Goal: Task Accomplishment & Management: Manage account settings

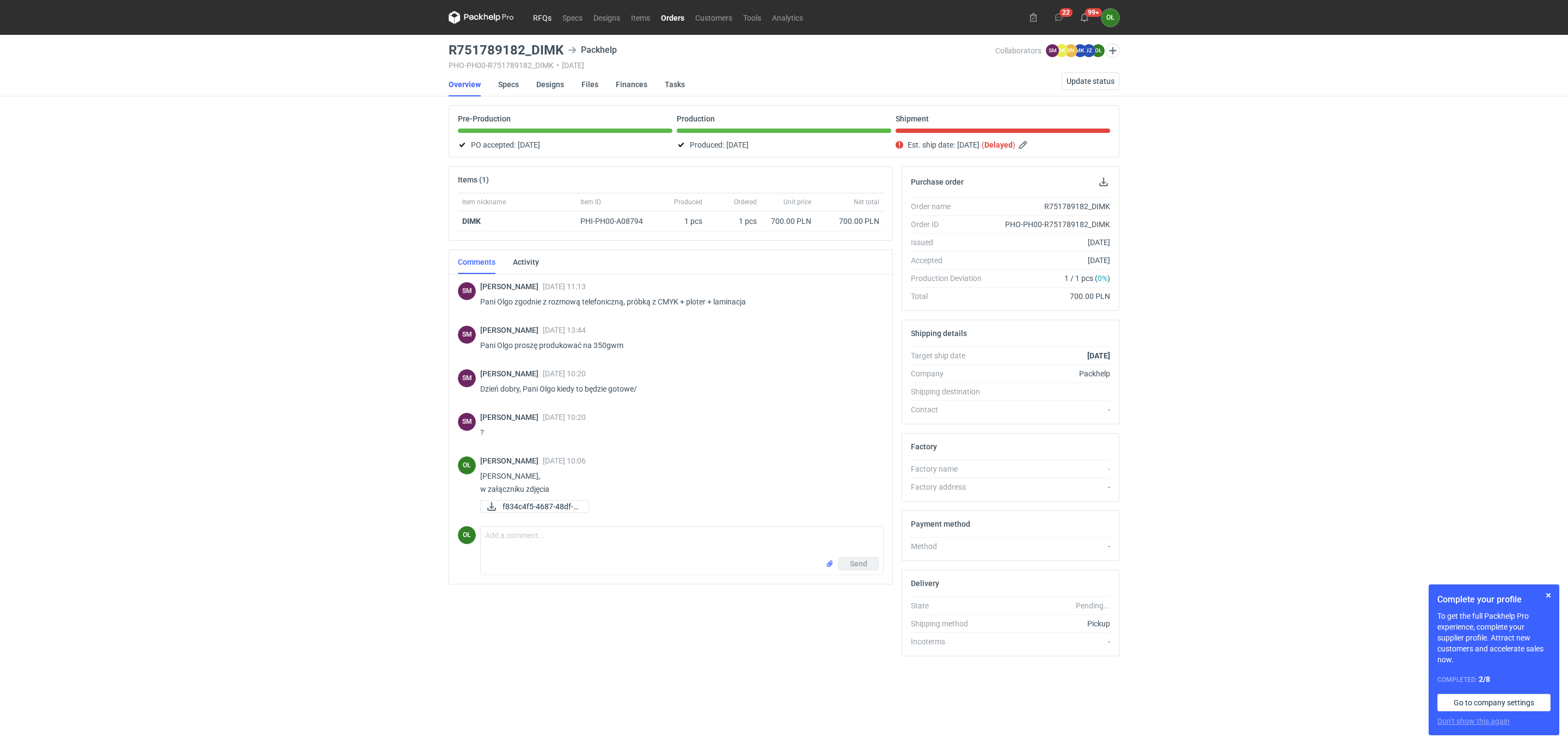
click at [545, 20] on link "RFQs" at bounding box center [542, 17] width 29 height 13
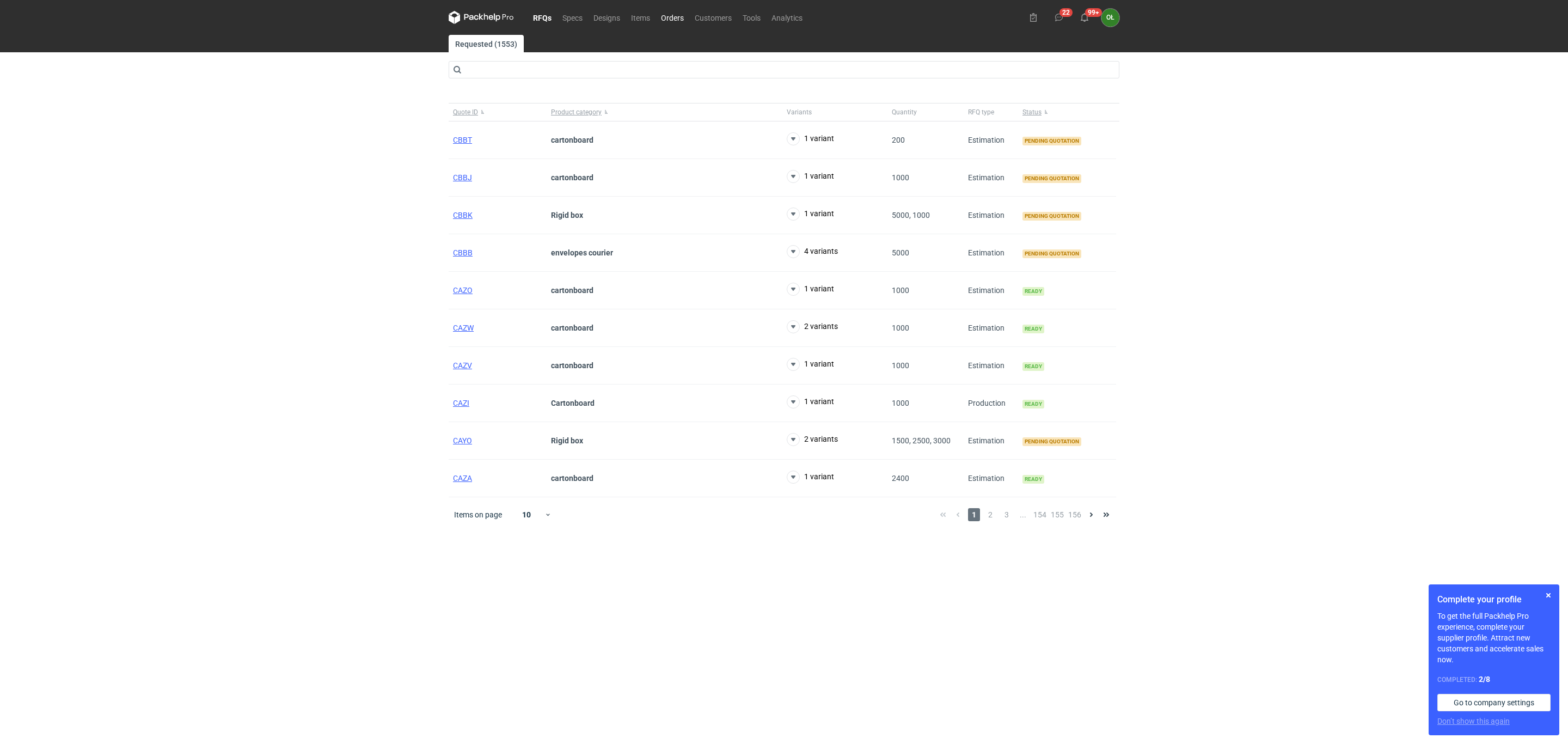
click at [666, 16] on link "Orders" at bounding box center [673, 17] width 34 height 13
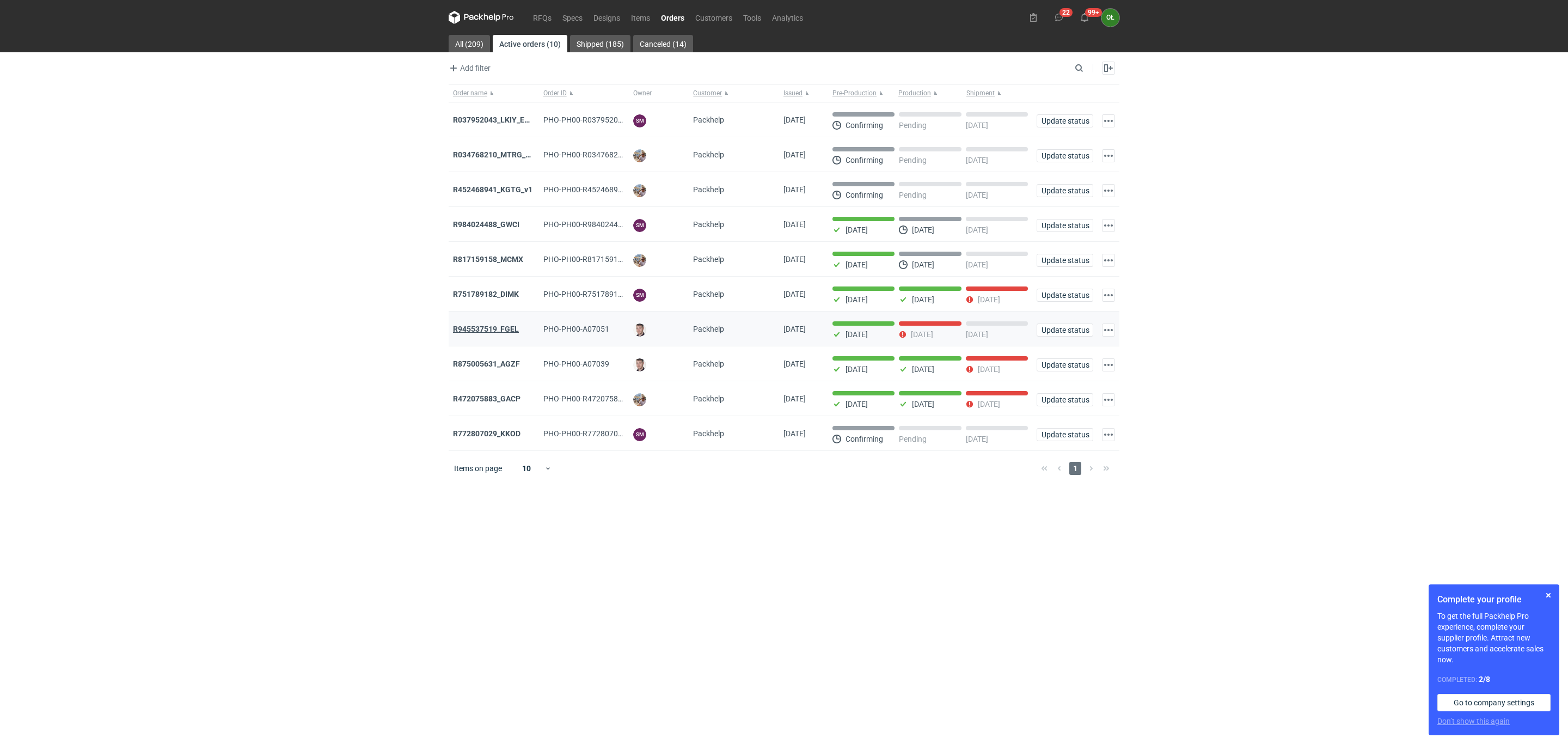
click at [498, 333] on strong "R945537519_FGEL" at bounding box center [486, 329] width 66 height 9
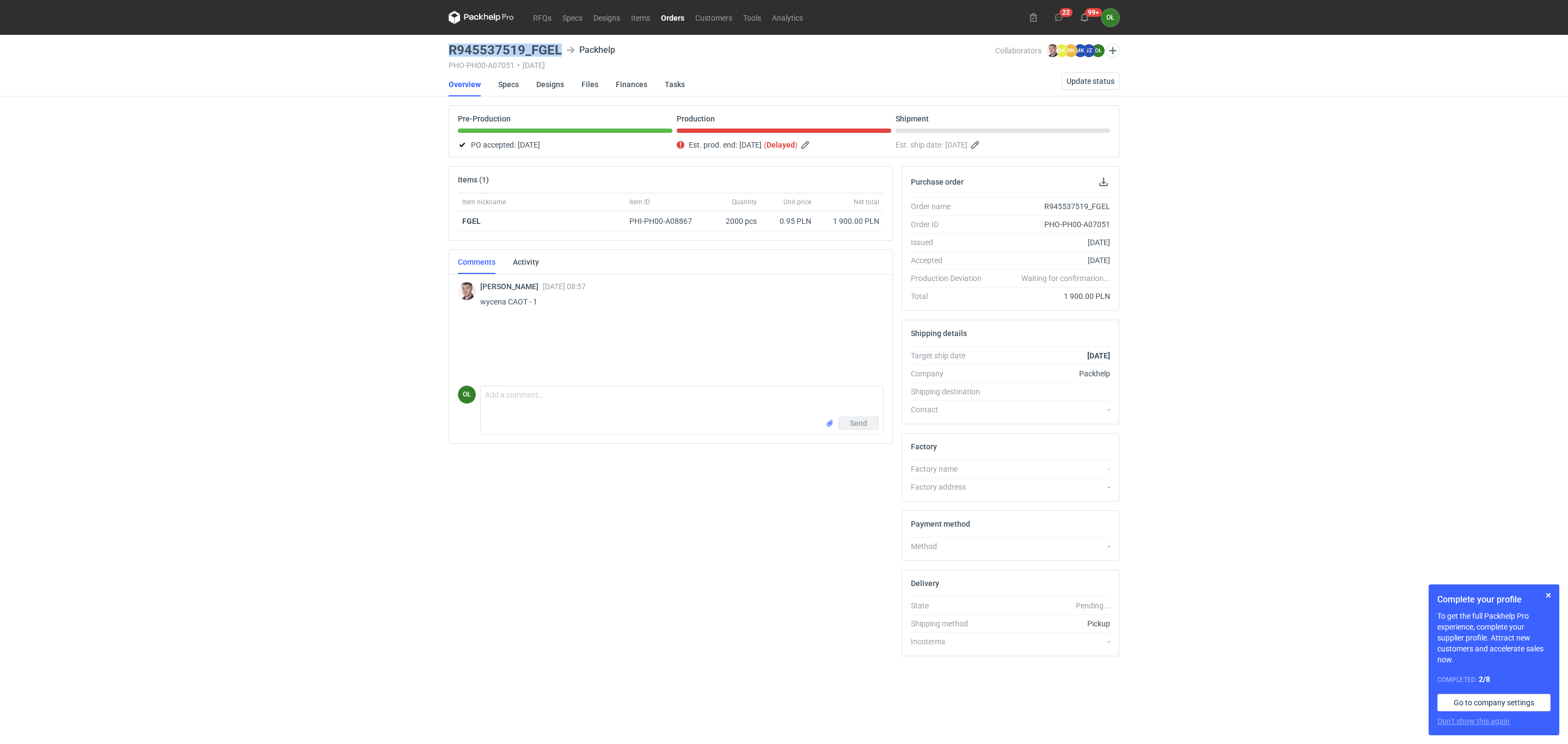
drag, startPoint x: 468, startPoint y: 47, endPoint x: 564, endPoint y: 47, distance: 96.0
click at [564, 47] on main "R945537519_FGEL Packhelp PHO-PH00-A07051 • 31/07/2025 Collaborators Maciej Siko…" at bounding box center [784, 389] width 679 height 709
copy h3 "R945537519_FGEL"
click at [502, 82] on link "Specs" at bounding box center [508, 84] width 20 height 24
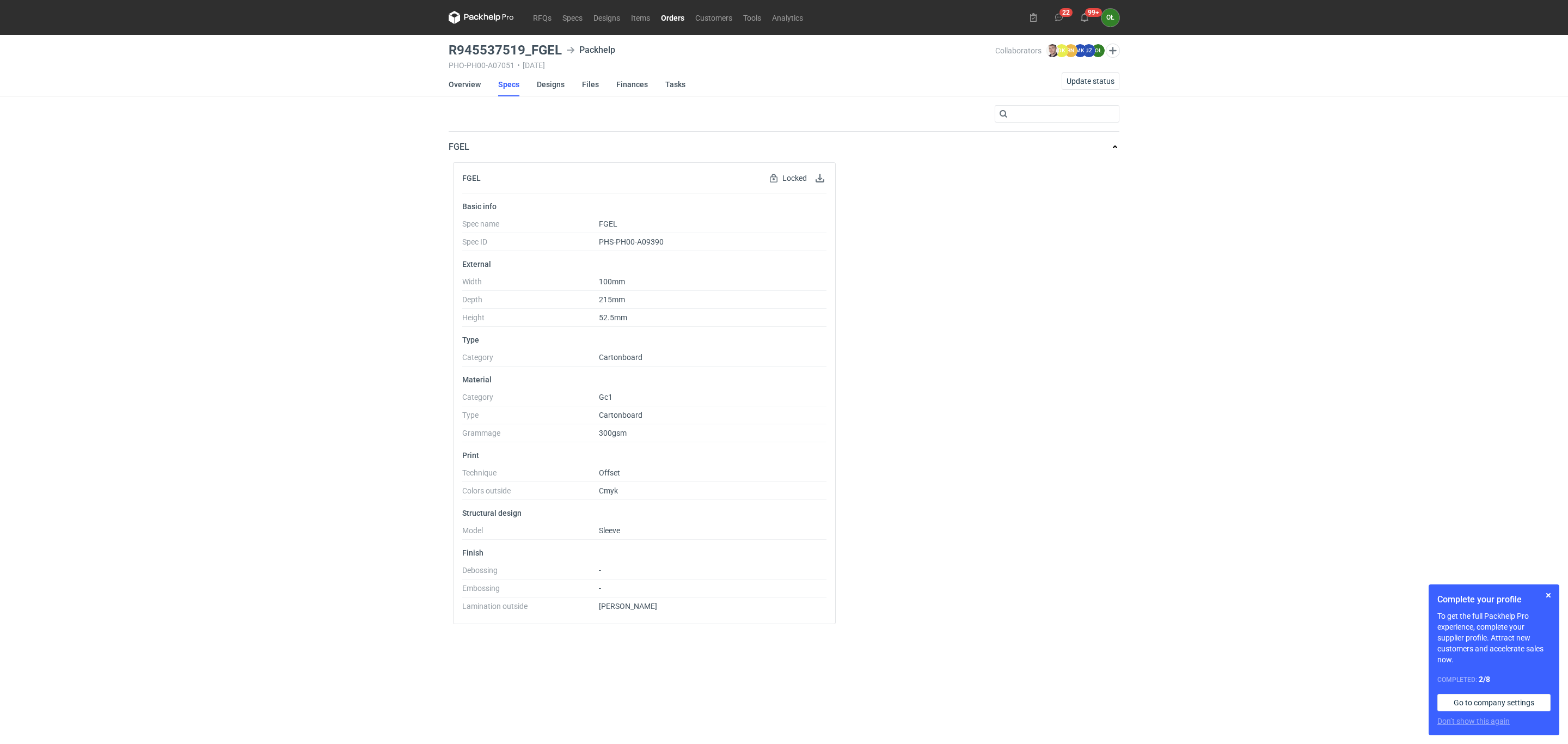
click at [670, 12] on link "Orders" at bounding box center [673, 17] width 34 height 13
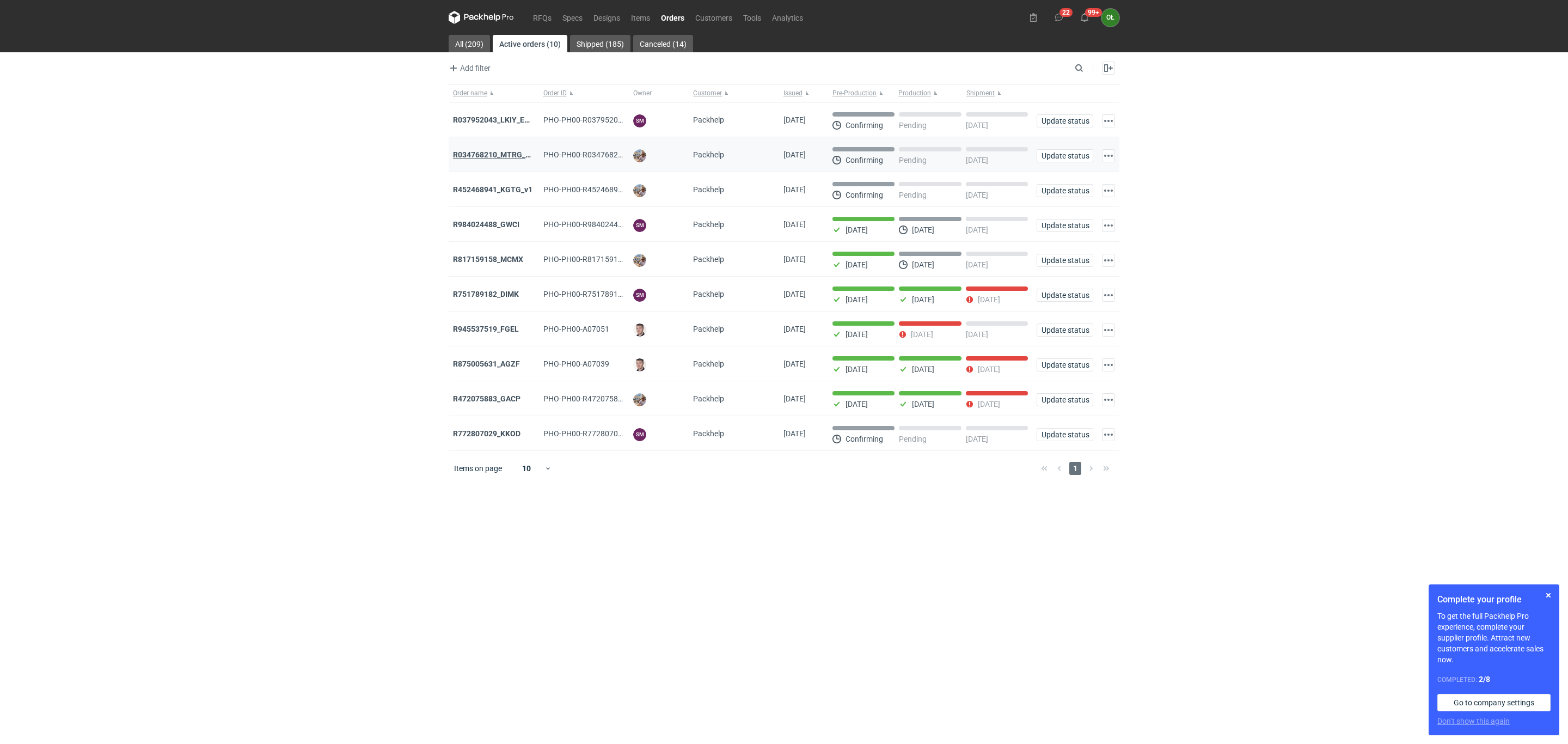
click at [471, 153] on strong "R034768210_MTRG_WCIR_XWSN" at bounding box center [511, 155] width 116 height 9
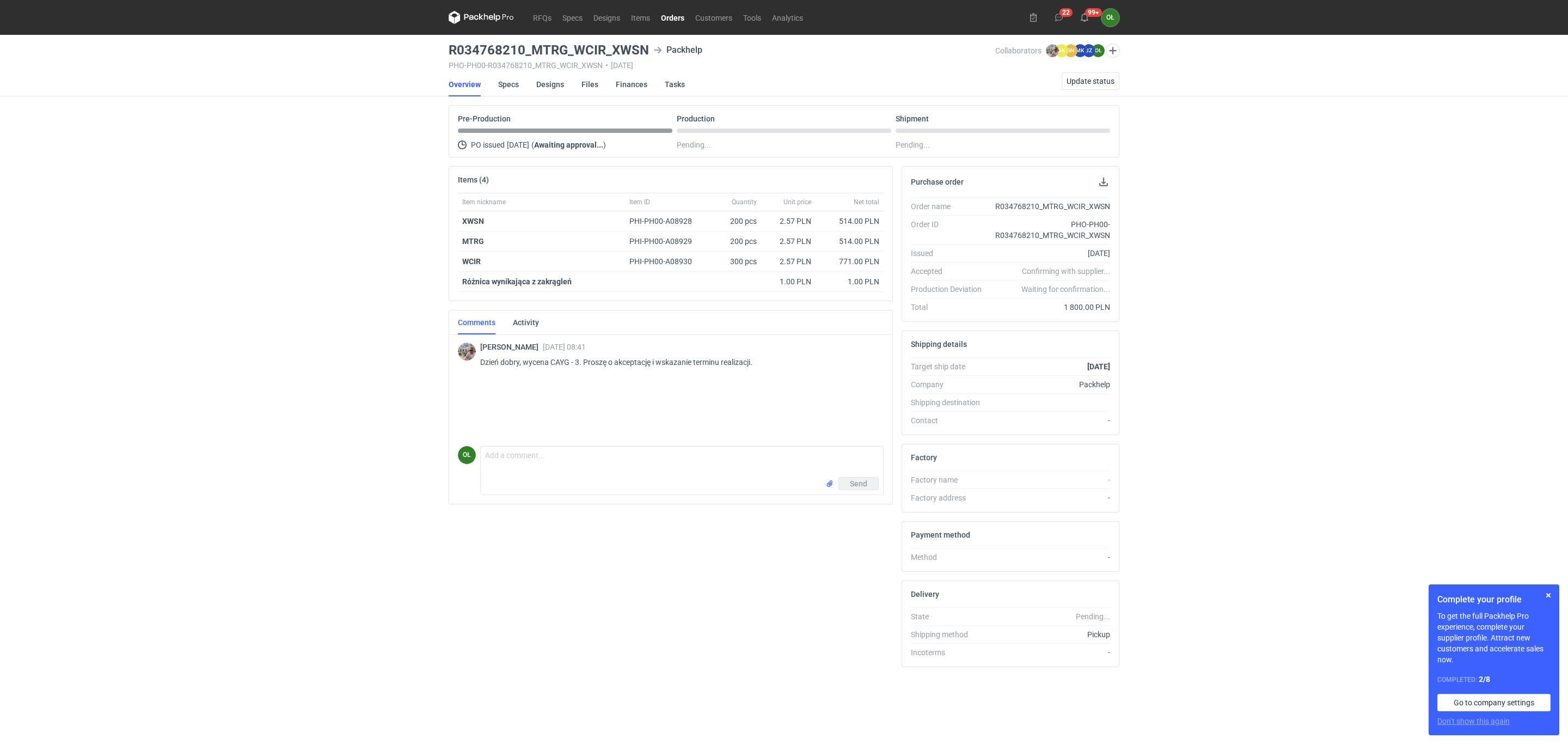
click at [17, 134] on div "RFQs Specs Designs Items Orders Customers Tools Analytics 22 99+ OŁ Olga Łopato…" at bounding box center [784, 372] width 1568 height 744
drag, startPoint x: 443, startPoint y: 49, endPoint x: 655, endPoint y: 53, distance: 212.0
click at [655, 53] on div "RFQs Specs Designs Items Orders Customers Tools Analytics 22 99+ OŁ Olga Łopato…" at bounding box center [784, 372] width 1568 height 744
copy h3 "R034768210_MTRG_WCIR_XWSN"
click at [493, 78] on li "Overview" at bounding box center [474, 84] width 50 height 24
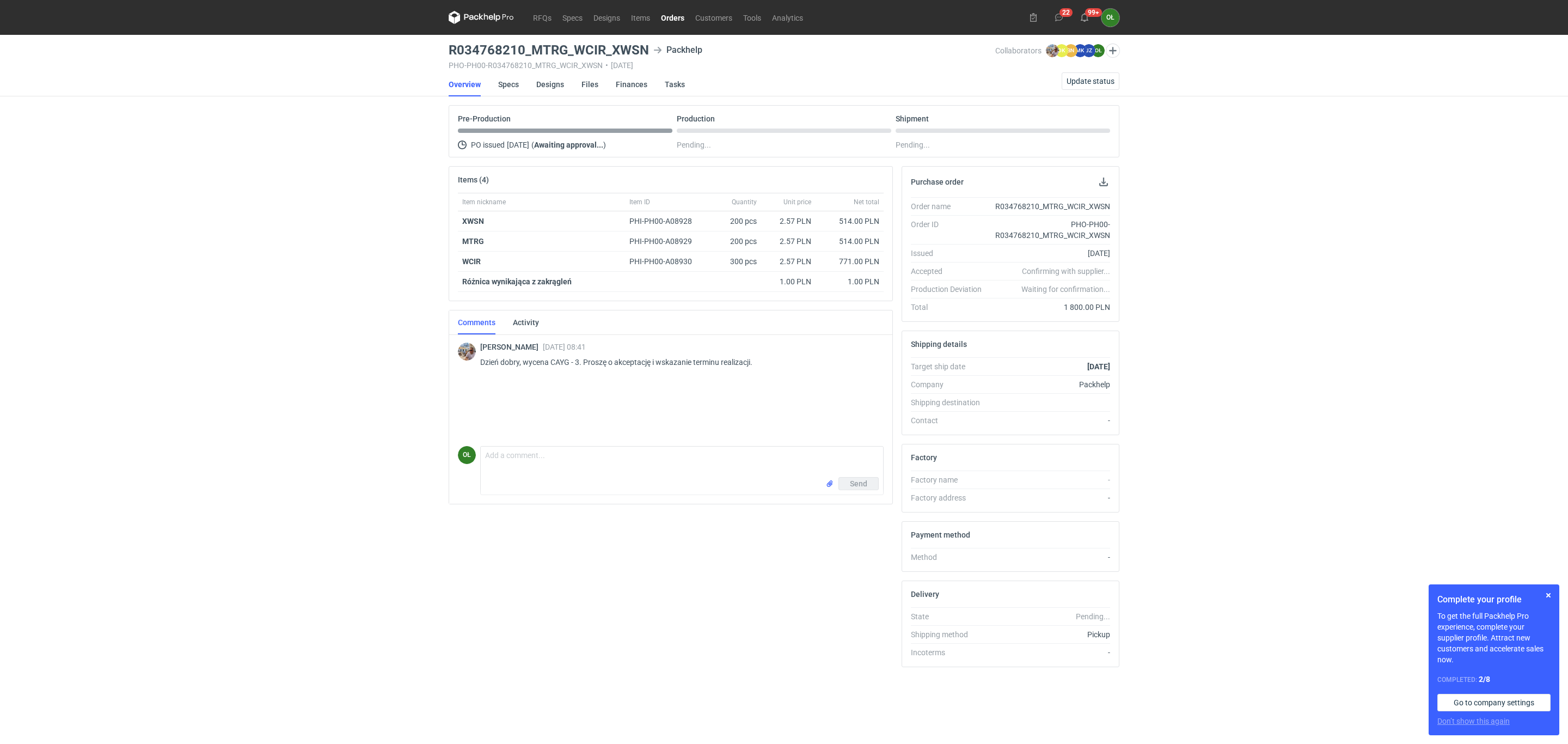
click at [524, 91] on li "Specs" at bounding box center [517, 84] width 38 height 24
click at [505, 86] on link "Specs" at bounding box center [508, 84] width 20 height 24
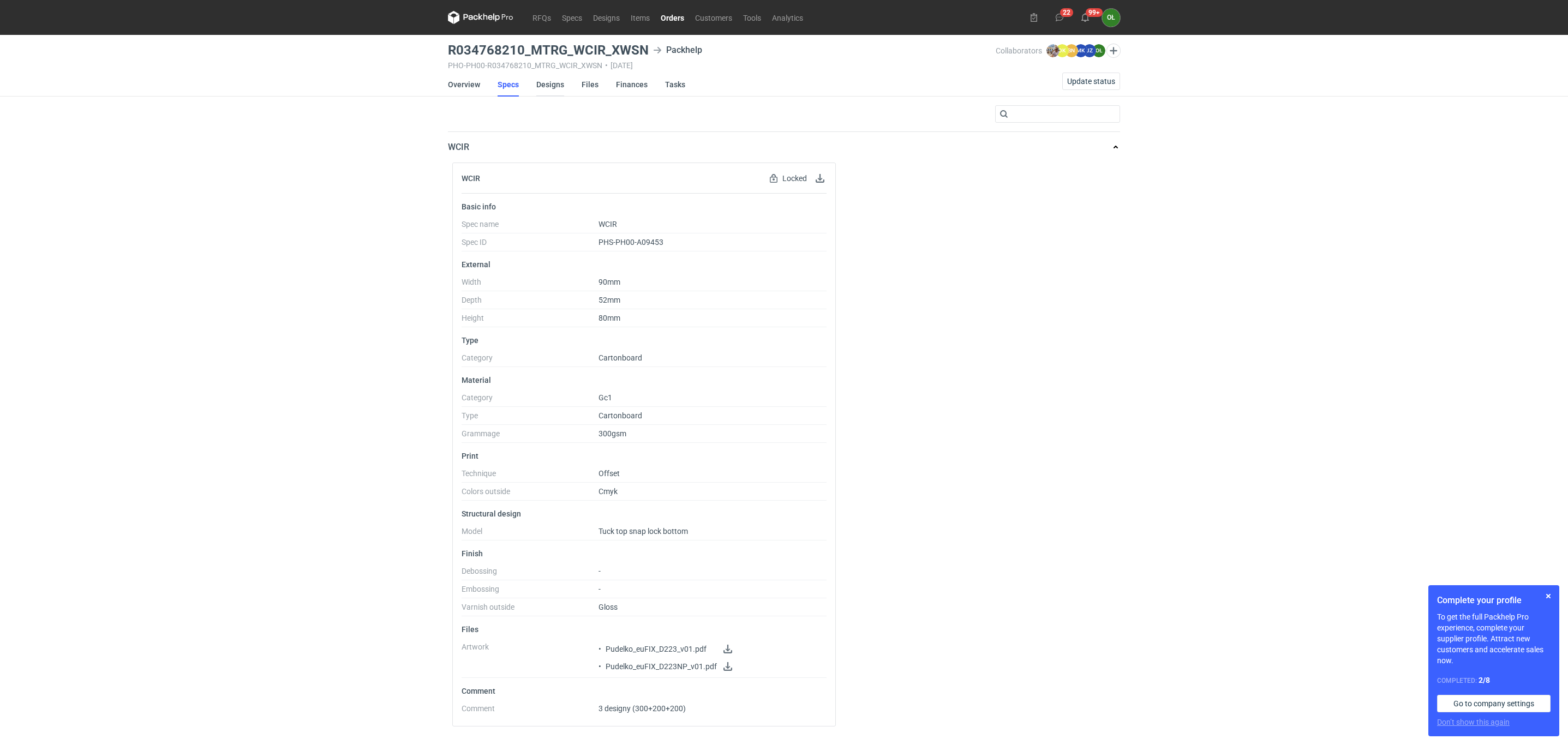
click at [545, 81] on link "Designs" at bounding box center [550, 85] width 28 height 24
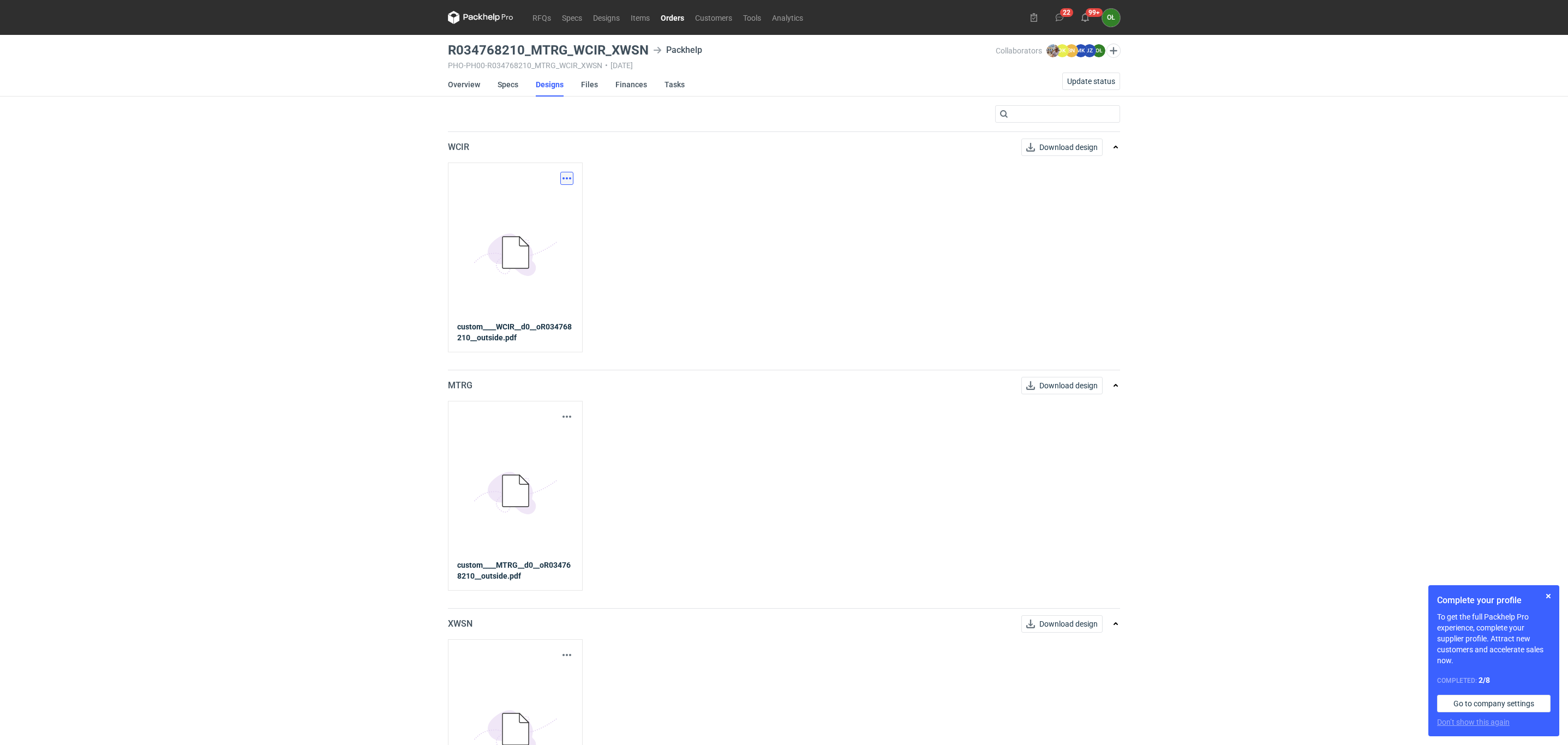
click at [566, 180] on button "button" at bounding box center [567, 178] width 13 height 13
click at [562, 205] on link "Download design part" at bounding box center [518, 203] width 100 height 17
click at [565, 419] on button "button" at bounding box center [567, 416] width 13 height 13
click at [554, 450] on link "Download design part" at bounding box center [518, 442] width 100 height 17
click at [561, 654] on button "button" at bounding box center [567, 655] width 13 height 13
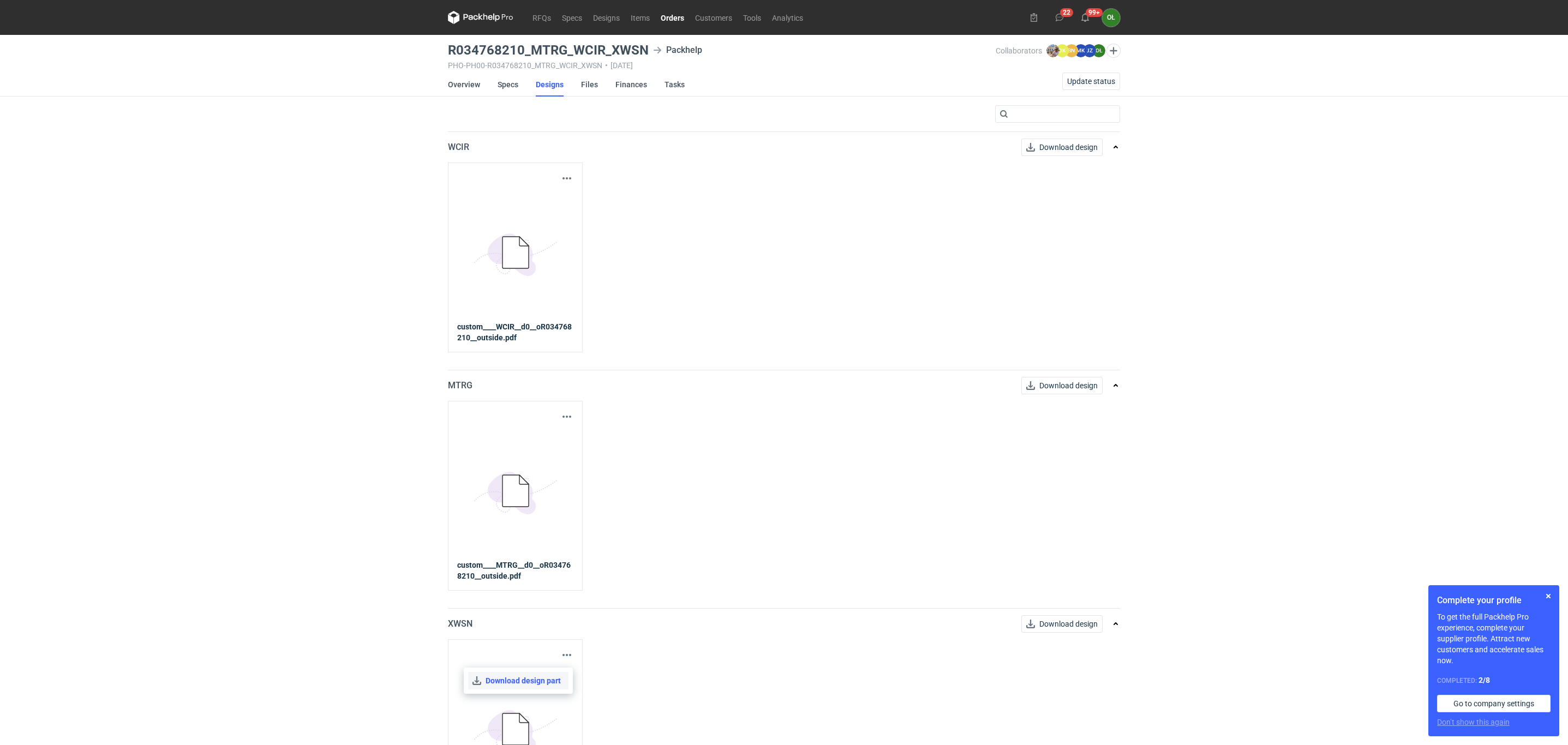
click at [530, 688] on link "Download design part" at bounding box center [518, 680] width 100 height 17
click at [0, 272] on div "RFQs Specs Designs Items Orders Customers Tools Analytics 22 99+ OŁ Olga Łopato…" at bounding box center [784, 372] width 1568 height 745
click at [16, 335] on div "RFQs Specs Designs Items Orders Customers Tools Analytics 22 99+ OŁ Olga Łopato…" at bounding box center [784, 372] width 1568 height 745
drag, startPoint x: 516, startPoint y: 95, endPoint x: 511, endPoint y: 89, distance: 7.8
click at [516, 95] on link "Specs" at bounding box center [508, 85] width 21 height 24
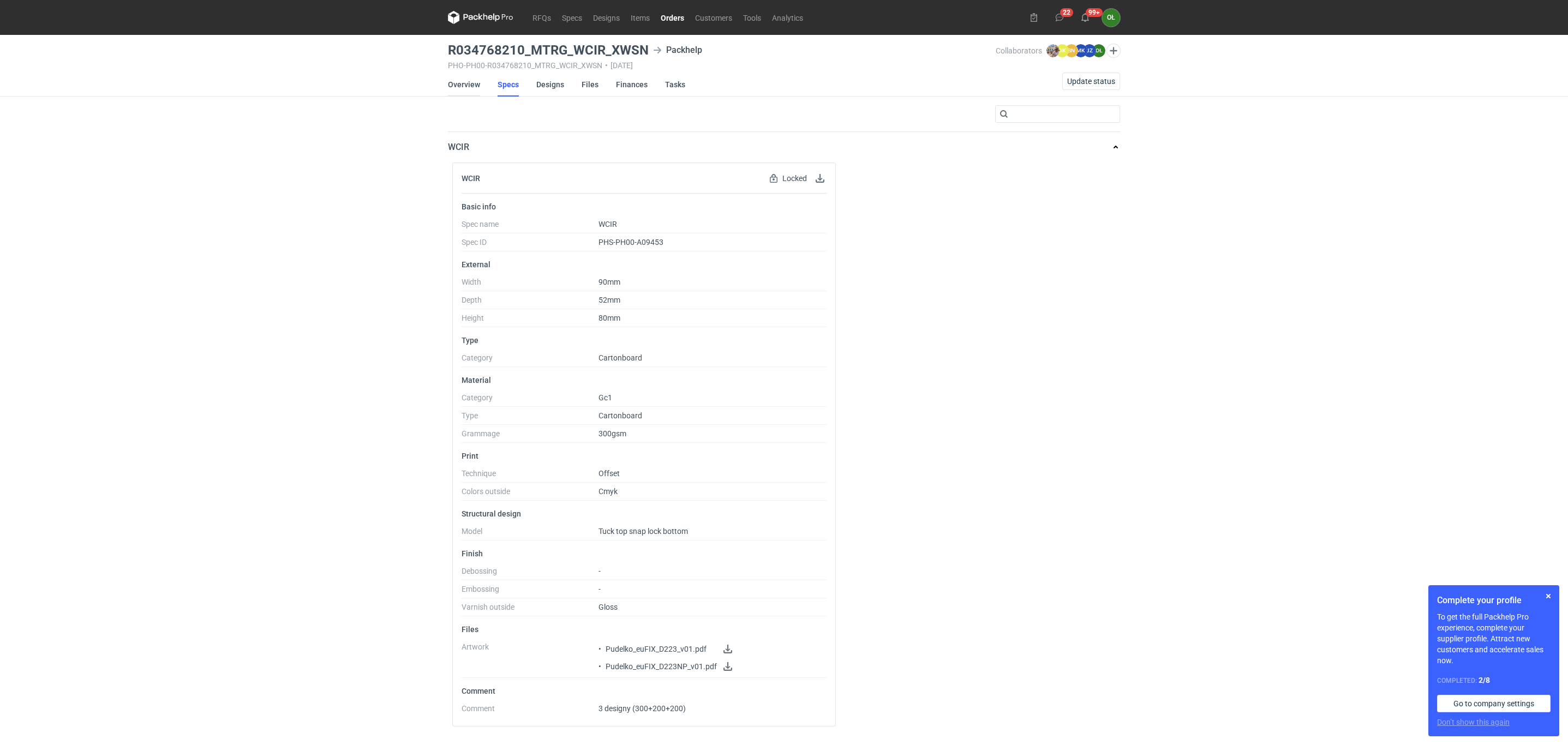
click at [450, 95] on link "Overview" at bounding box center [464, 85] width 32 height 24
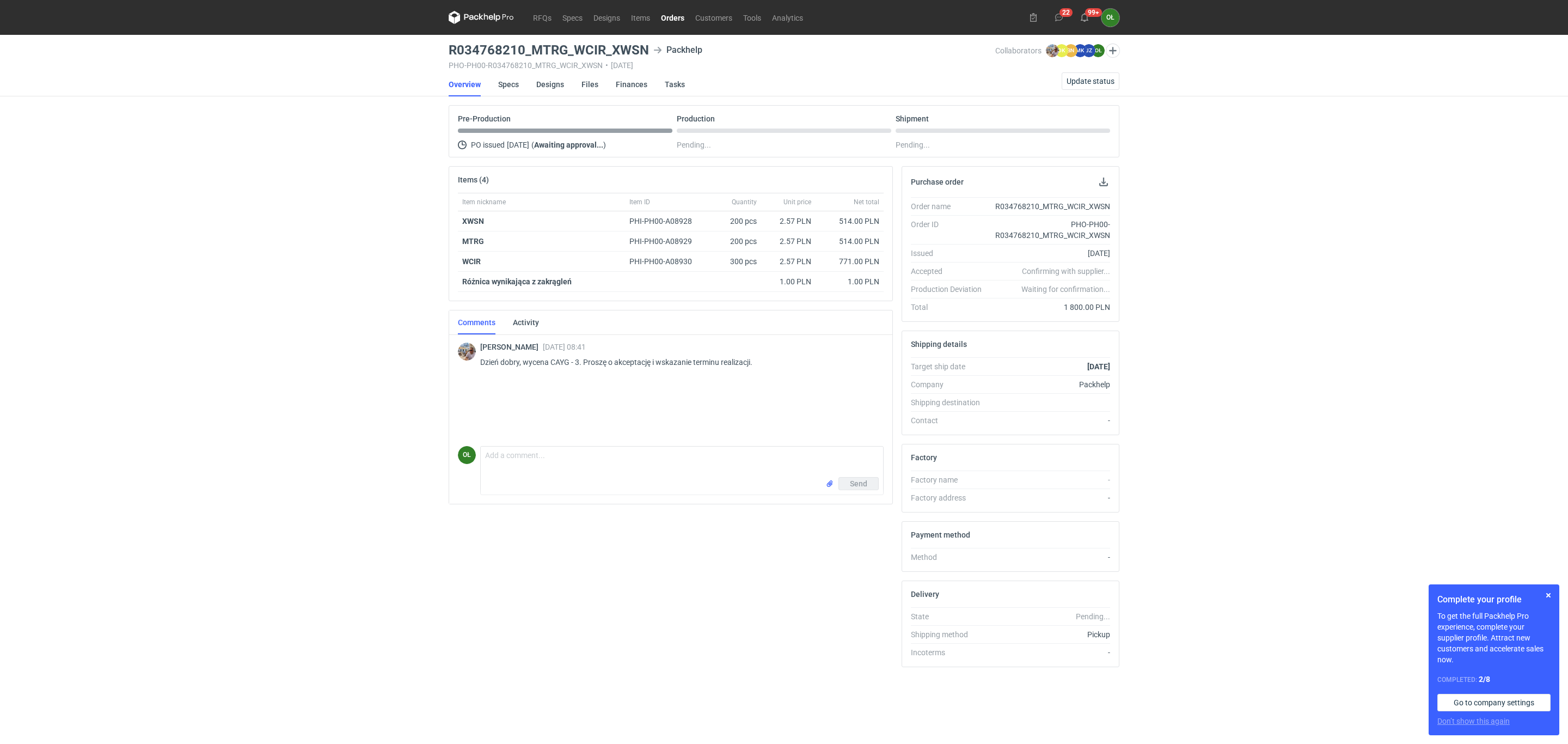
click at [301, 742] on div "RFQs Specs Designs Items Orders Customers Tools Analytics 22 99+ OŁ Olga Łopato…" at bounding box center [784, 372] width 1568 height 744
click at [1099, 82] on span "Update status" at bounding box center [1090, 81] width 48 height 7
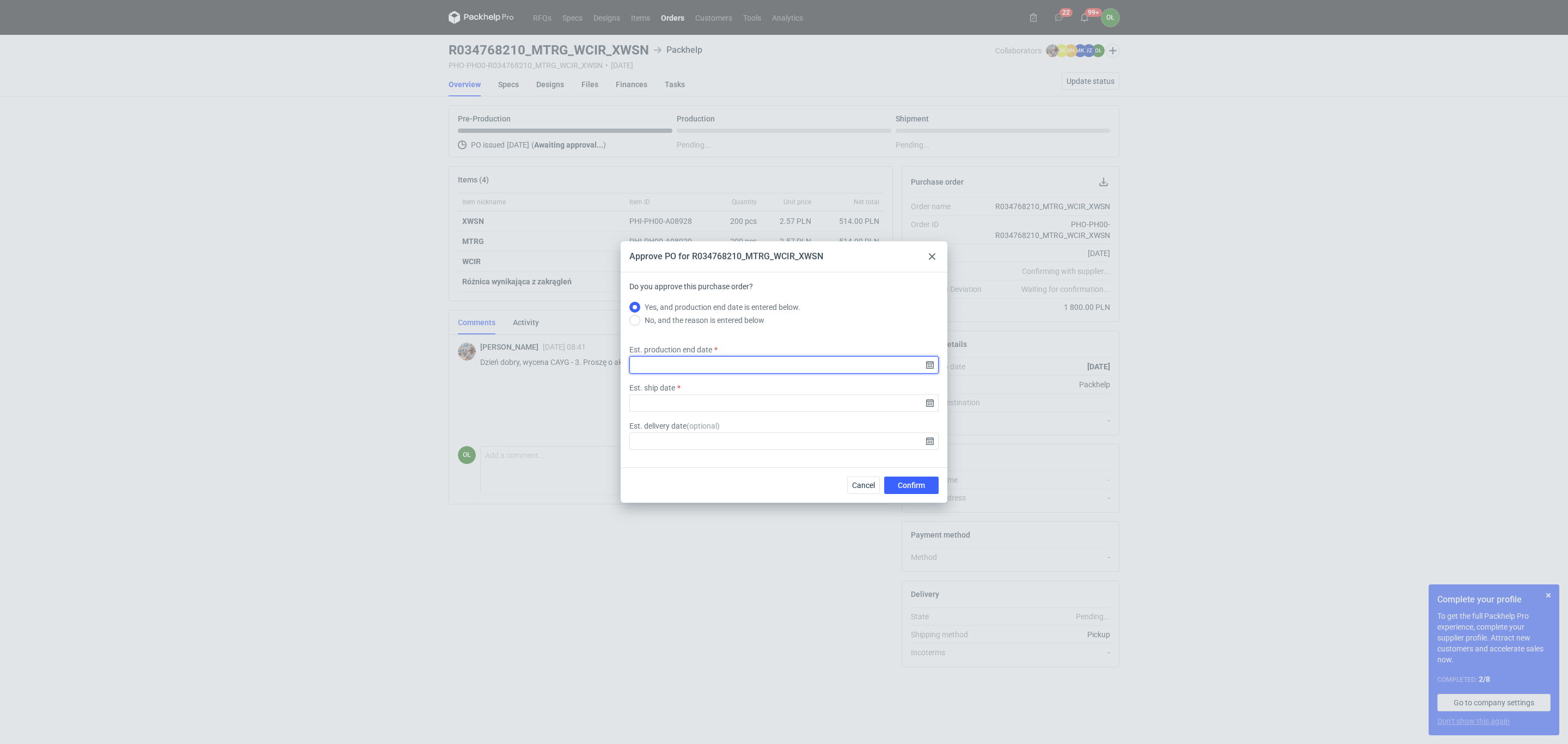
click at [927, 363] on input "Est. production end date" at bounding box center [784, 365] width 309 height 17
click at [833, 296] on section "[DATE]" at bounding box center [784, 294] width 122 height 9
click at [840, 291] on icon "Go forward 1 month" at bounding box center [841, 294] width 9 height 9
click at [755, 348] on button "8" at bounding box center [750, 349] width 17 height 17
type input "2025-09-08"
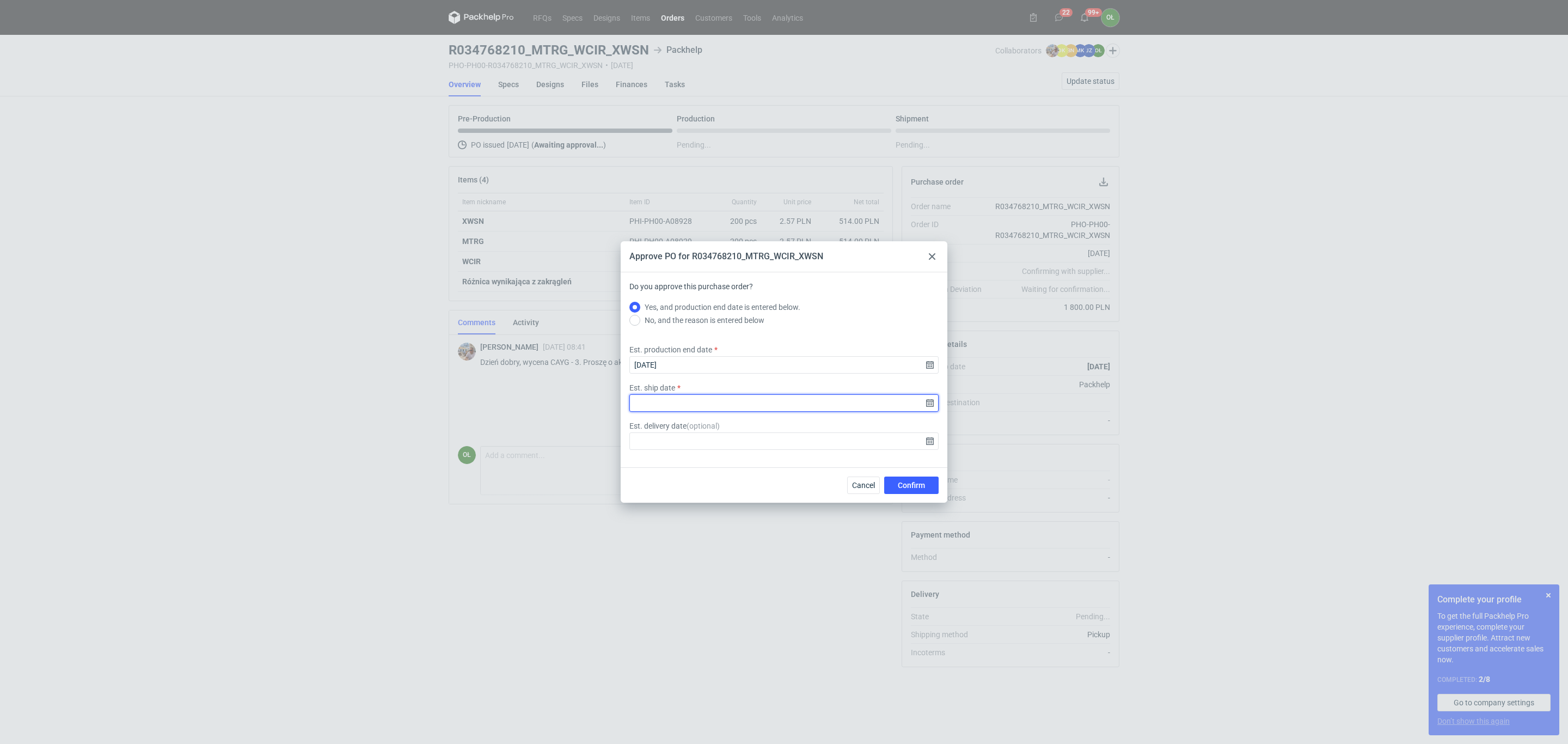
click at [930, 407] on input "Est. ship date" at bounding box center [784, 403] width 309 height 17
click at [843, 294] on use "Go forward 1 month" at bounding box center [841, 294] width 7 height 7
click at [766, 355] on button "9" at bounding box center [767, 349] width 17 height 17
type input "2025-09-09"
click at [915, 481] on span "Confirm" at bounding box center [912, 485] width 27 height 7
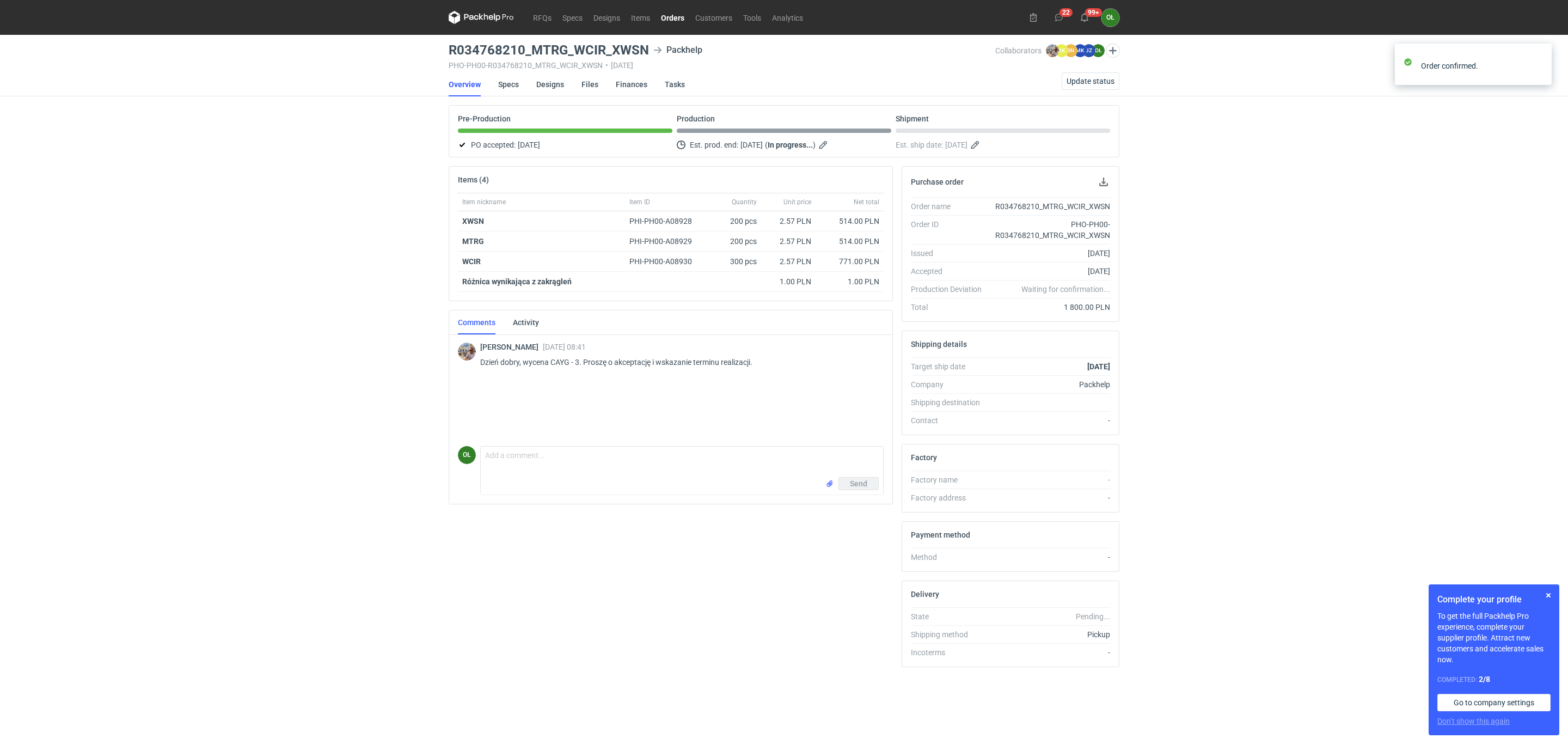
click at [674, 20] on link "Orders" at bounding box center [673, 17] width 34 height 13
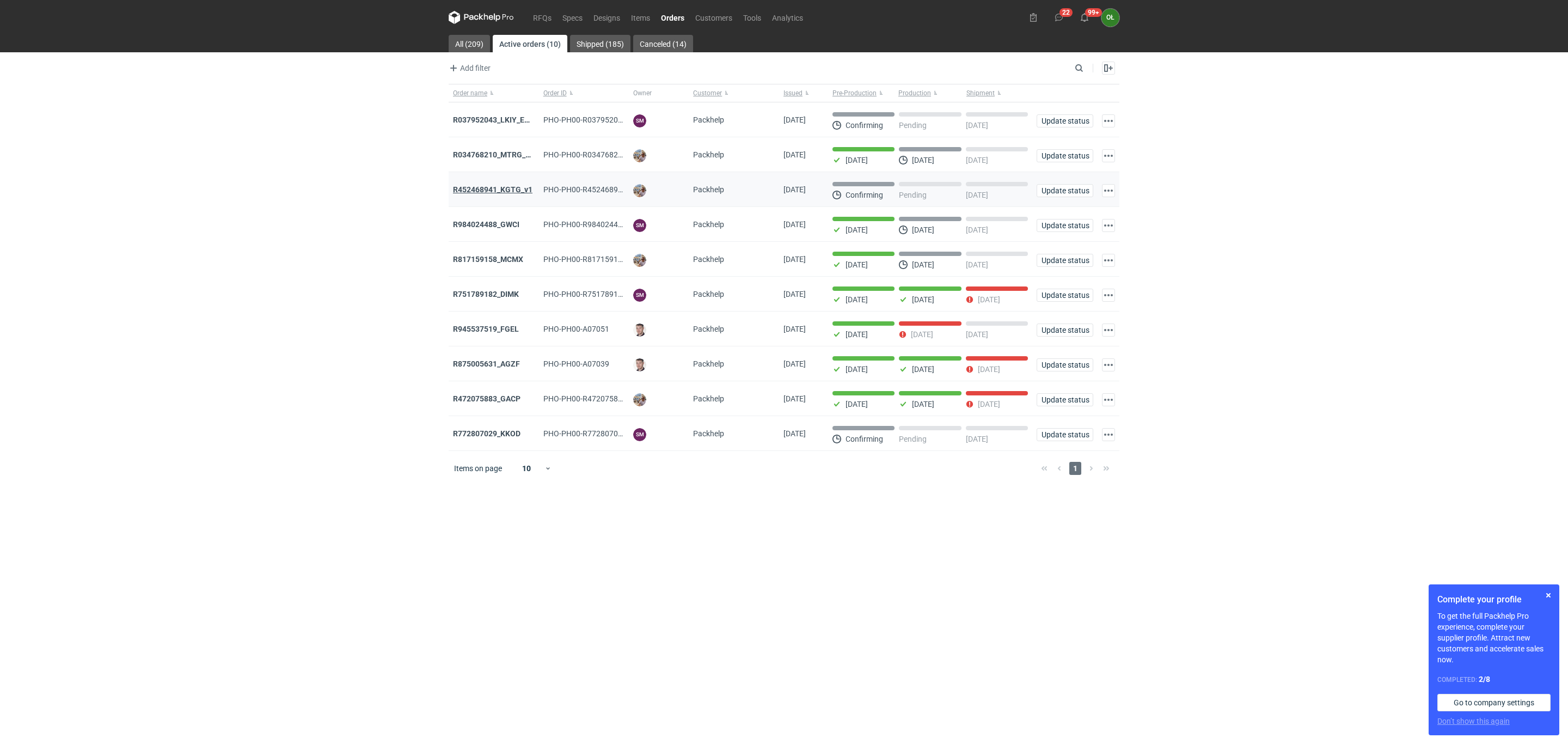
click at [480, 192] on strong "R452468941_KGTG_v1" at bounding box center [493, 189] width 79 height 9
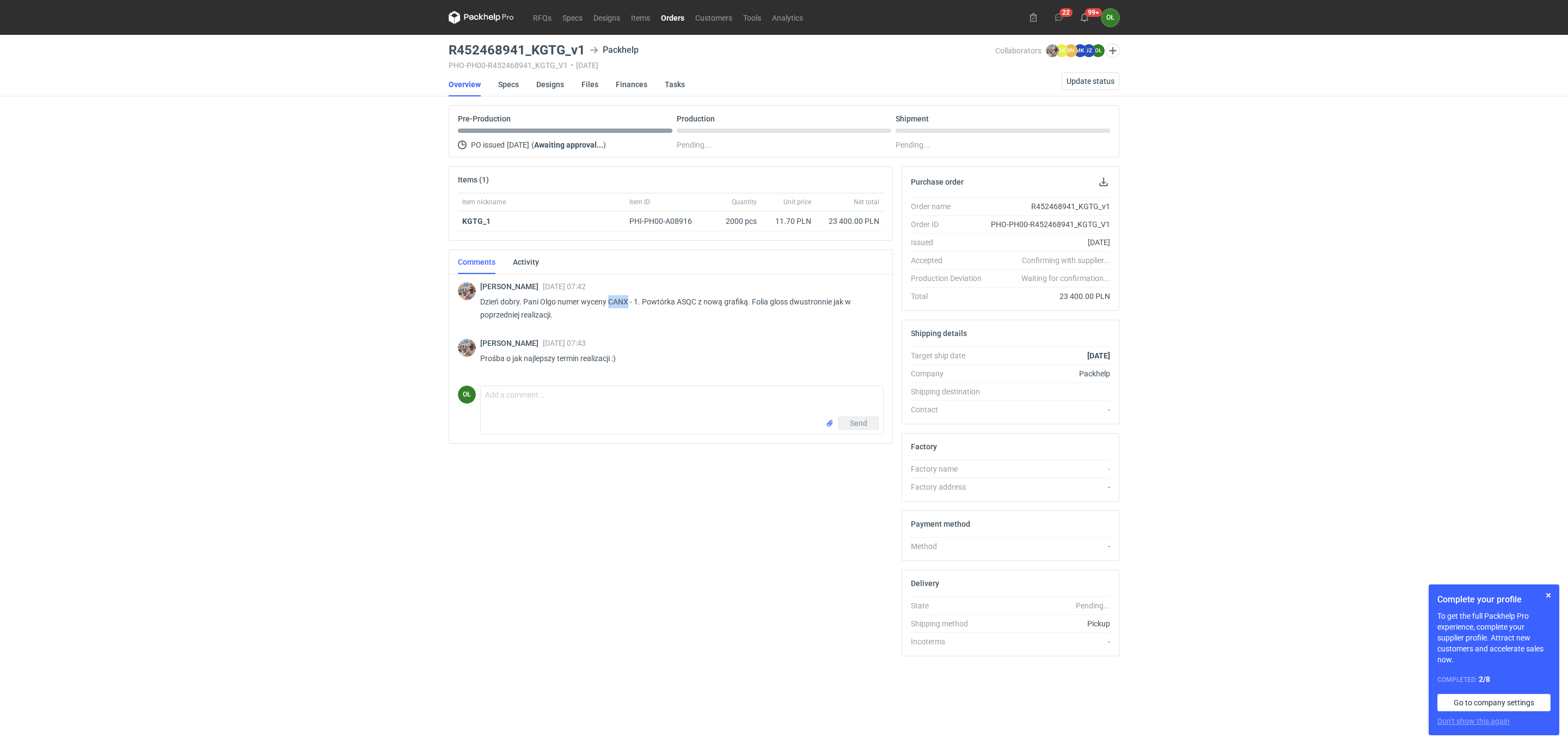
drag, startPoint x: 608, startPoint y: 304, endPoint x: 629, endPoint y: 304, distance: 21.0
click at [629, 304] on p "Dzień dobry. Pani Olgo numer wyceny CANX - 1. Powtórka ASQC z nową grafiką. Fol…" at bounding box center [678, 308] width 395 height 26
copy p "CANX"
click at [679, 18] on link "Orders" at bounding box center [673, 17] width 34 height 13
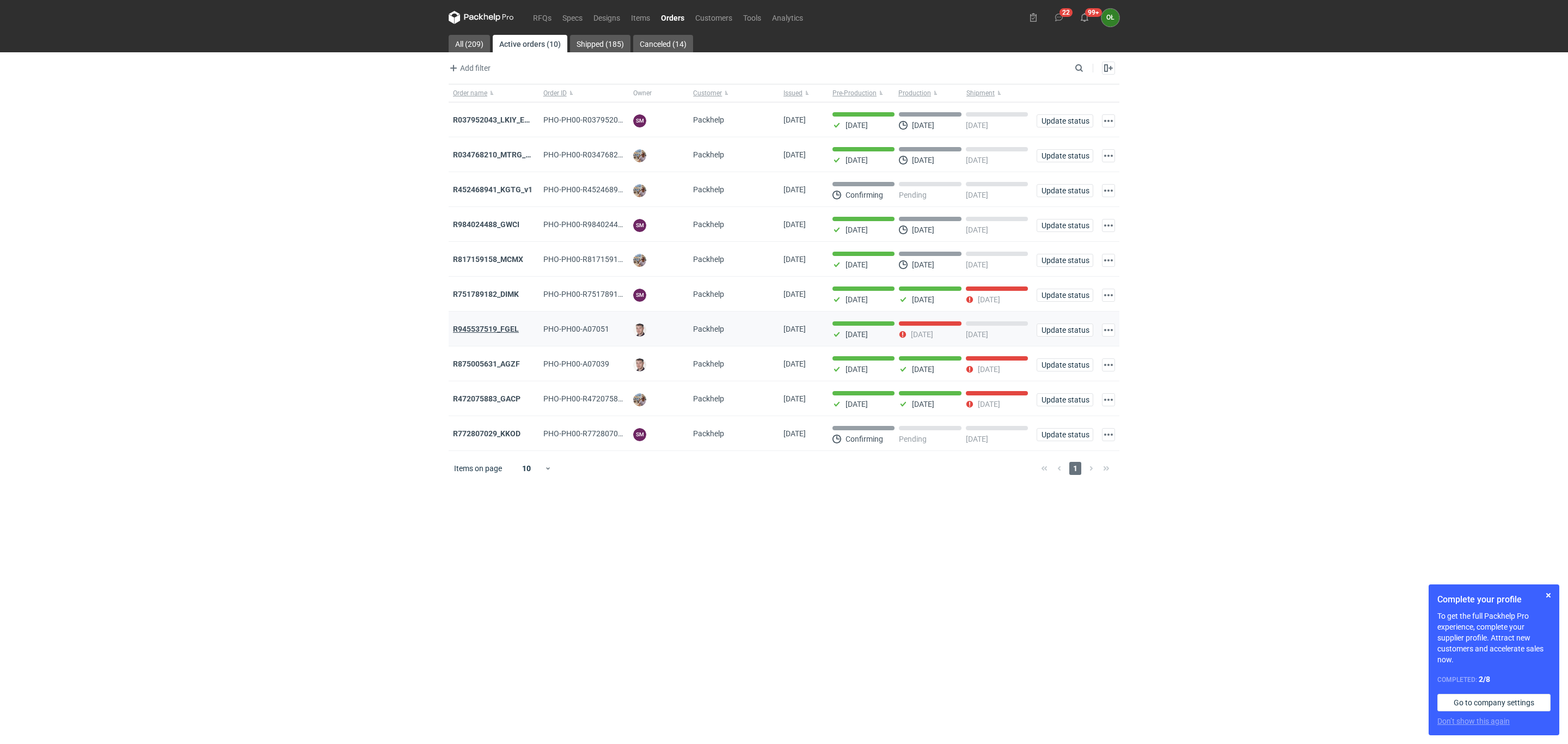
click at [489, 330] on strong "R945537519_FGEL" at bounding box center [486, 329] width 66 height 9
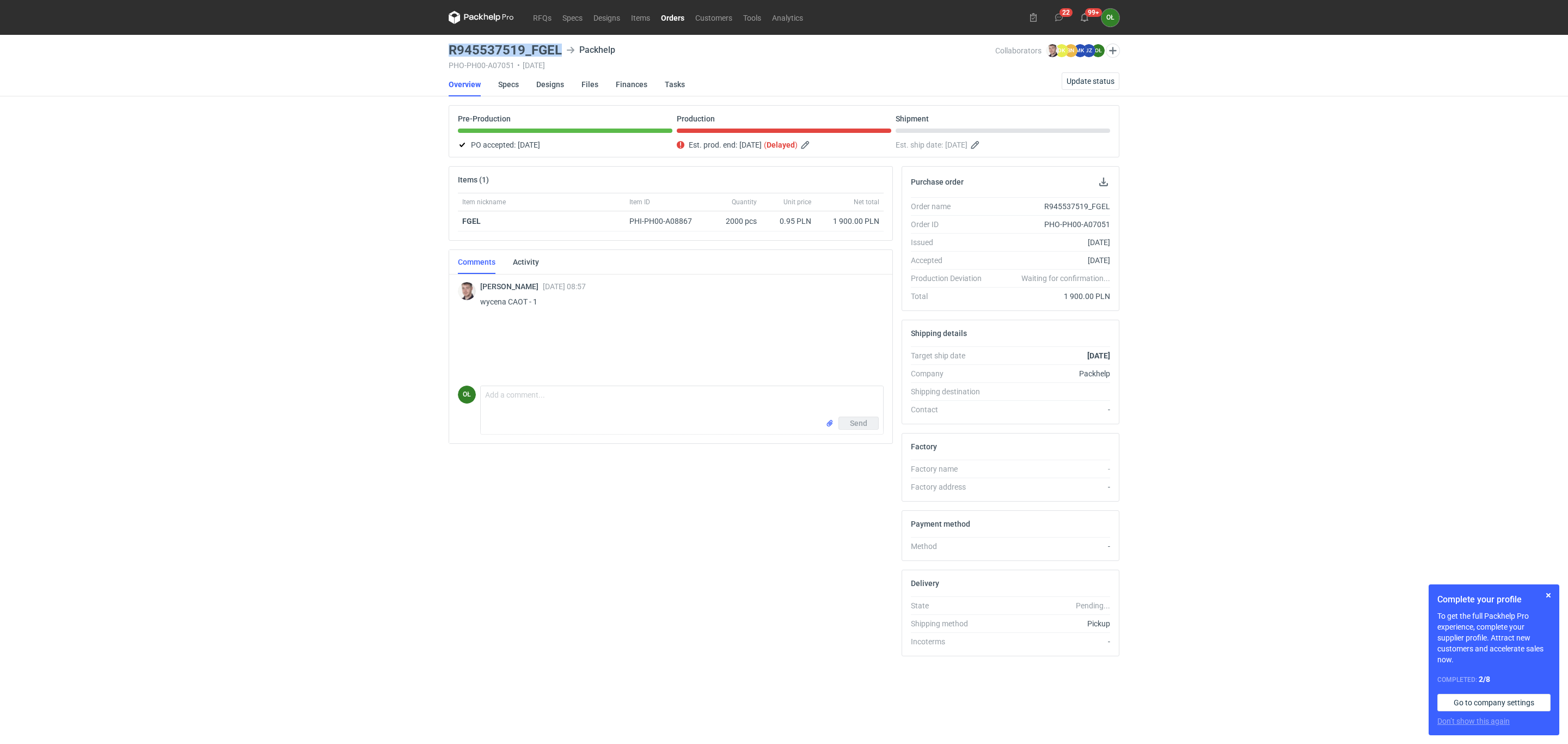
drag, startPoint x: 450, startPoint y: 47, endPoint x: 566, endPoint y: 48, distance: 116.0
click at [566, 48] on div "R945537519_FGEL Packhelp" at bounding box center [722, 50] width 546 height 13
copy h3 "R945537519_FGEL"
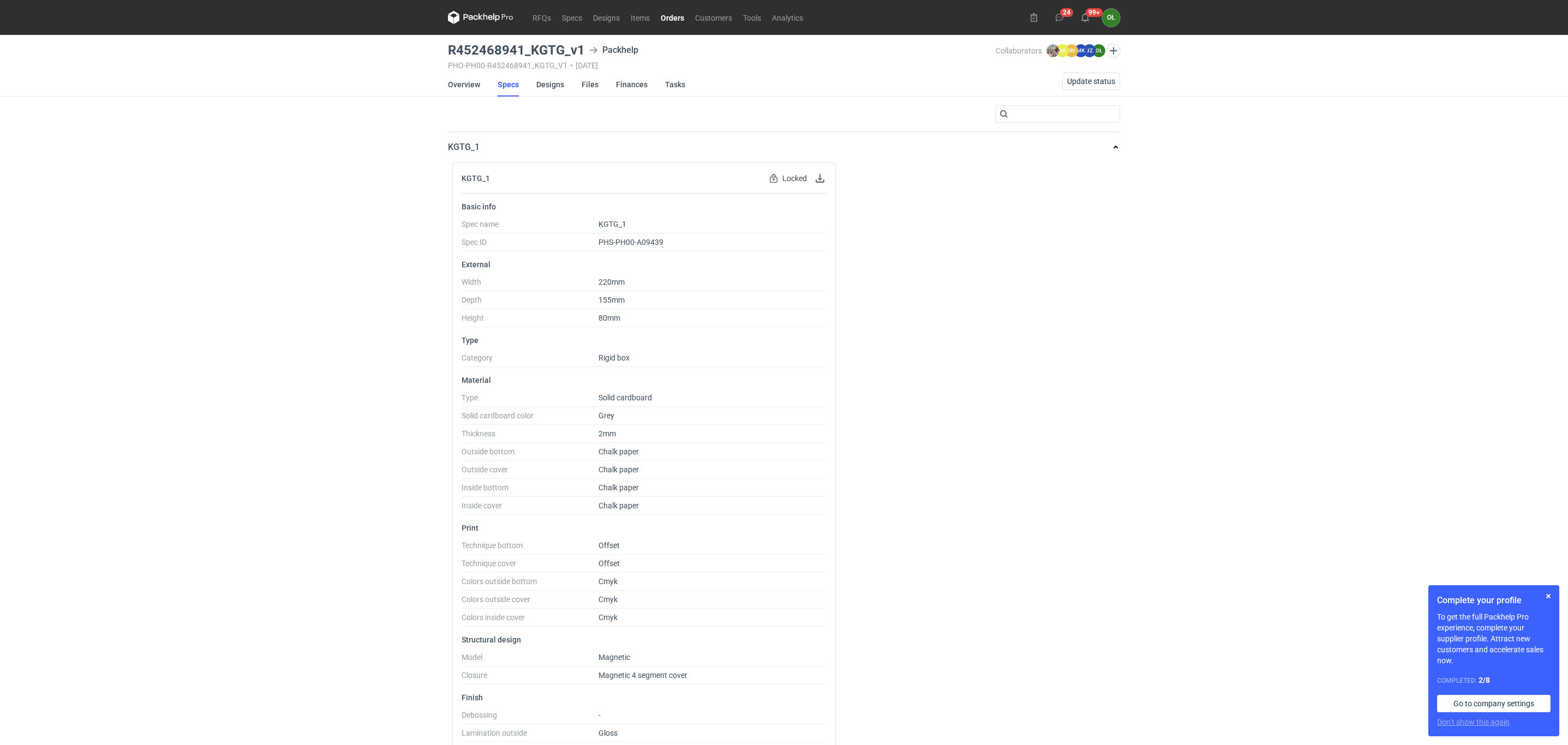
scroll to position [61, 0]
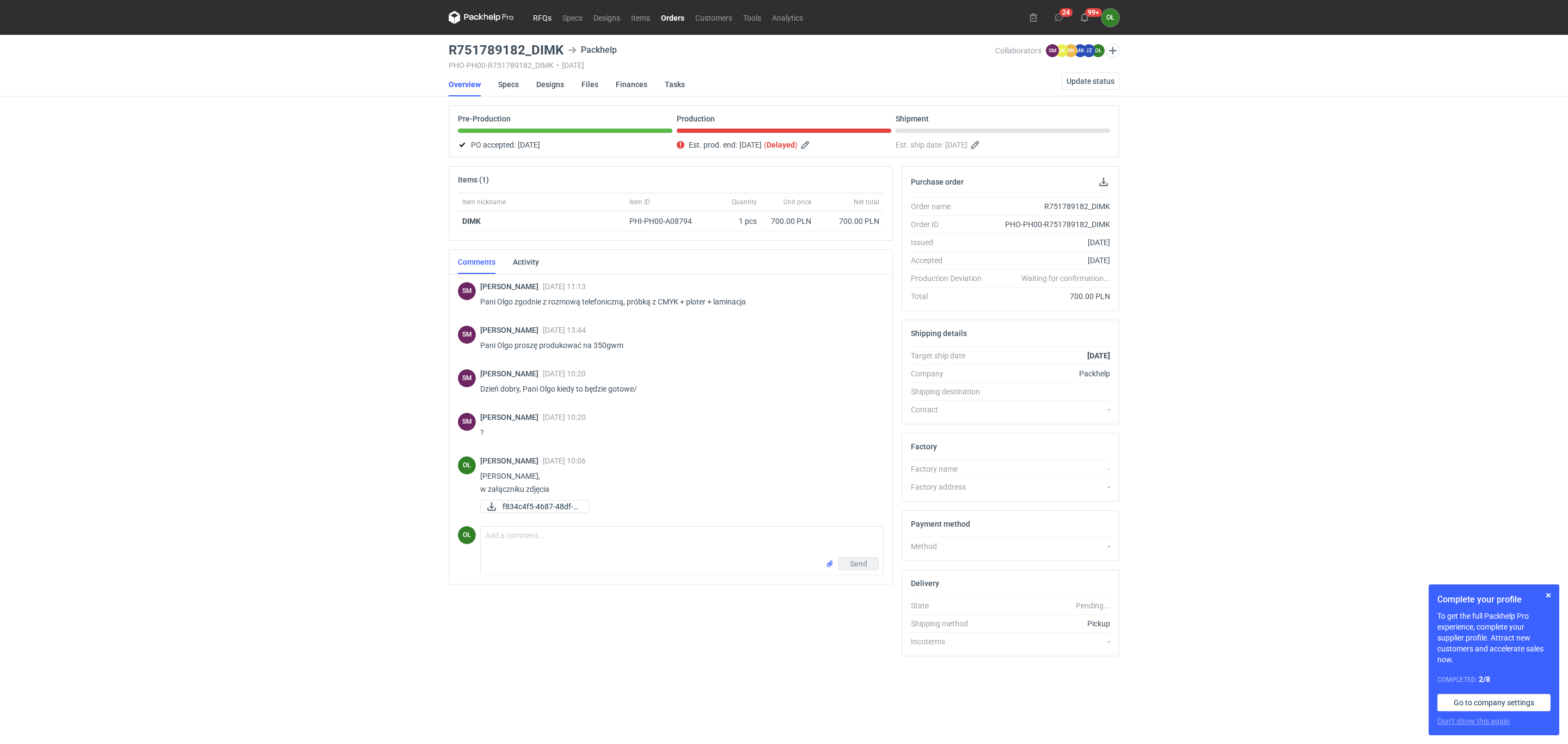
drag, startPoint x: 0, startPoint y: 0, endPoint x: 539, endPoint y: 12, distance: 539.1
click at [539, 12] on link "RFQs" at bounding box center [542, 17] width 29 height 13
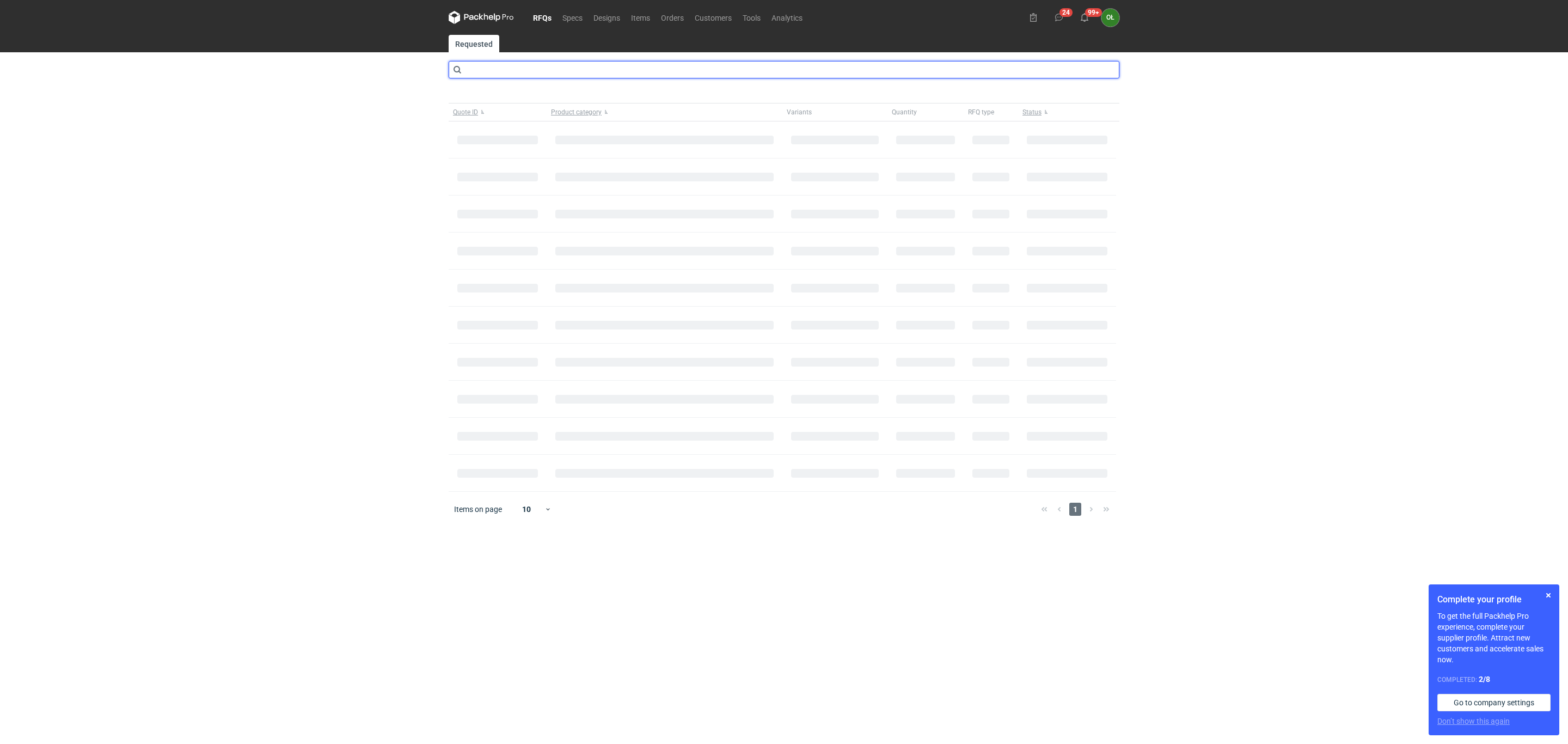
click at [516, 66] on input "text" at bounding box center [784, 70] width 671 height 17
type input "cayg"
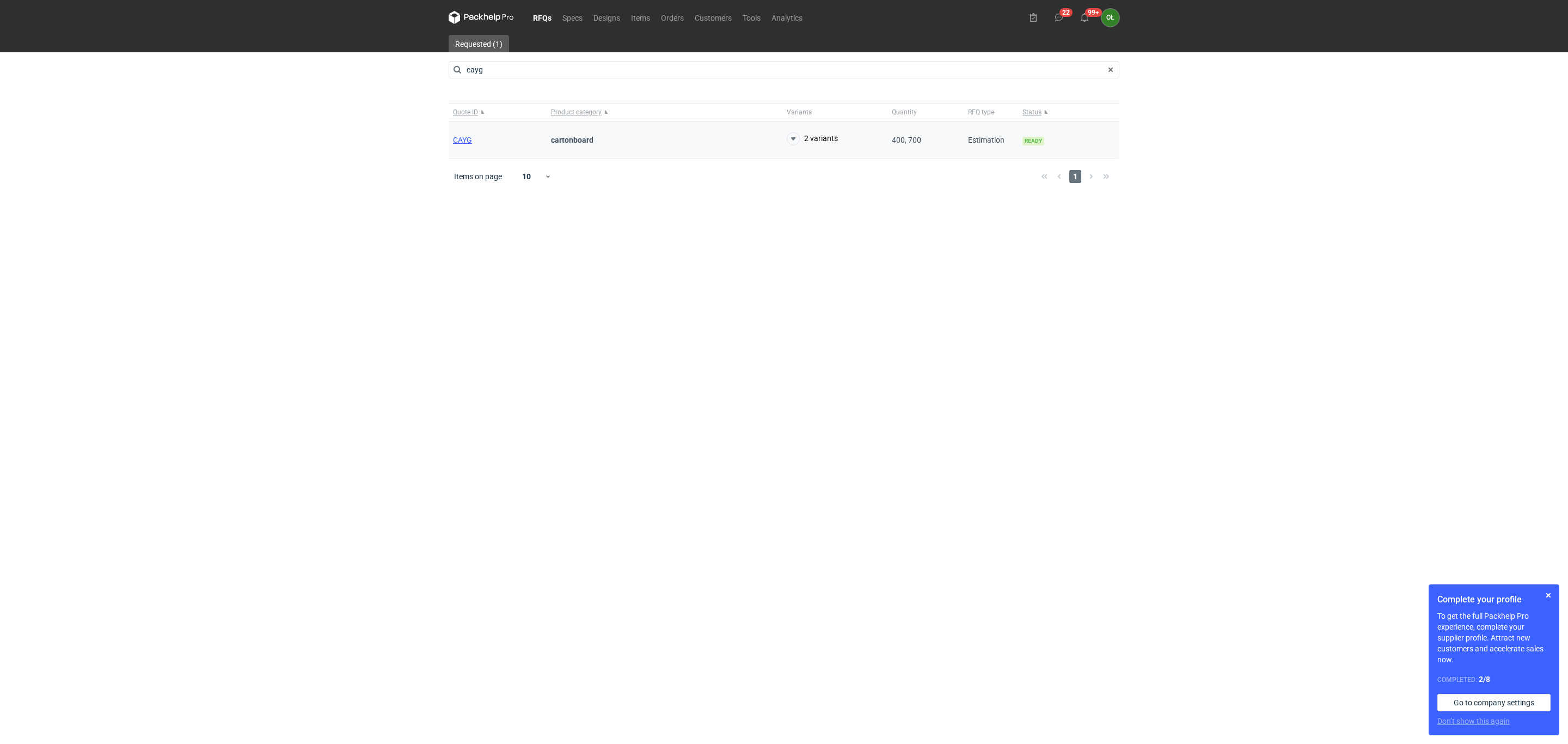
click at [465, 132] on div "CAYG" at bounding box center [498, 140] width 98 height 38
click at [466, 136] on span "CAYG" at bounding box center [463, 140] width 19 height 9
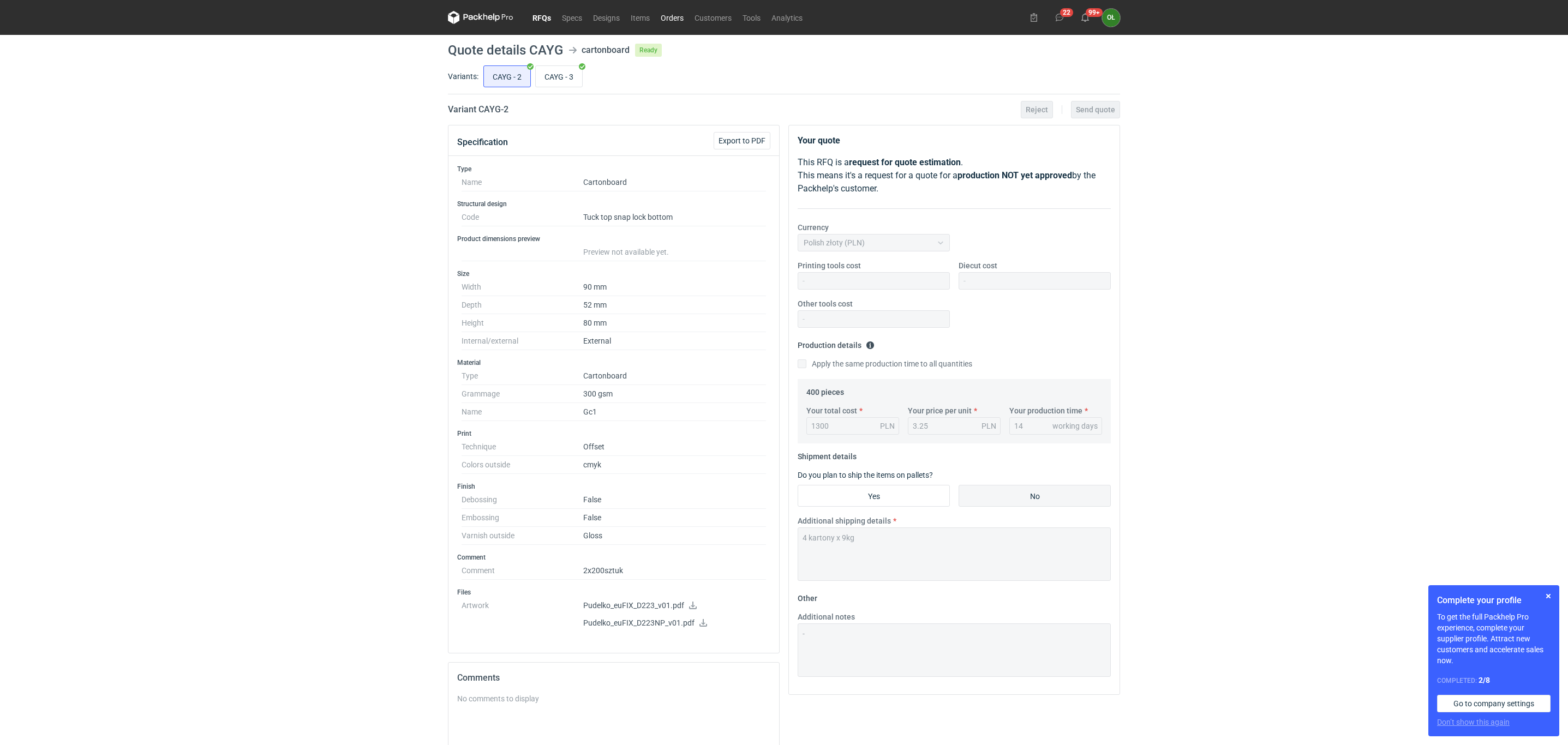
click at [663, 16] on link "Orders" at bounding box center [672, 17] width 34 height 13
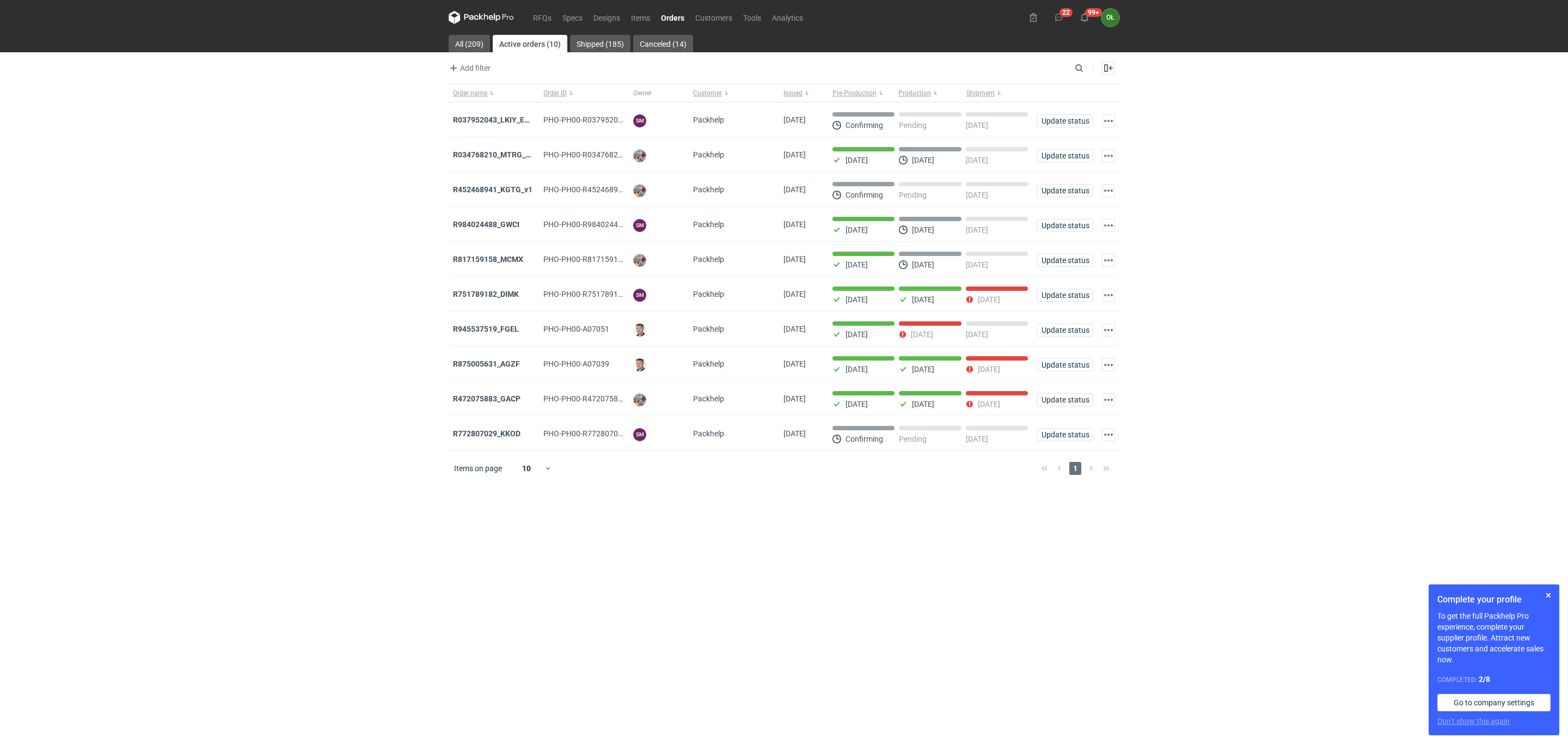
click at [494, 121] on strong "R037952043_LKIY_EBJQ" at bounding box center [496, 120] width 86 height 9
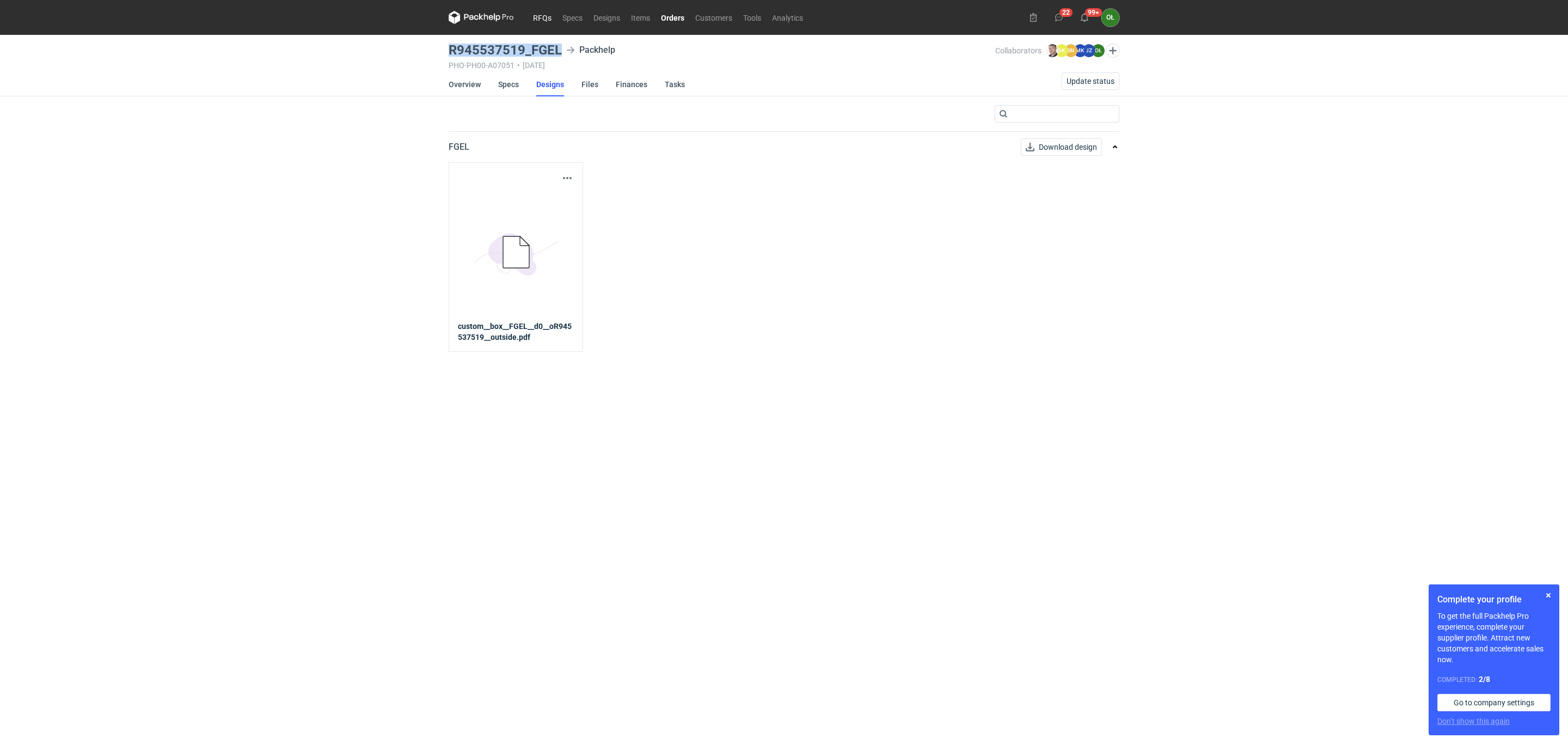
click at [542, 20] on link "RFQs" at bounding box center [542, 17] width 29 height 13
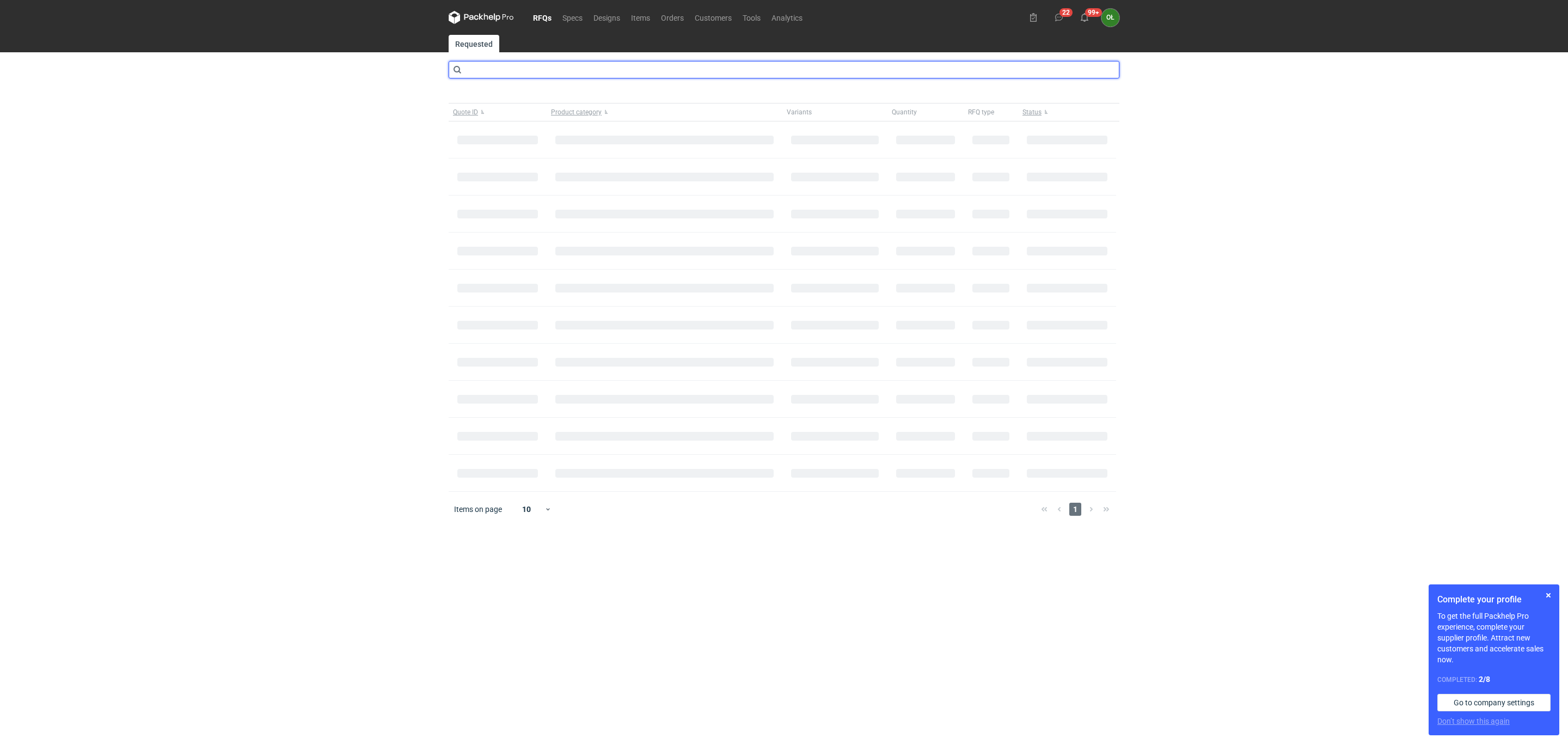
click at [524, 67] on input "text" at bounding box center [784, 70] width 671 height 17
type input "CANX"
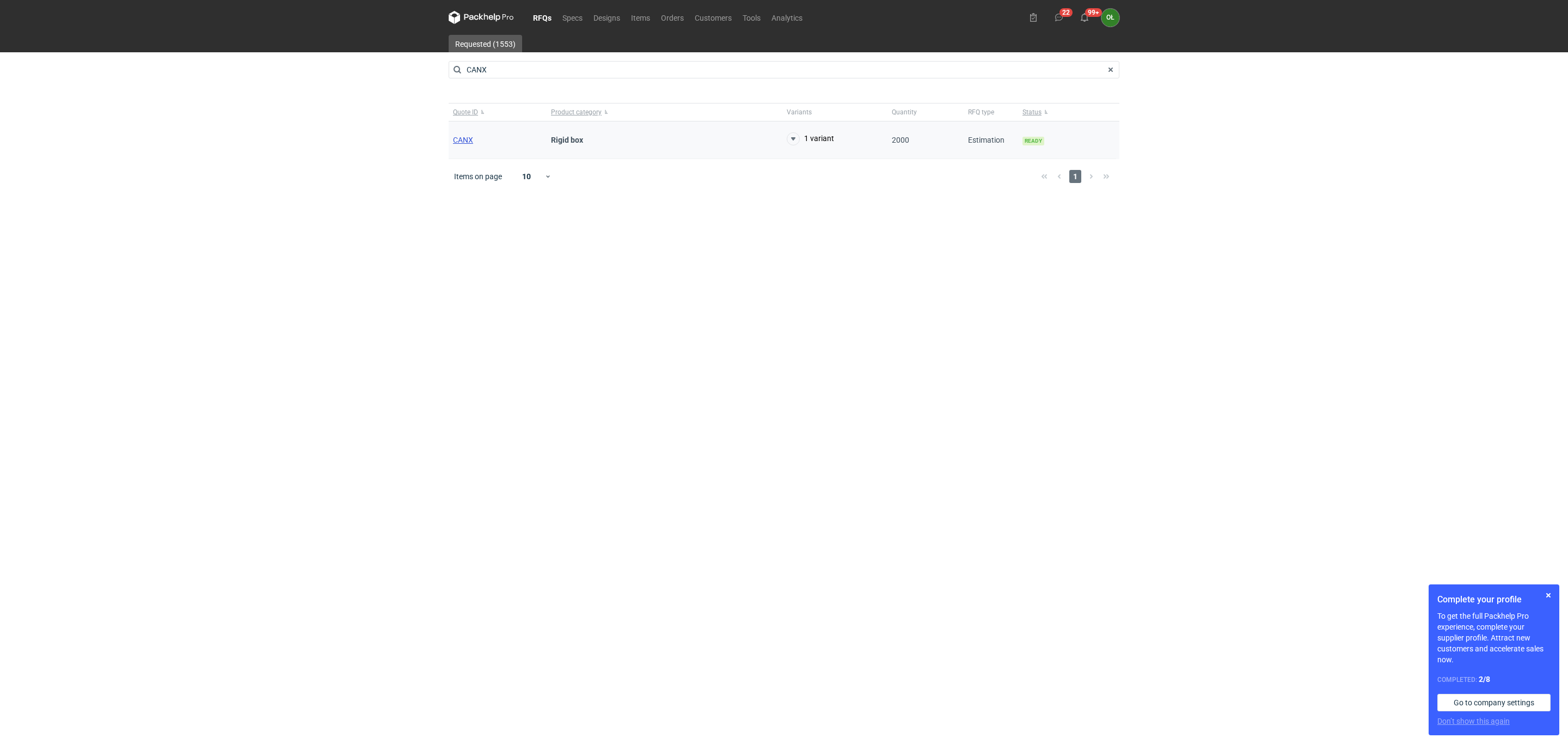
click at [466, 138] on span "CANX" at bounding box center [463, 140] width 20 height 9
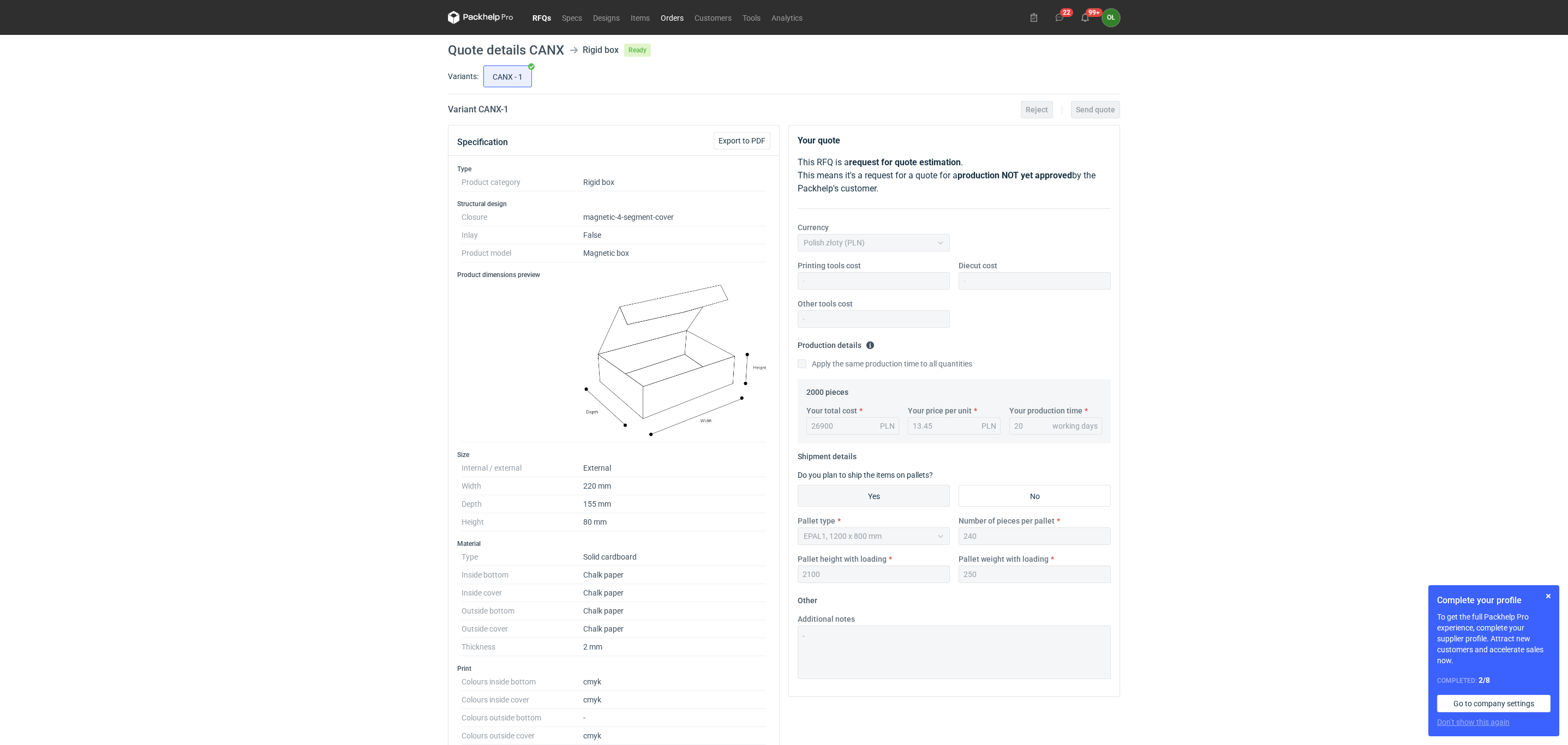
click at [676, 16] on link "Orders" at bounding box center [672, 17] width 34 height 13
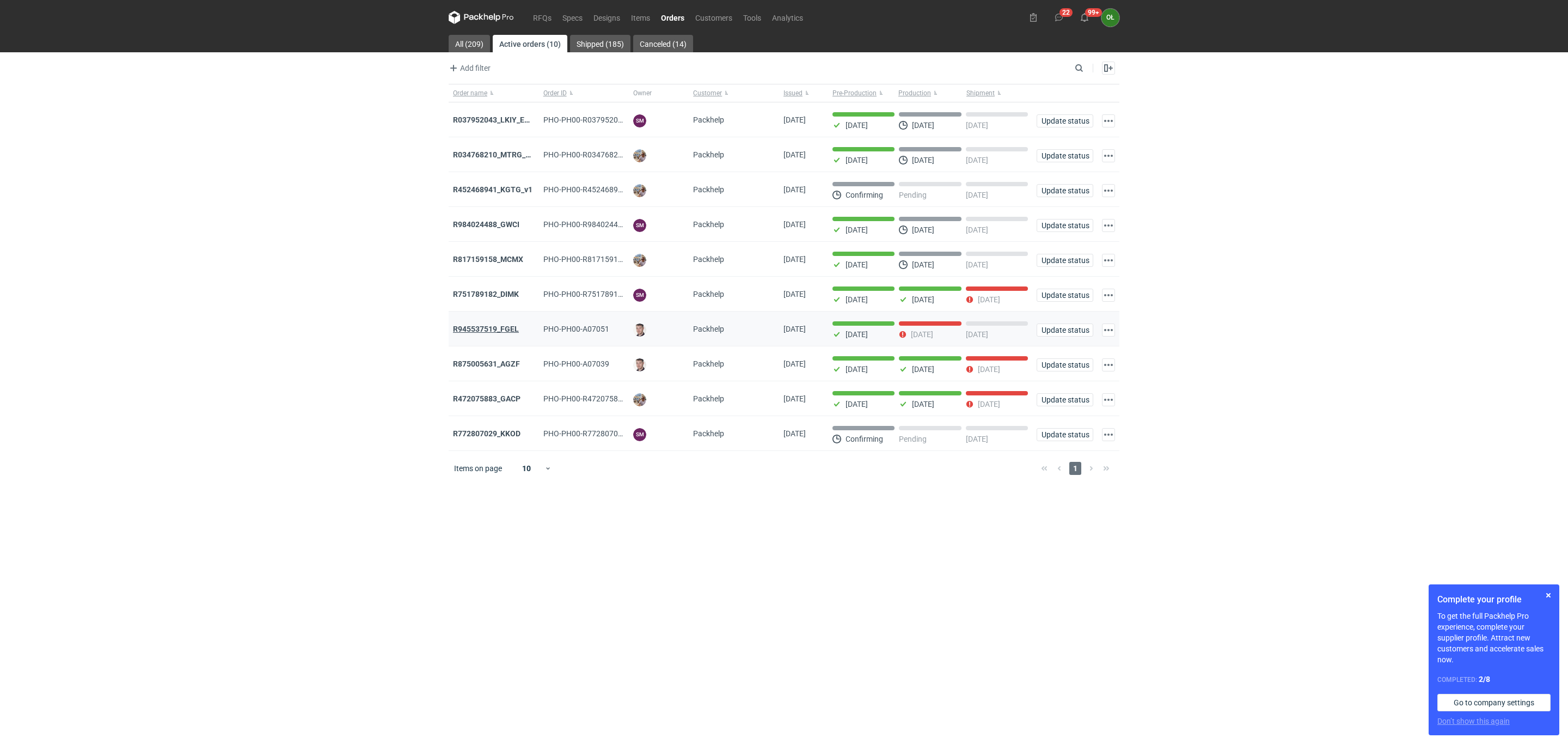
click at [501, 332] on strong "R945537519_FGEL" at bounding box center [486, 329] width 66 height 9
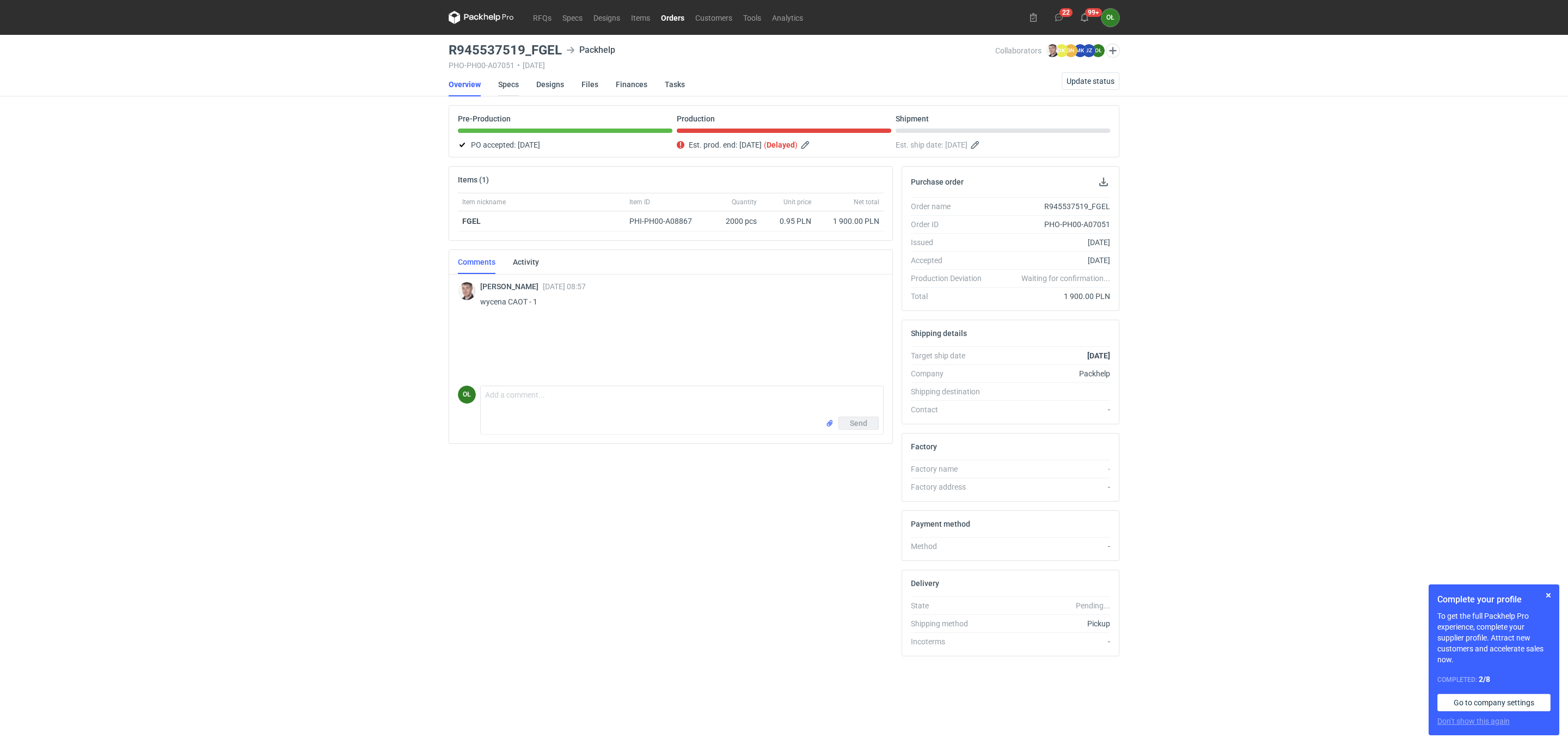
click at [508, 88] on link "Specs" at bounding box center [508, 84] width 20 height 24
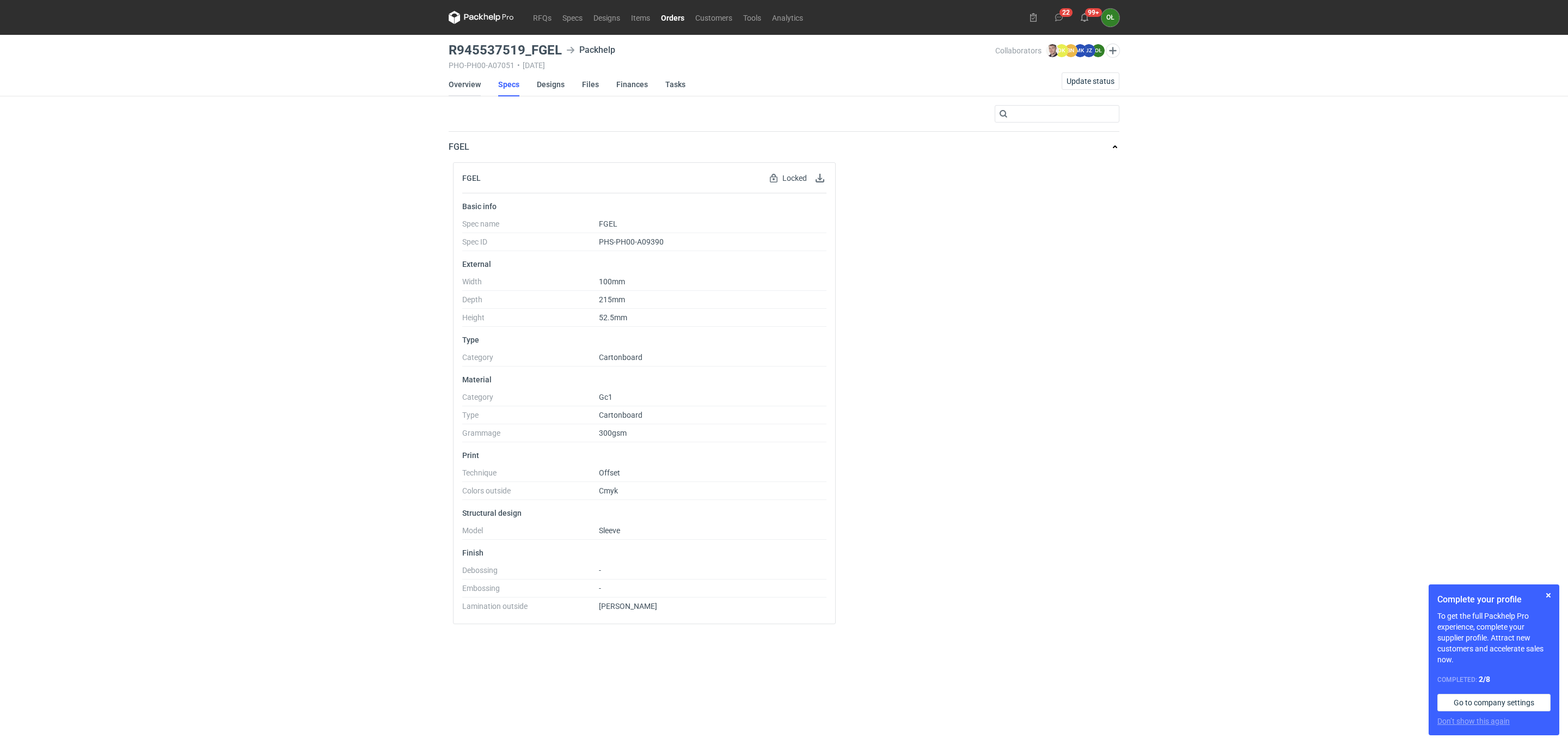
click at [465, 89] on link "Overview" at bounding box center [465, 84] width 32 height 24
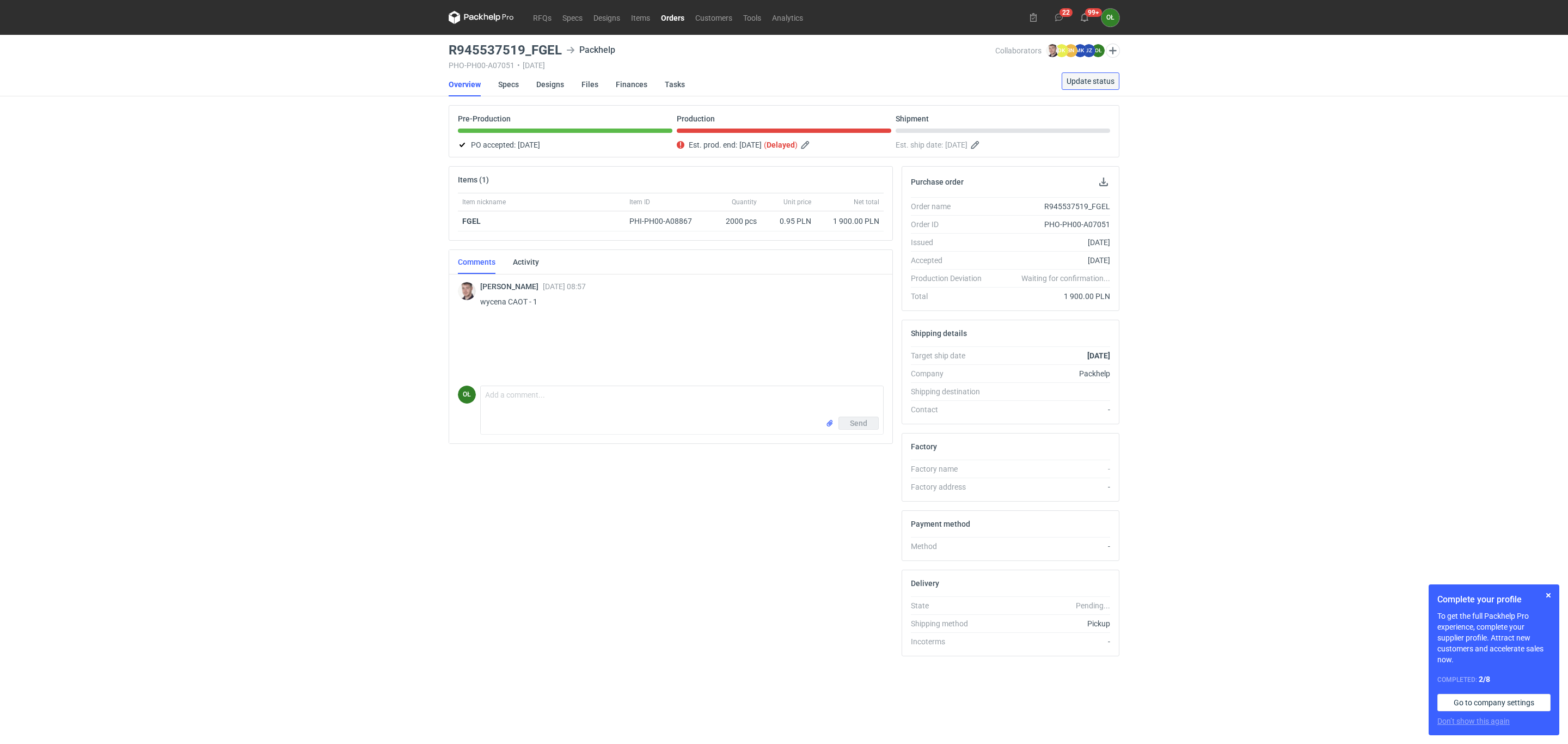
click at [1064, 82] on button "Update status" at bounding box center [1090, 81] width 58 height 17
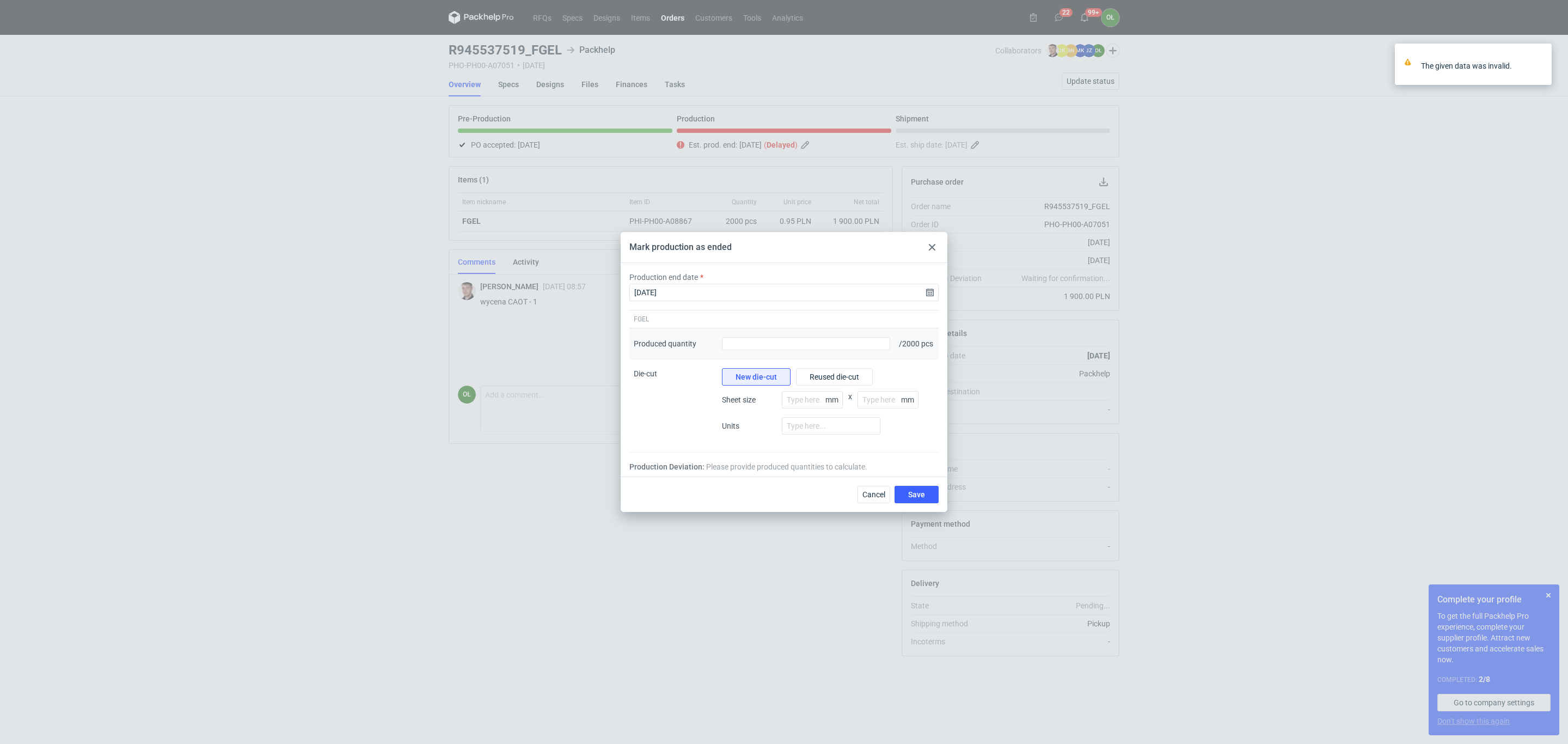
click at [877, 335] on div "Produced quantity" at bounding box center [806, 344] width 177 height 31
click at [881, 350] on div "Produced quantity" at bounding box center [806, 344] width 177 height 31
click at [881, 343] on input "Produced quantity" at bounding box center [806, 343] width 168 height 13
type input "2000"
click at [895, 486] on button "Save" at bounding box center [917, 494] width 44 height 17
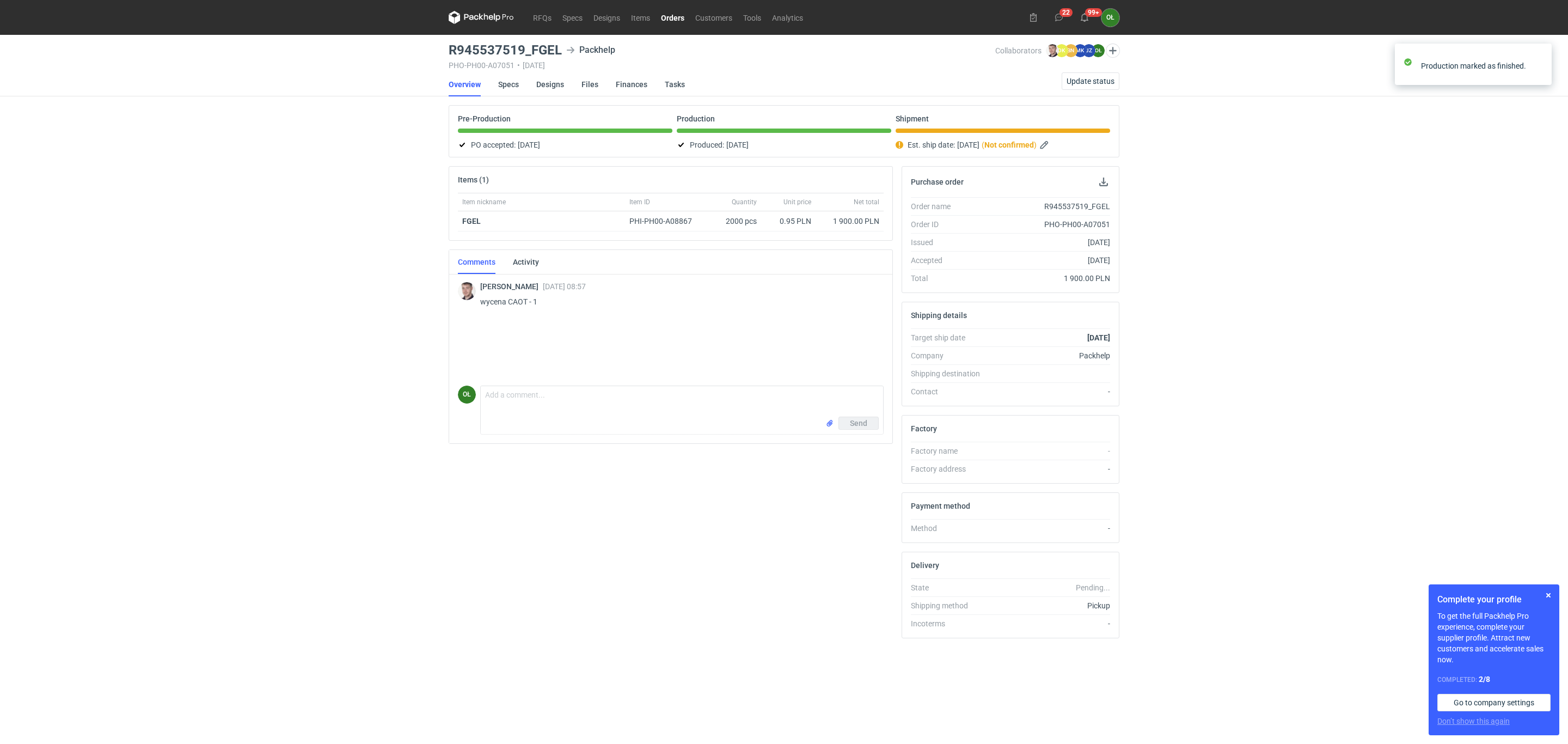
click at [670, 12] on link "Orders" at bounding box center [673, 17] width 34 height 13
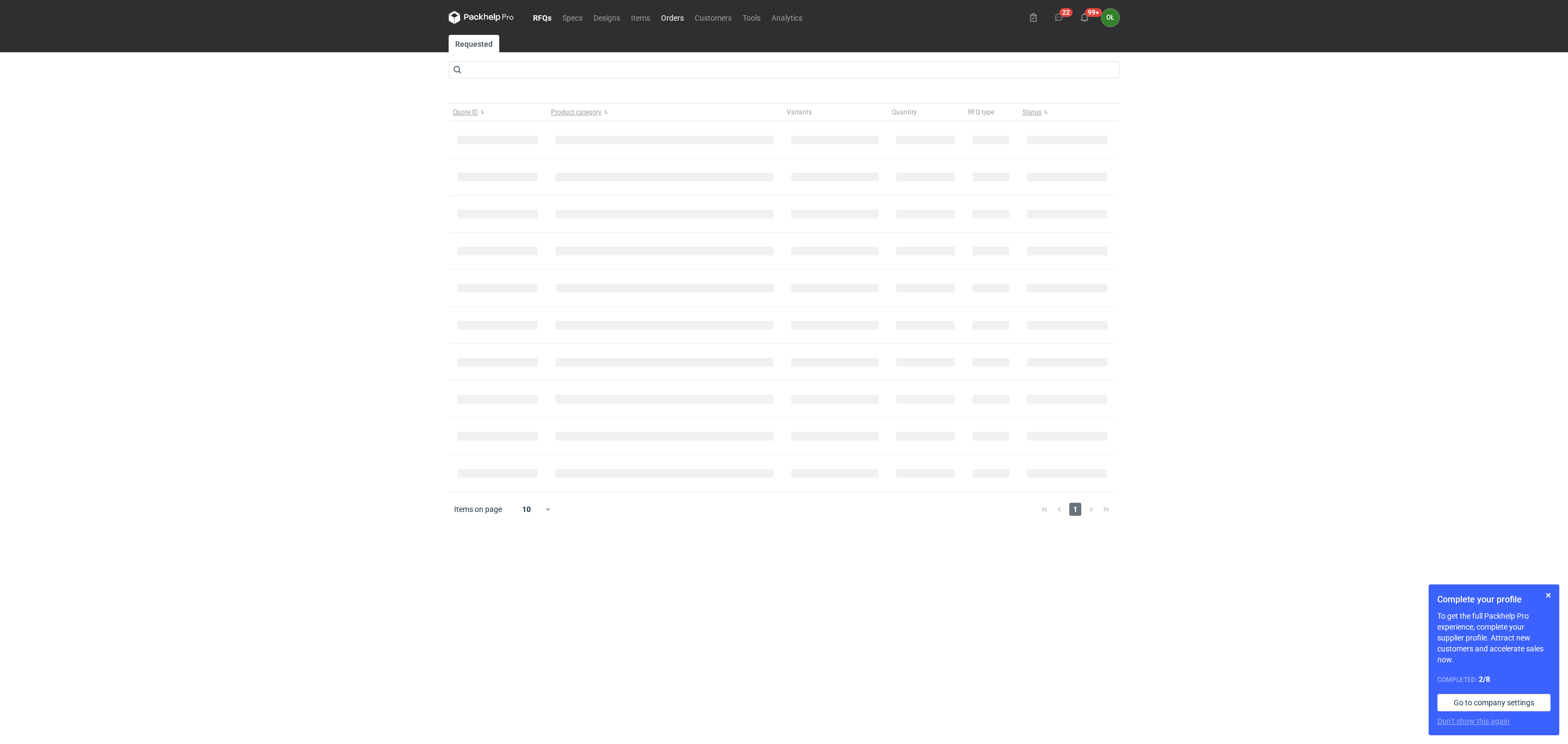
click at [678, 13] on link "Orders" at bounding box center [673, 17] width 34 height 13
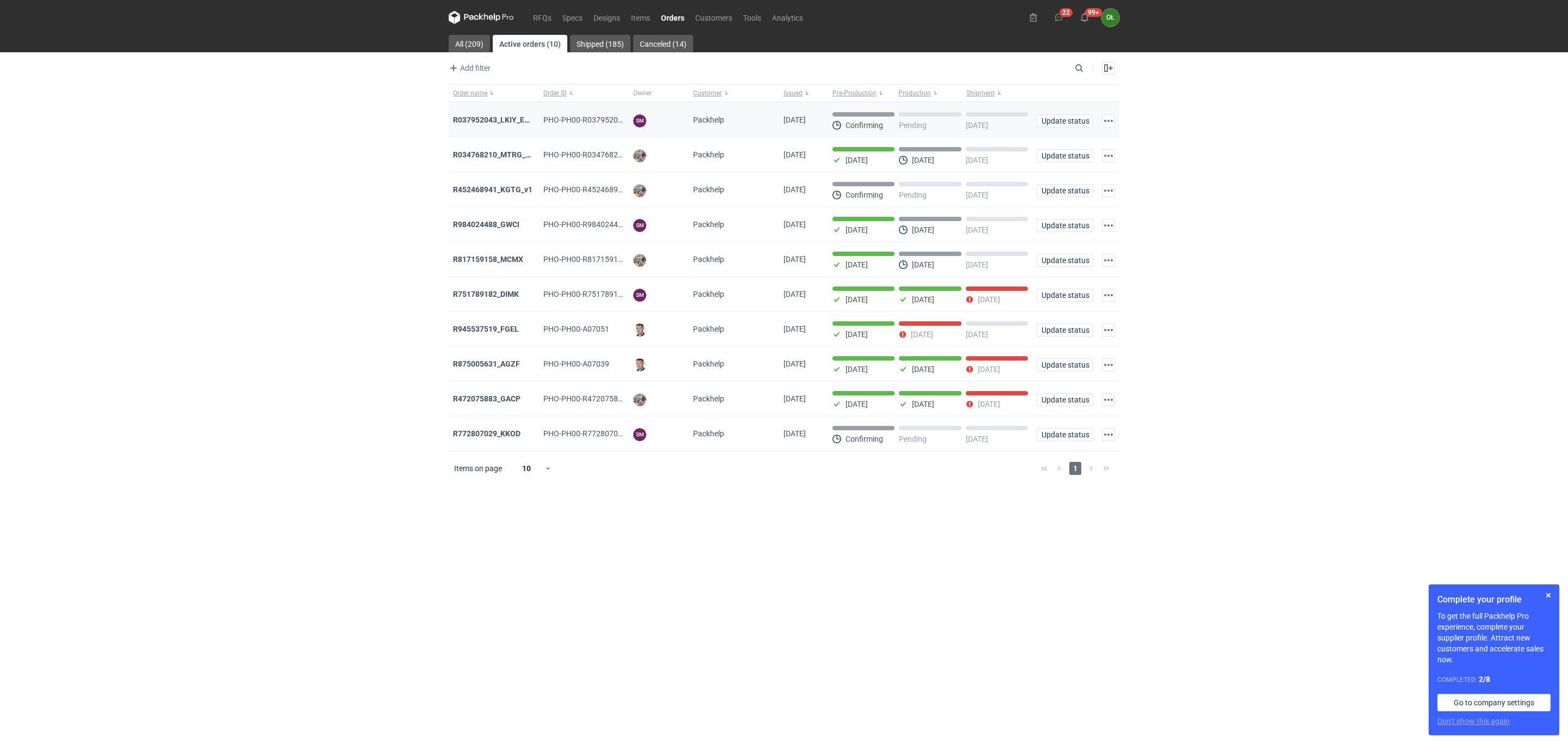
click at [499, 115] on div "R037952043_LKIY_EBJQ" at bounding box center [494, 120] width 82 height 11
click at [489, 124] on strong "R037952043_LKIY_EBJQ" at bounding box center [496, 120] width 86 height 9
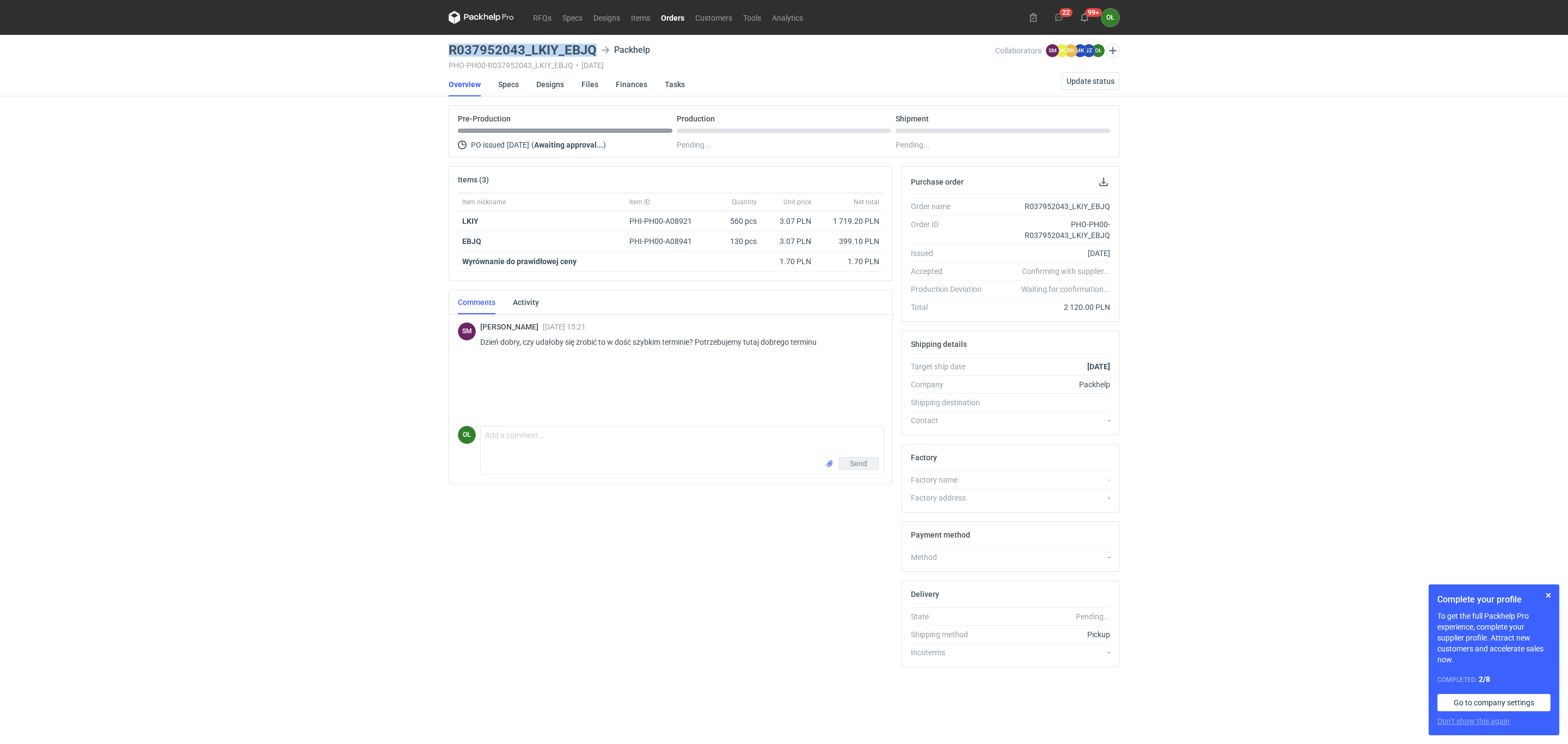
drag, startPoint x: 448, startPoint y: 47, endPoint x: 612, endPoint y: 47, distance: 164.0
click at [612, 47] on div "R037952043_LKIY_EBJQ Packhelp" at bounding box center [722, 50] width 546 height 13
copy h3 "R037952043_LKIY_EBJQ"
click at [510, 82] on link "Specs" at bounding box center [508, 84] width 20 height 24
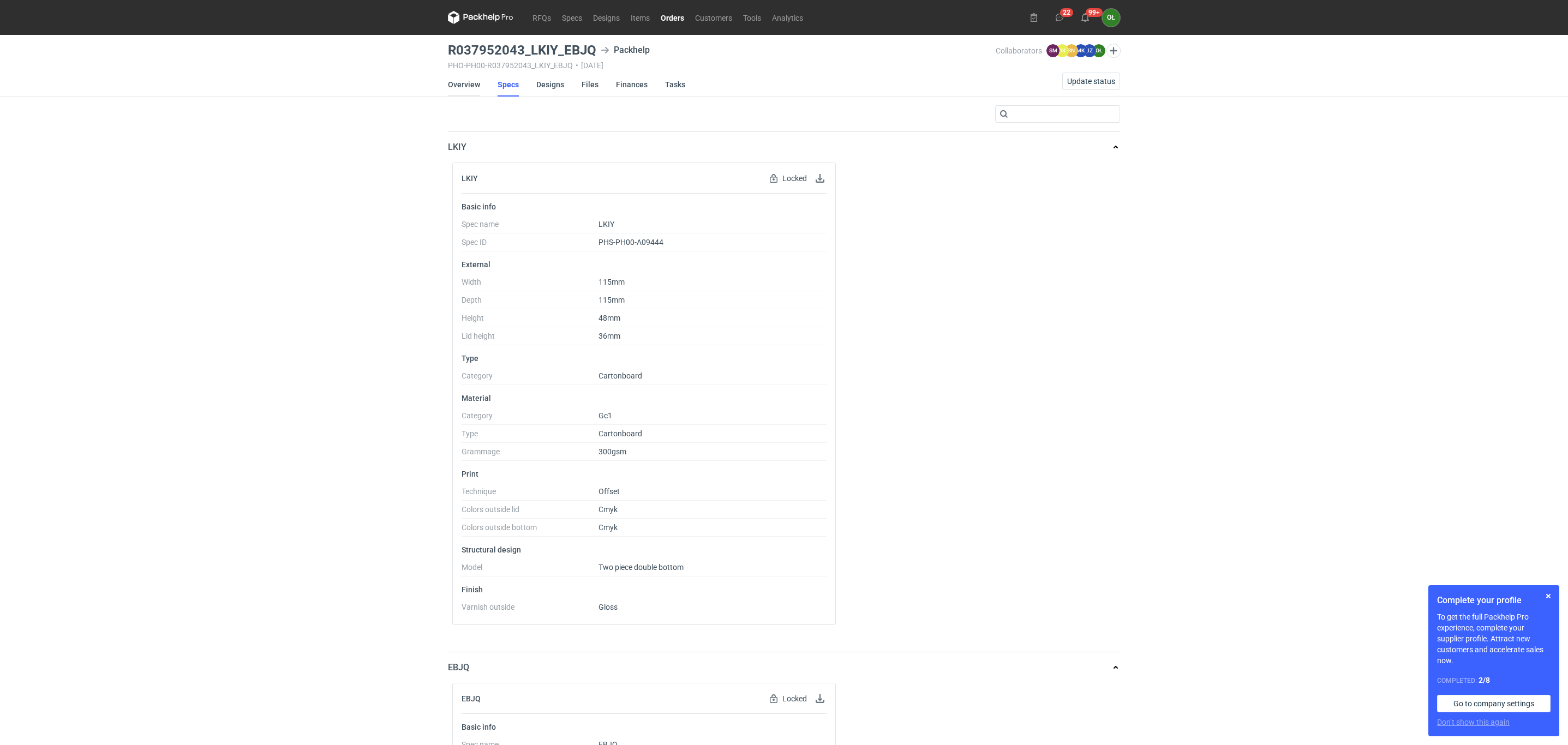
click at [468, 83] on link "Overview" at bounding box center [464, 85] width 32 height 24
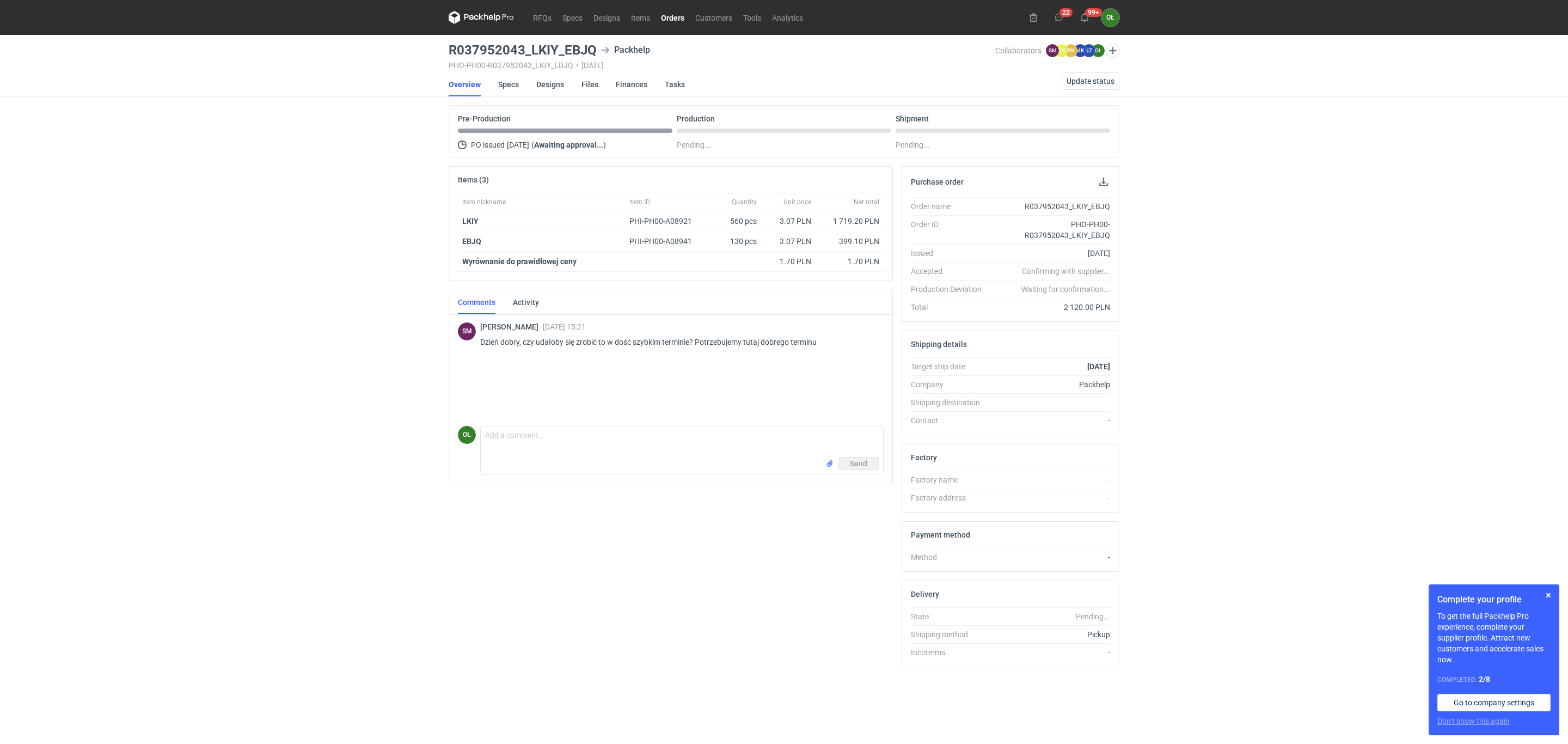
click at [520, 79] on li "Specs" at bounding box center [517, 84] width 38 height 24
click at [515, 81] on link "Specs" at bounding box center [508, 84] width 20 height 24
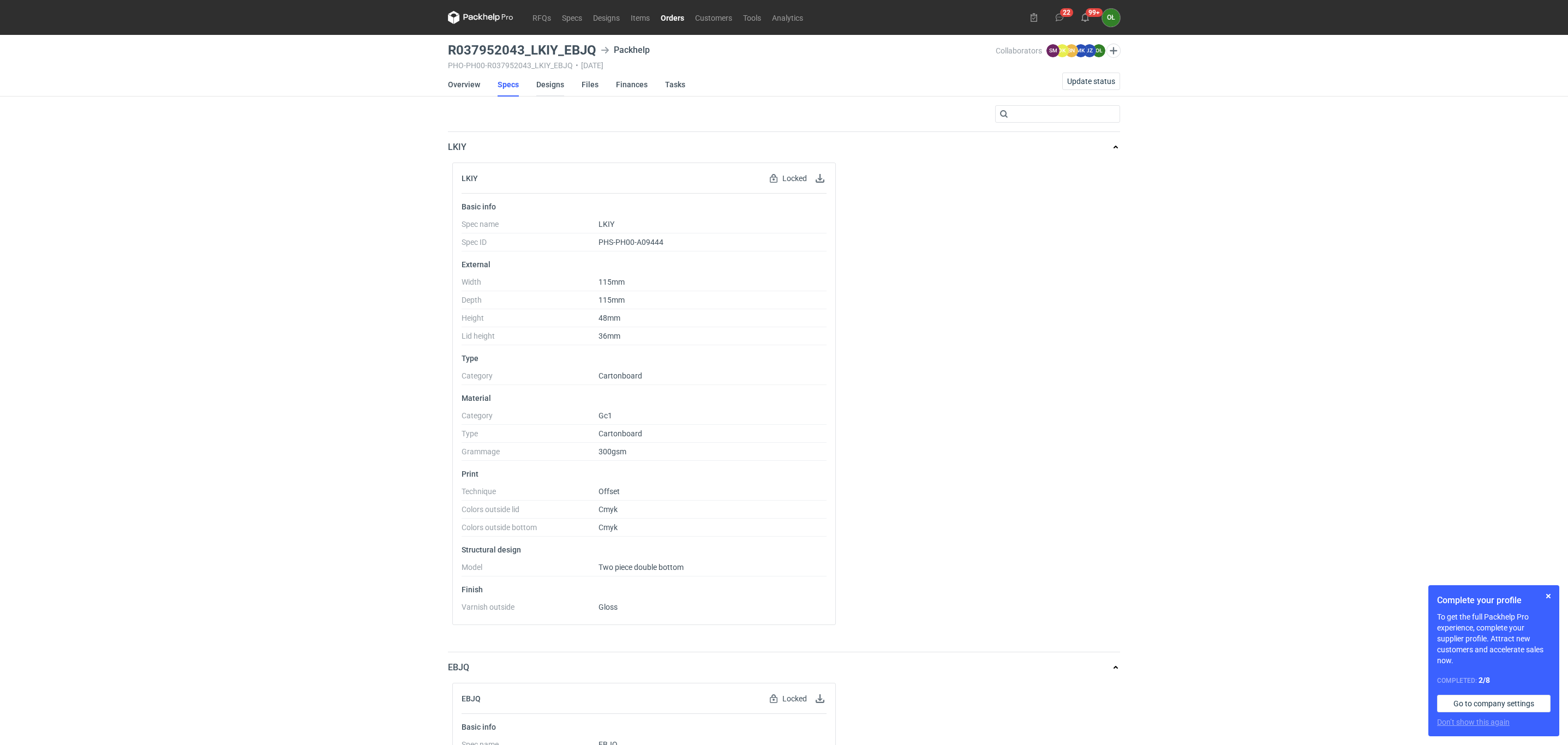
click at [544, 86] on link "Designs" at bounding box center [550, 85] width 28 height 24
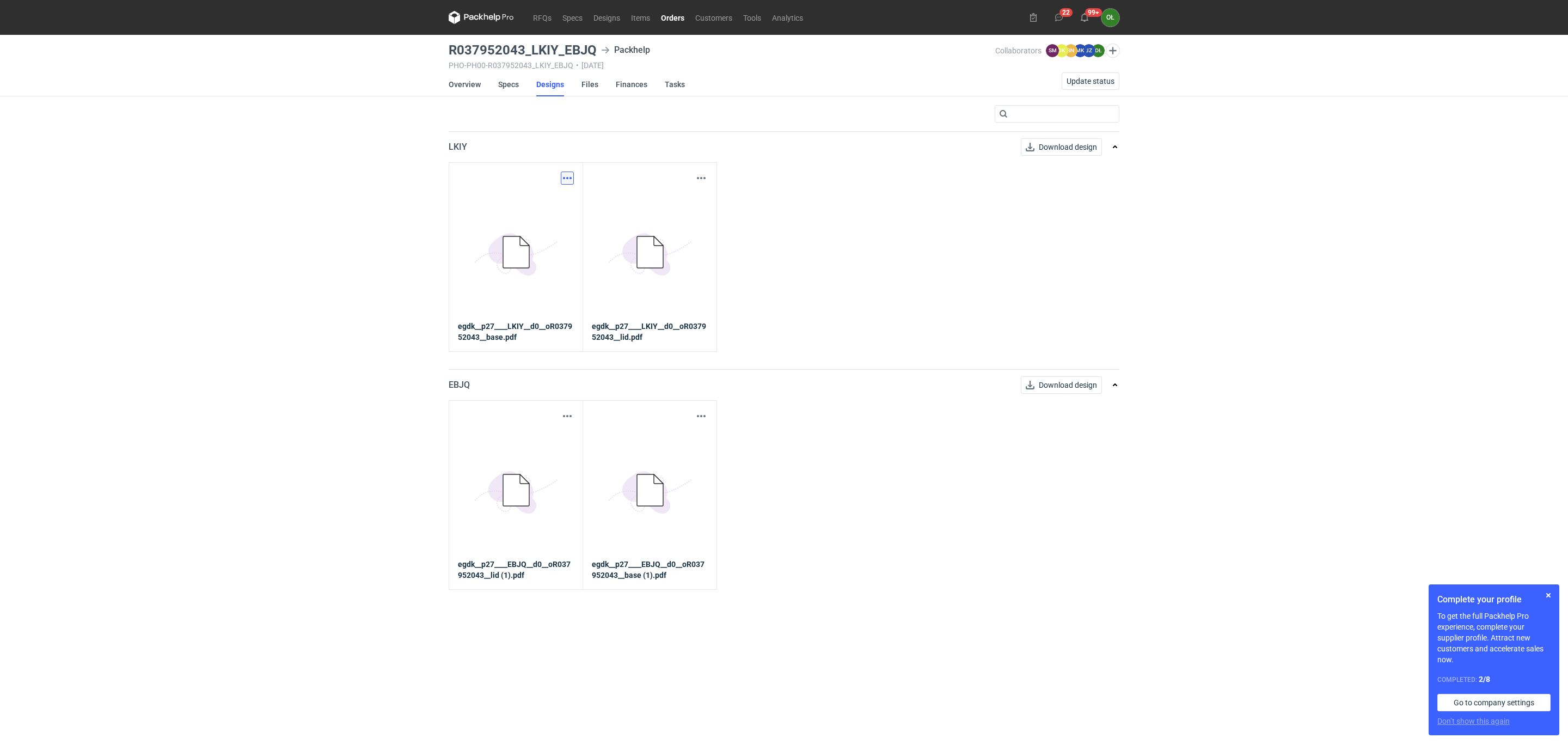
click at [566, 181] on button "button" at bounding box center [567, 178] width 13 height 13
click at [555, 197] on link "Download design part" at bounding box center [519, 202] width 100 height 17
click at [700, 175] on button "button" at bounding box center [701, 178] width 13 height 13
click at [680, 205] on link "Download design part" at bounding box center [653, 202] width 100 height 17
click at [561, 417] on button "button" at bounding box center [567, 415] width 13 height 13
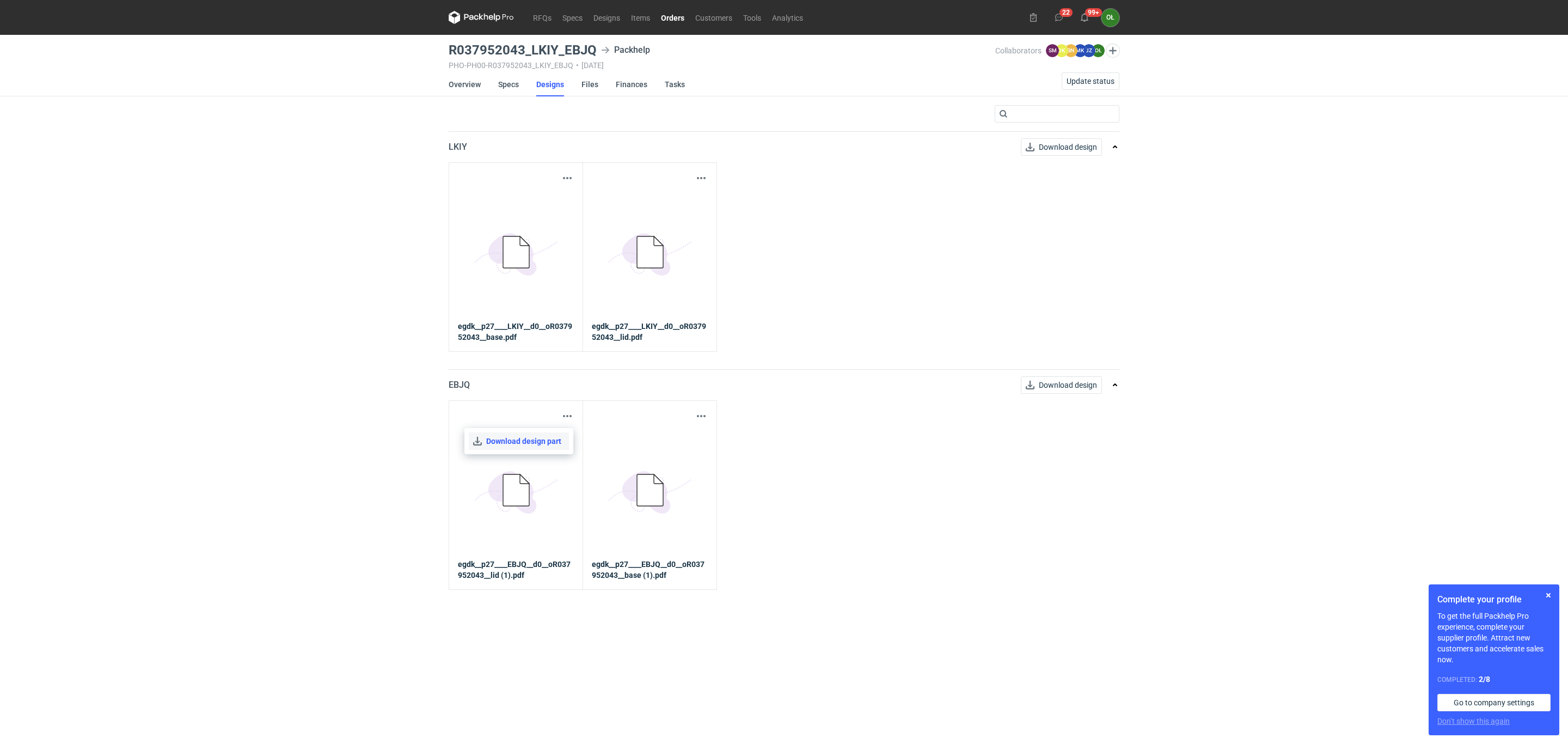
click at [553, 438] on link "Download design part" at bounding box center [519, 441] width 100 height 17
click at [701, 417] on button "button" at bounding box center [701, 415] width 13 height 13
click at [675, 443] on link "Download design part" at bounding box center [653, 441] width 100 height 17
click at [515, 86] on link "Specs" at bounding box center [508, 84] width 20 height 24
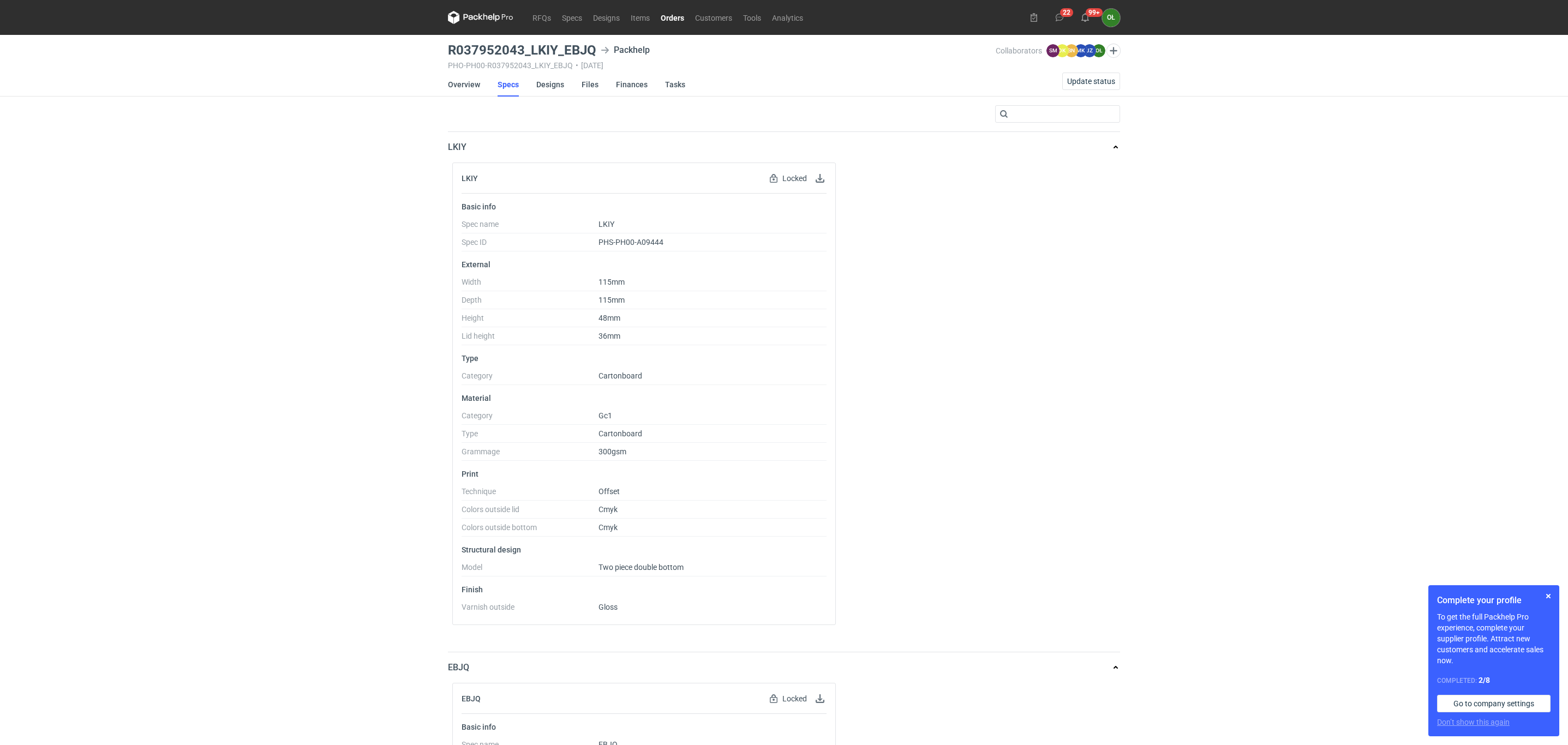
click at [0, 192] on div "RFQs Specs Designs Items Orders Customers Tools Analytics 22 99+ OŁ [PERSON_NAM…" at bounding box center [784, 372] width 1568 height 745
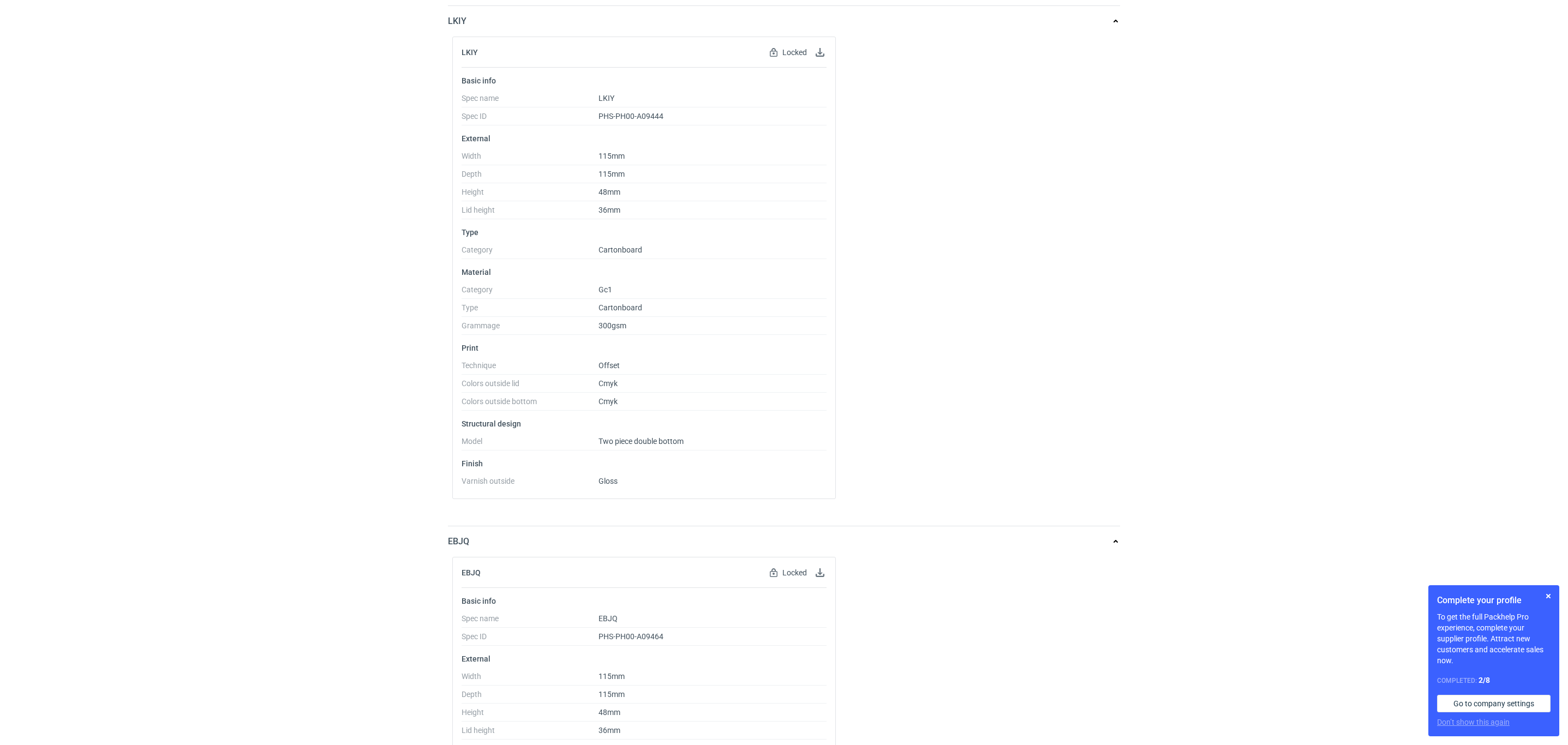
scroll to position [108, 0]
click at [49, 293] on div "RFQs Specs Designs Items Orders Customers Tools Analytics 22 99+ OŁ [PERSON_NAM…" at bounding box center [784, 264] width 1568 height 745
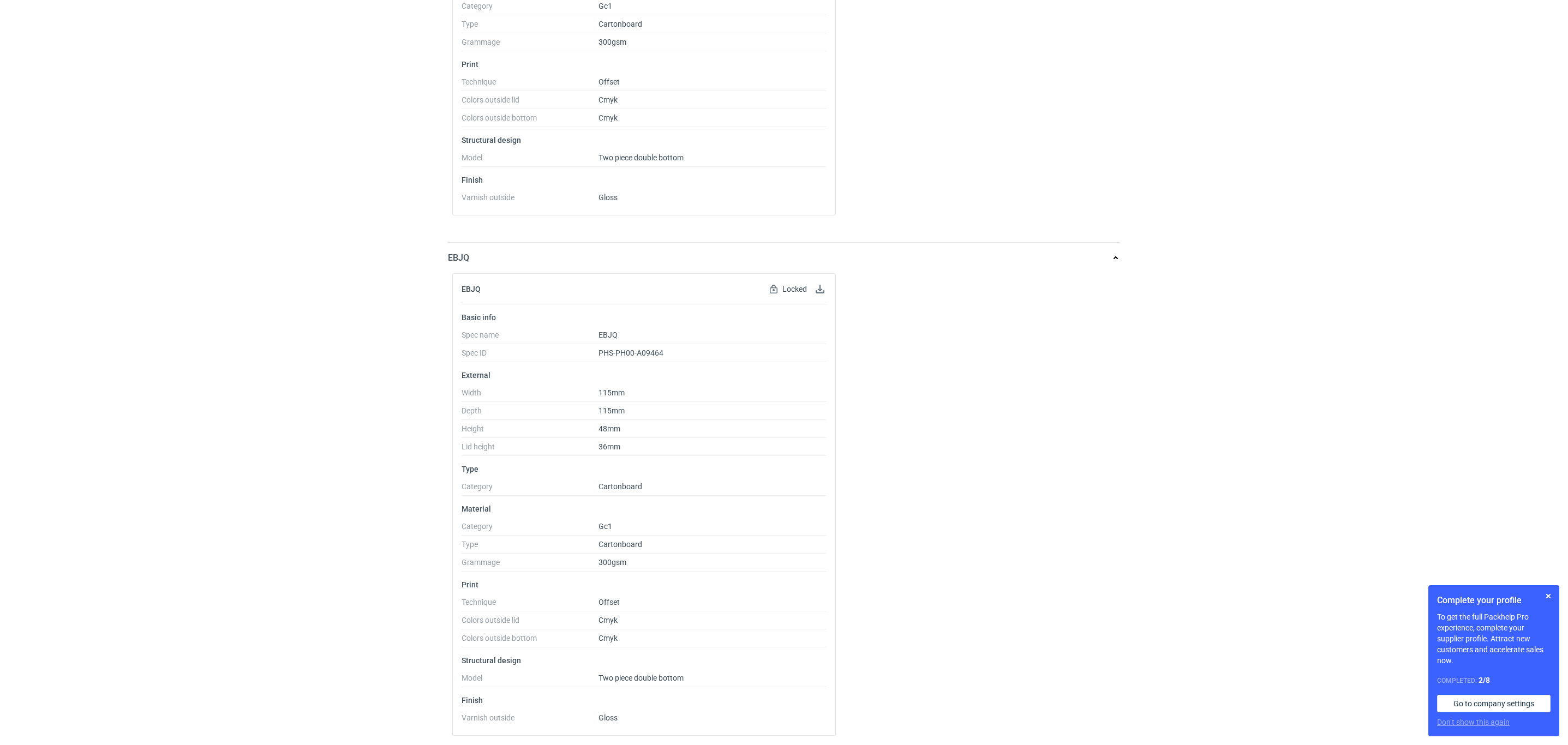
scroll to position [418, 0]
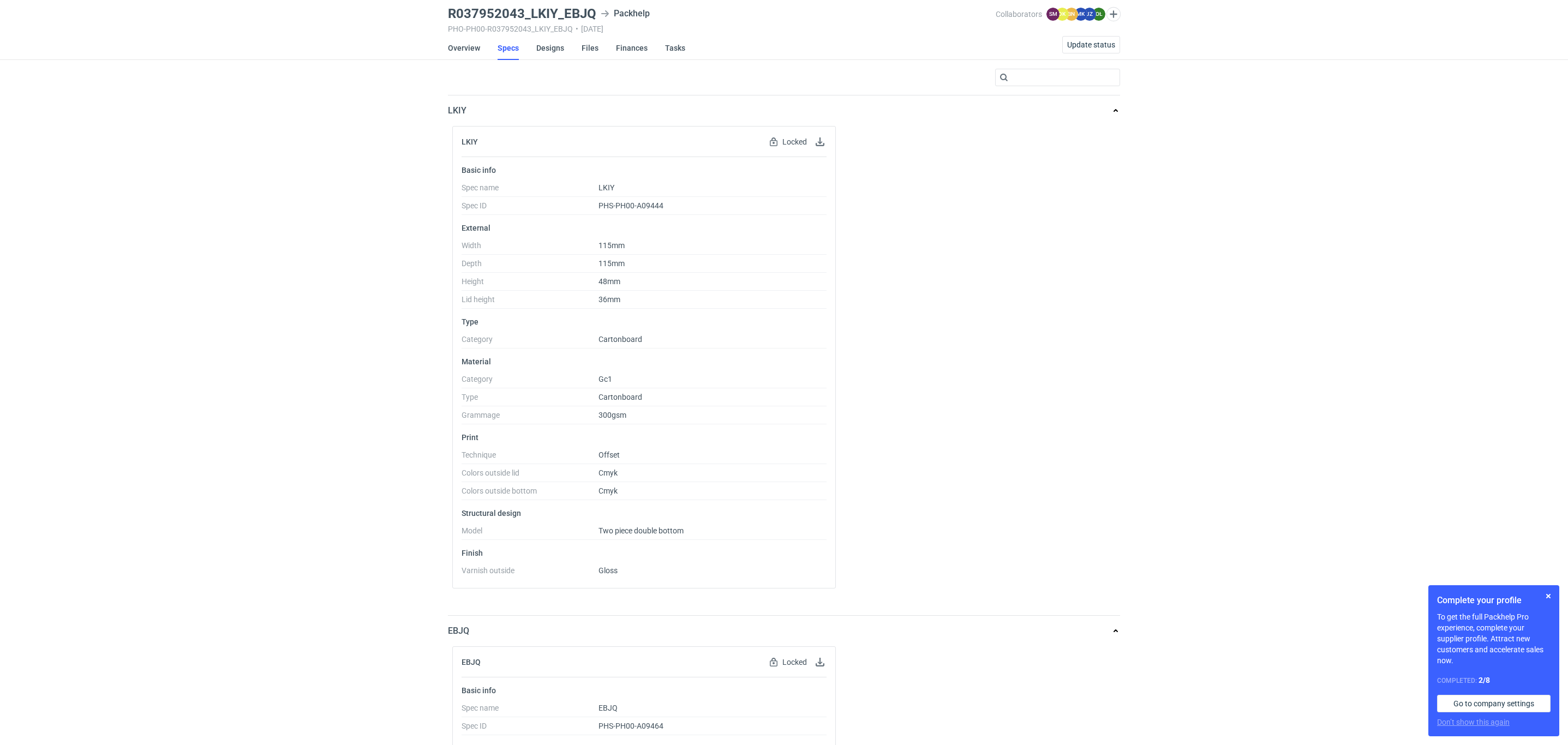
scroll to position [0, 0]
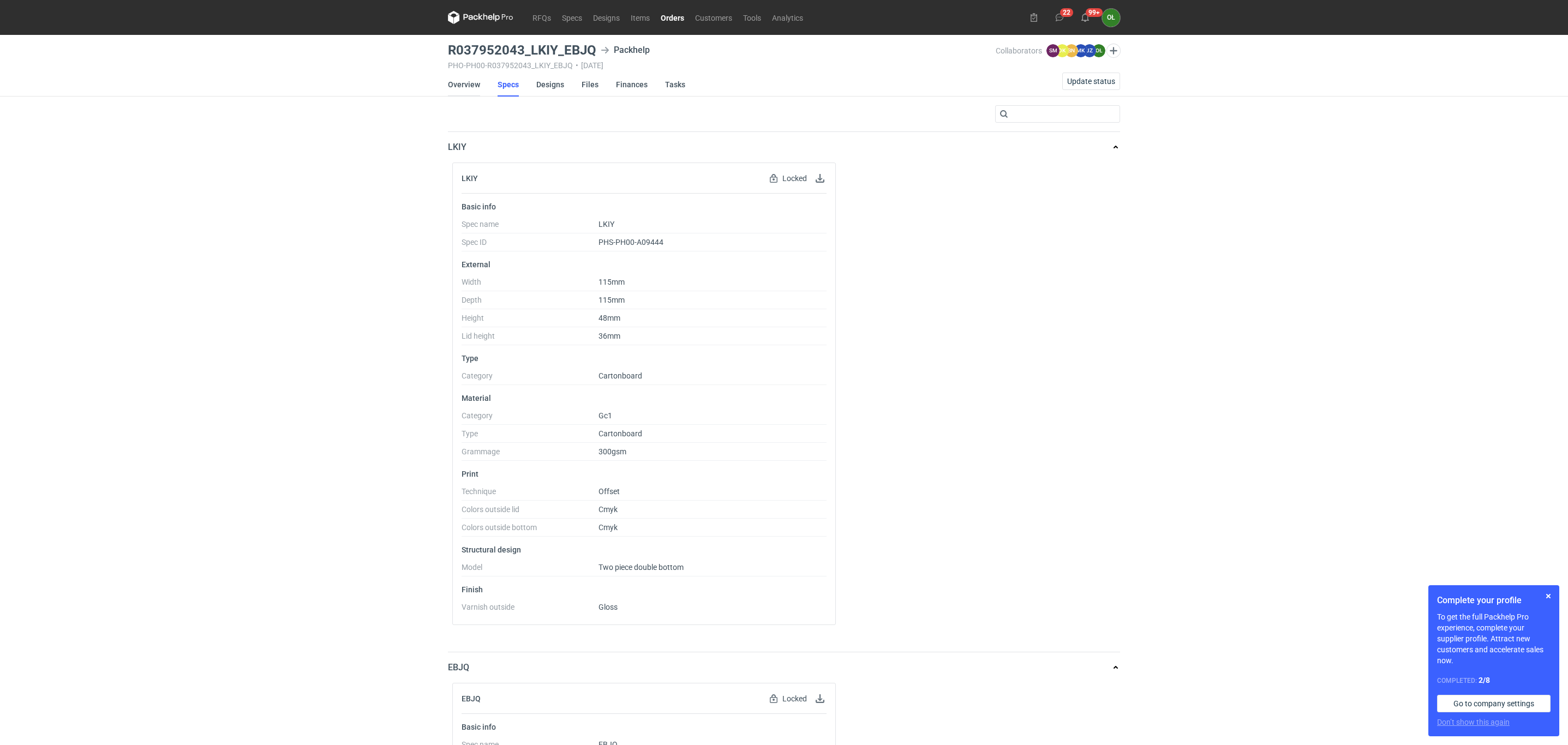
click at [462, 87] on link "Overview" at bounding box center [464, 85] width 32 height 24
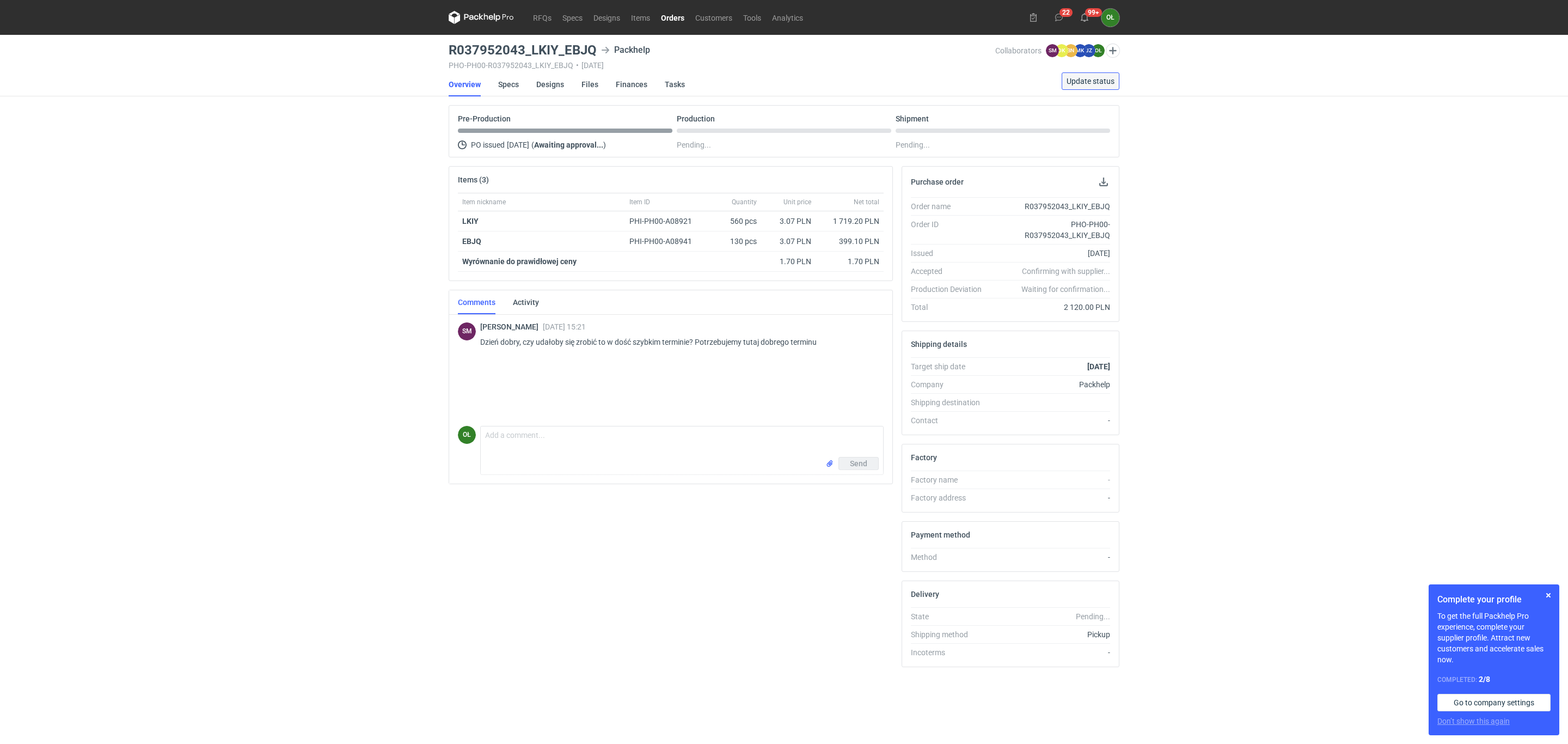
click at [1085, 83] on span "Update status" at bounding box center [1090, 81] width 48 height 7
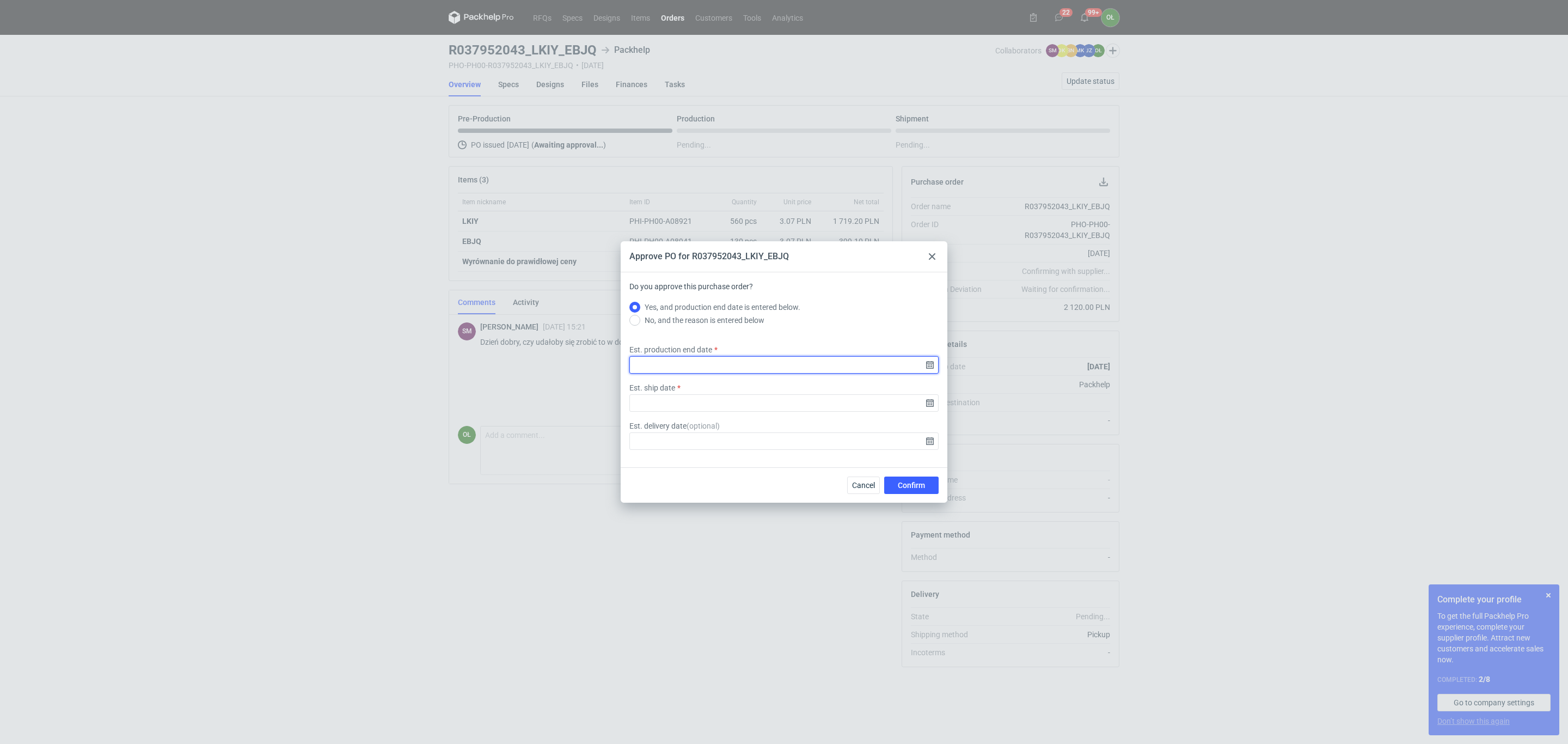
click at [930, 366] on input "Est. production end date" at bounding box center [784, 365] width 309 height 17
click at [845, 296] on icon "Go forward 1 month" at bounding box center [841, 294] width 9 height 9
click at [931, 261] on div at bounding box center [932, 256] width 13 height 13
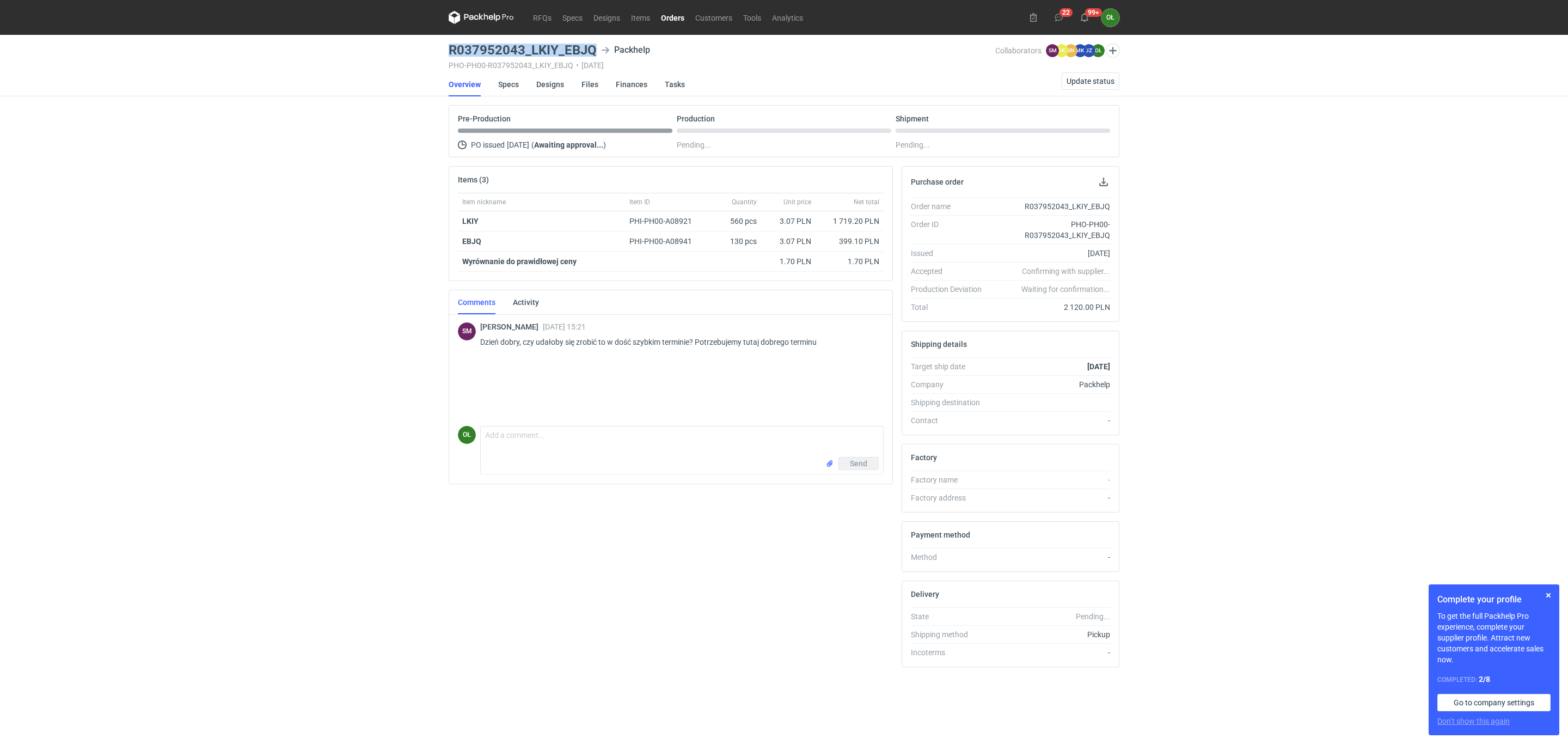
drag, startPoint x: 449, startPoint y: 52, endPoint x: 605, endPoint y: 51, distance: 156.0
click at [605, 51] on div "R037952043_LKIY_EBJQ Packhelp" at bounding box center [722, 50] width 546 height 13
copy h3 "R037952043_LKIY_EBJQ"
click at [502, 82] on link "Specs" at bounding box center [508, 84] width 20 height 24
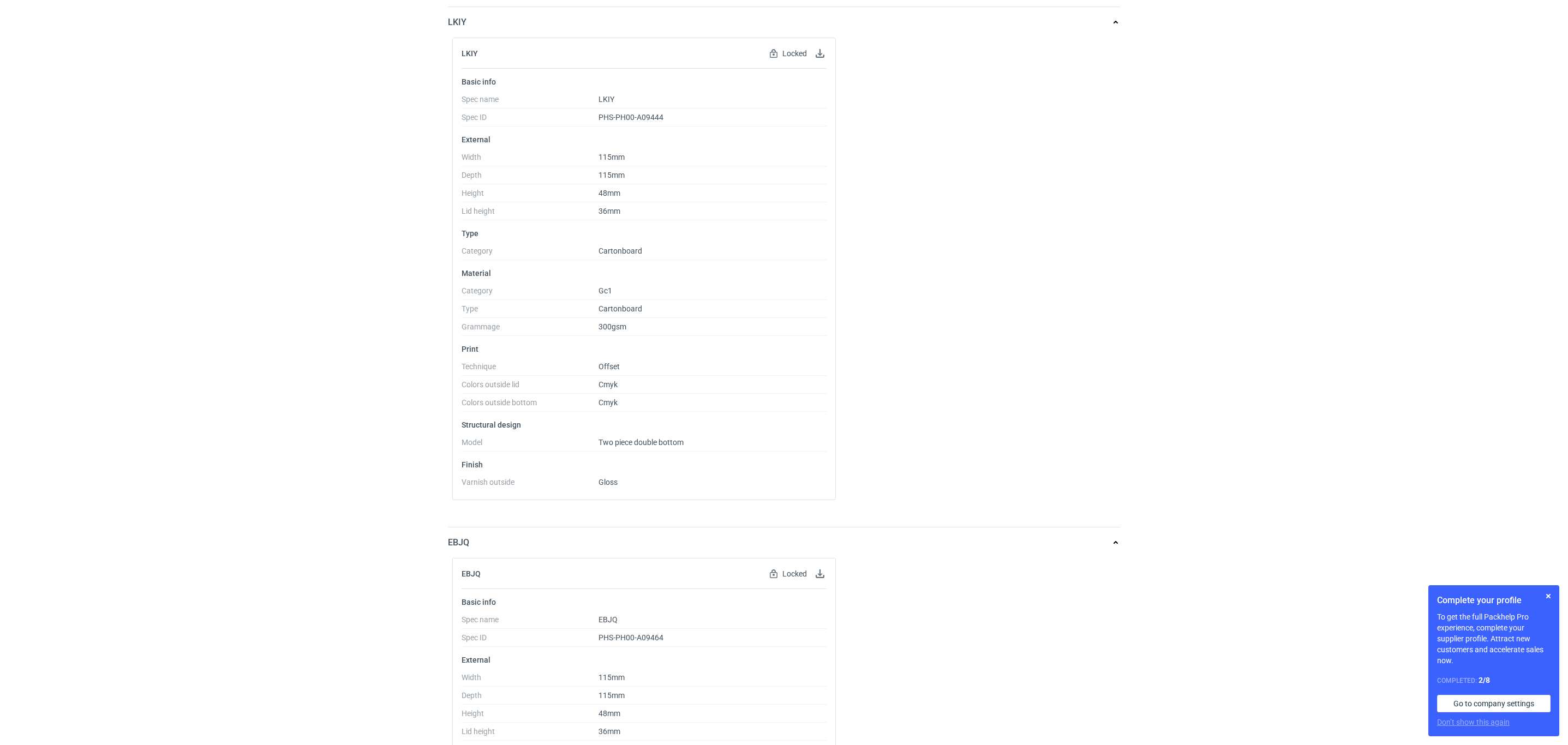
scroll to position [136, 0]
click at [351, 218] on div "RFQs Specs Designs Items Orders Customers Tools Analytics 22 99+ OŁ [PERSON_NAM…" at bounding box center [784, 236] width 1568 height 745
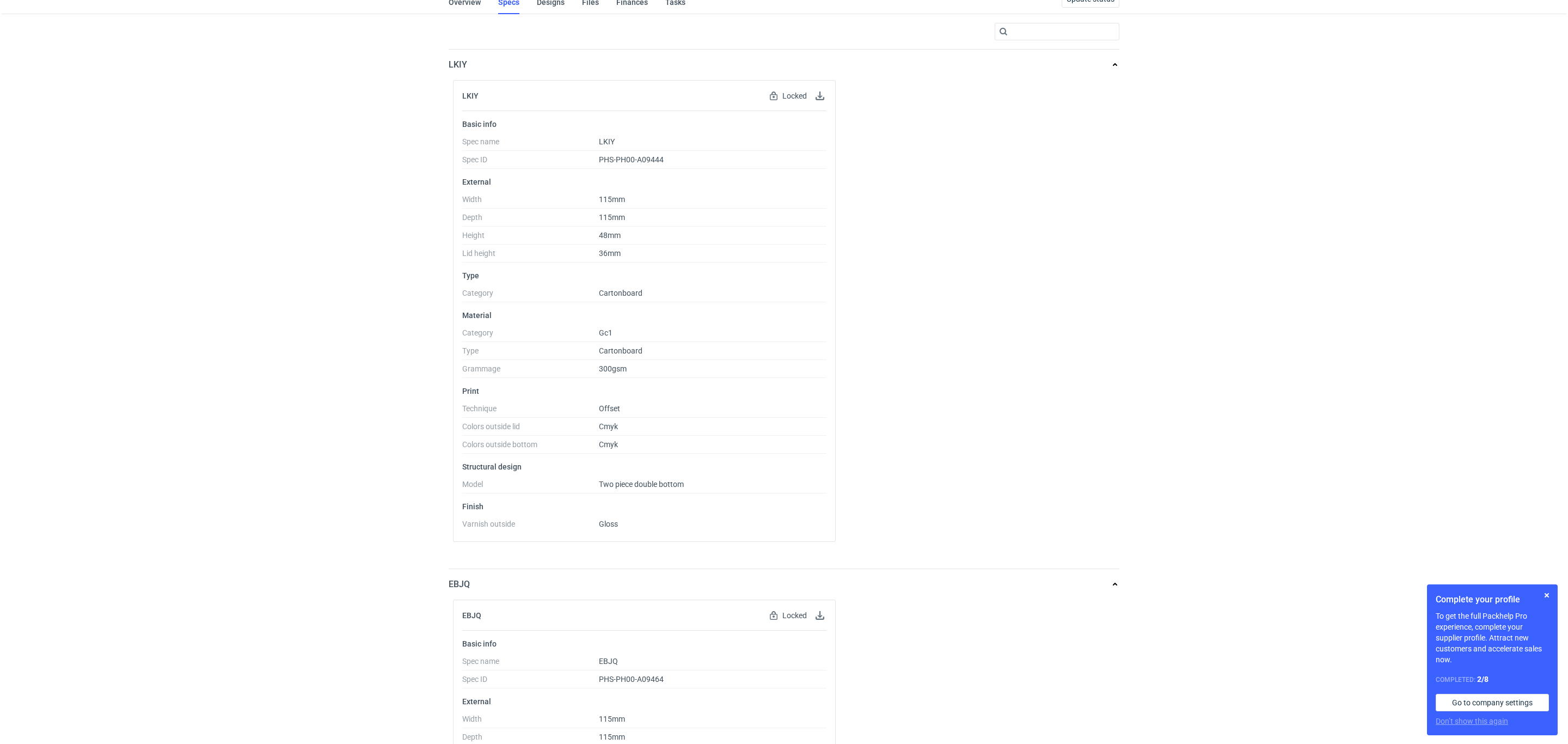
scroll to position [0, 0]
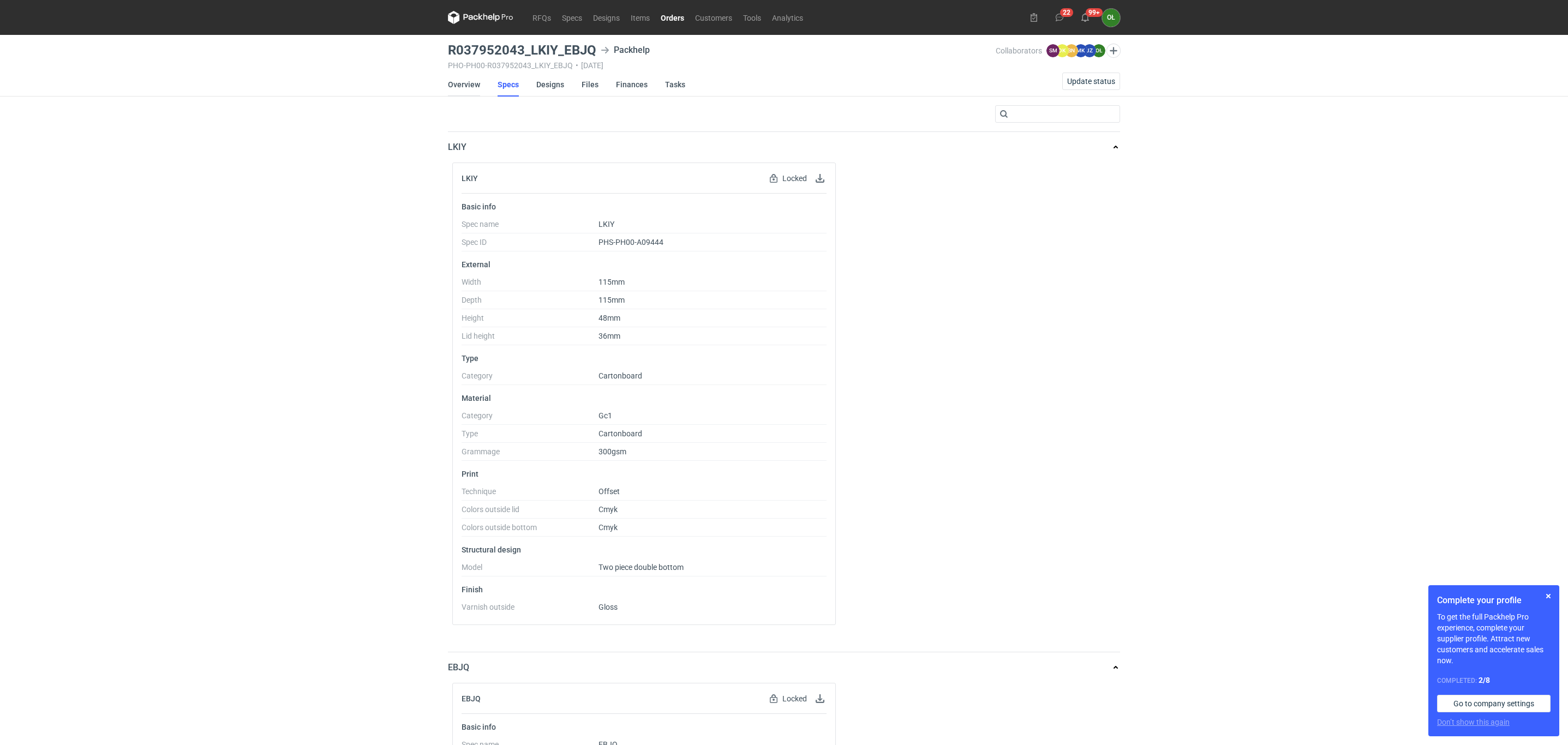
click at [462, 87] on link "Overview" at bounding box center [464, 85] width 32 height 24
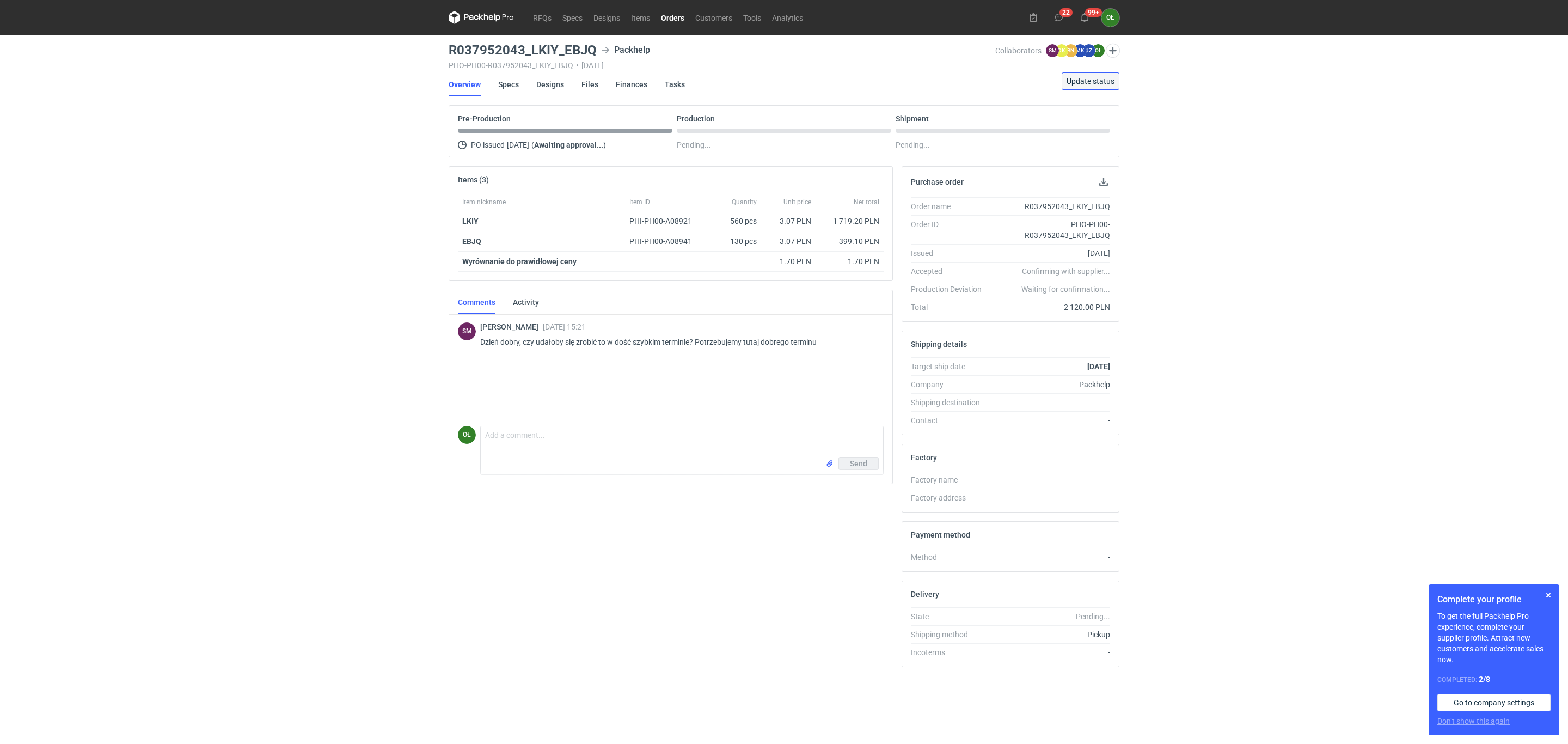
click at [1099, 85] on span "Update status" at bounding box center [1090, 81] width 48 height 7
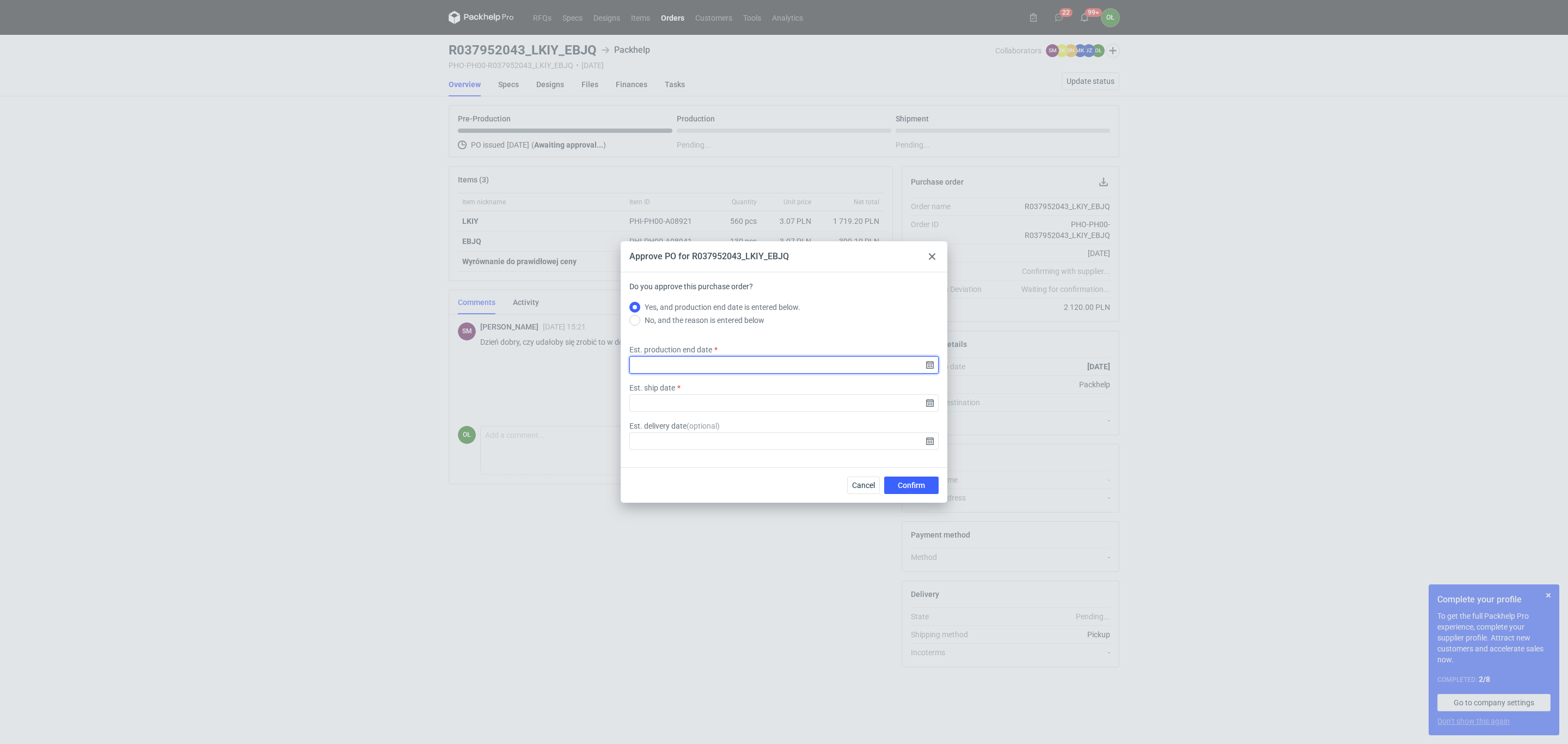
click at [935, 366] on input "Est. production end date" at bounding box center [784, 365] width 309 height 17
click at [833, 293] on section "[DATE]" at bounding box center [784, 294] width 122 height 9
click at [850, 293] on div "[DATE] Su Mo Tu We Th Fr Sa 27 28 29 30 31 1 2 3 4 5 6 7 8 9 10 11 12 13 14 15 …" at bounding box center [784, 366] width 139 height 170
click at [841, 293] on icon "Go forward 1 month" at bounding box center [841, 294] width 9 height 9
click at [789, 348] on button "10" at bounding box center [784, 349] width 17 height 17
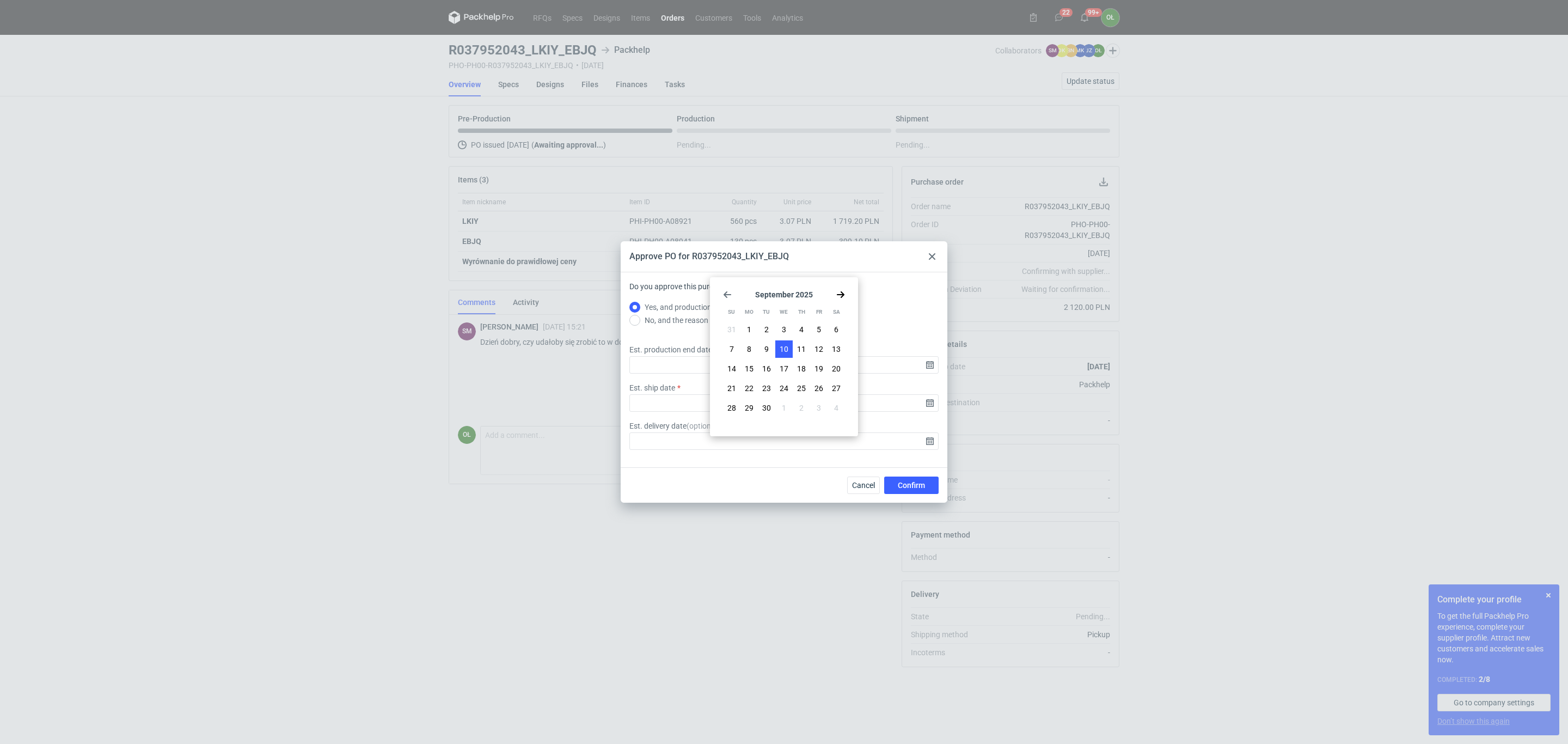
type input "[DATE]"
click at [930, 411] on input "Est. ship date" at bounding box center [784, 403] width 309 height 17
click at [838, 307] on div "Sa" at bounding box center [836, 312] width 17 height 17
click at [842, 294] on use "Go forward 1 month" at bounding box center [841, 294] width 7 height 7
click at [800, 343] on span "11" at bounding box center [802, 349] width 9 height 11
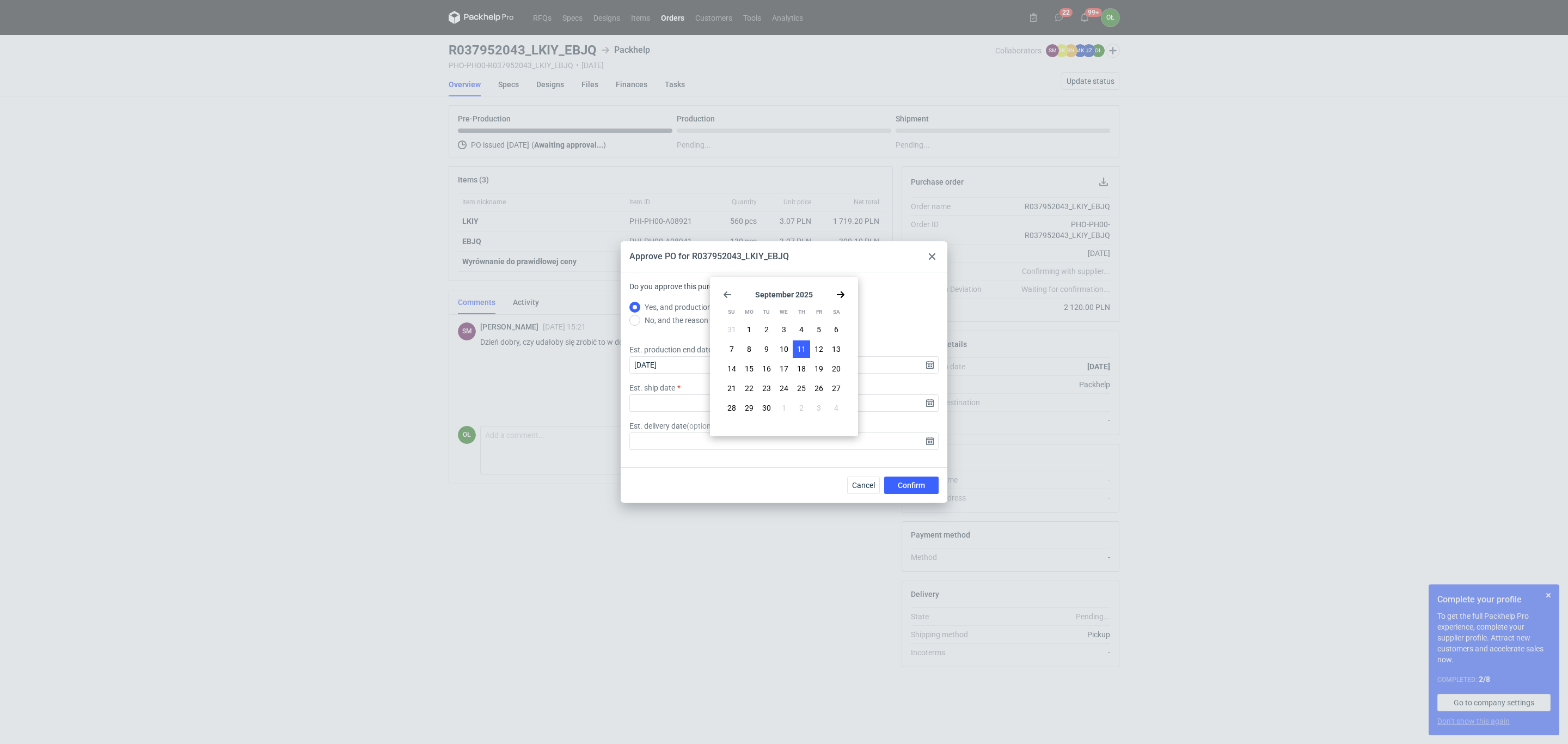
type input "[DATE]"
click at [913, 490] on button "Confirm" at bounding box center [912, 485] width 55 height 17
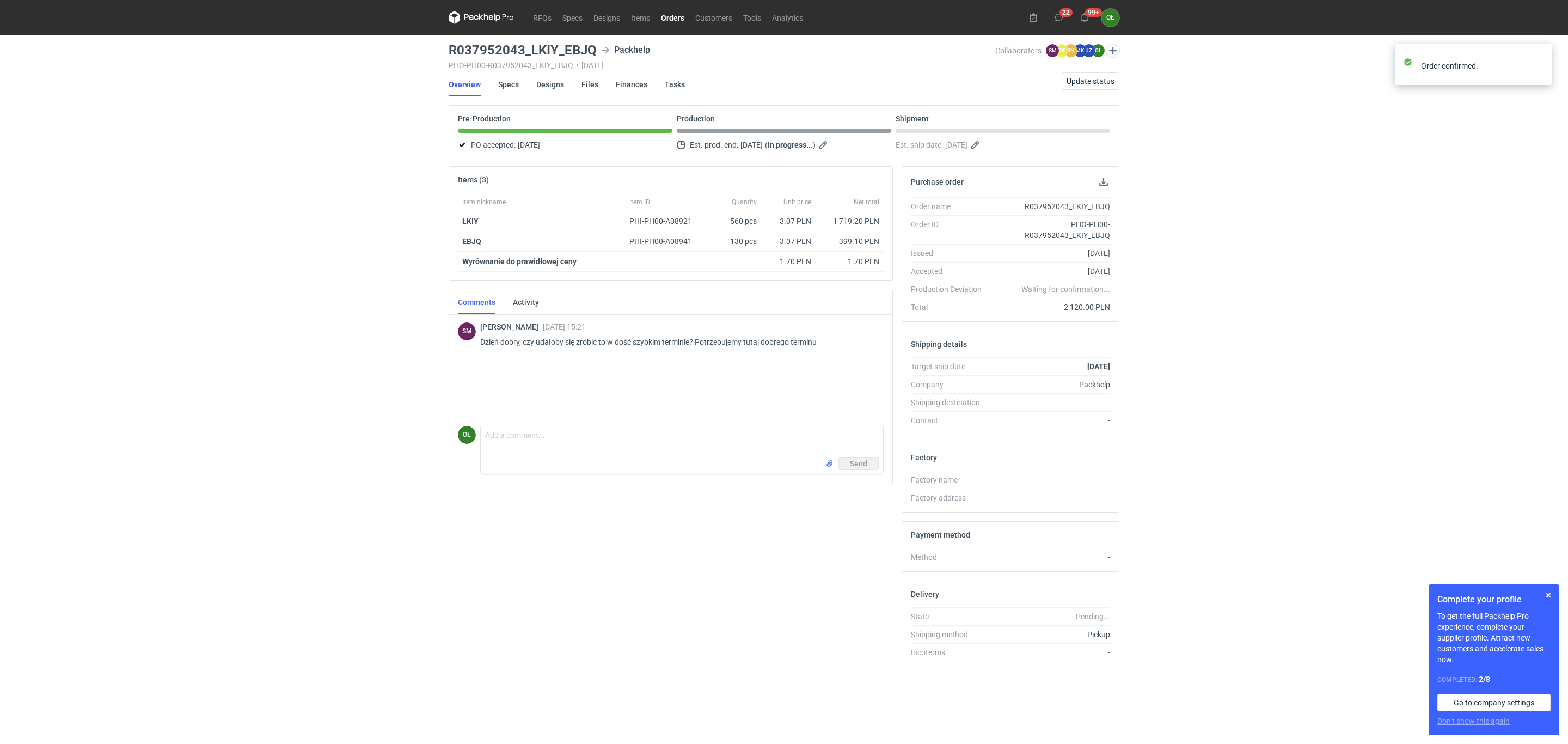
click at [666, 17] on link "Orders" at bounding box center [673, 17] width 34 height 13
